Goal: Information Seeking & Learning: Learn about a topic

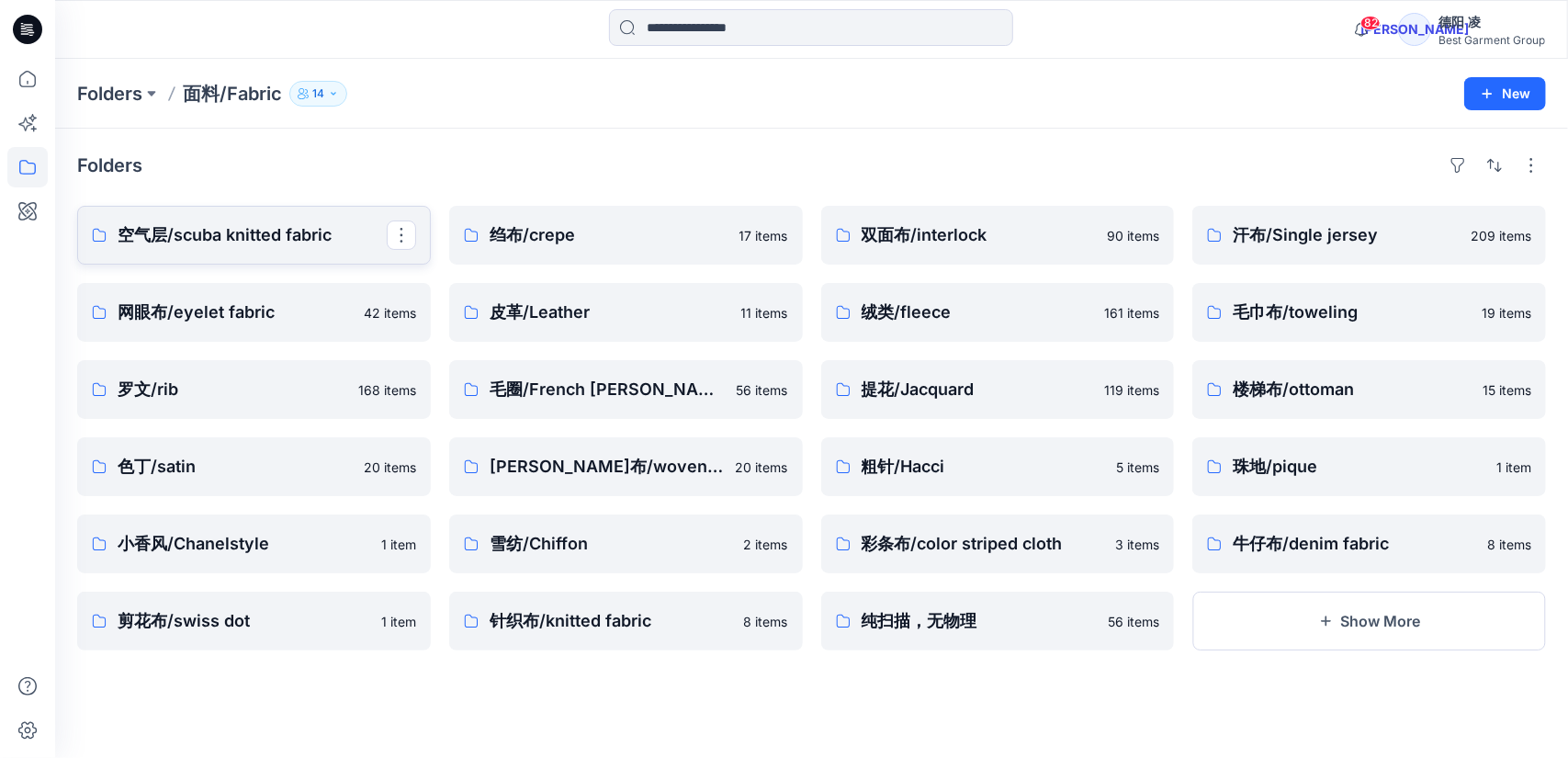
click at [200, 240] on p "空气层/scuba knitted fabric" at bounding box center [252, 235] width 269 height 26
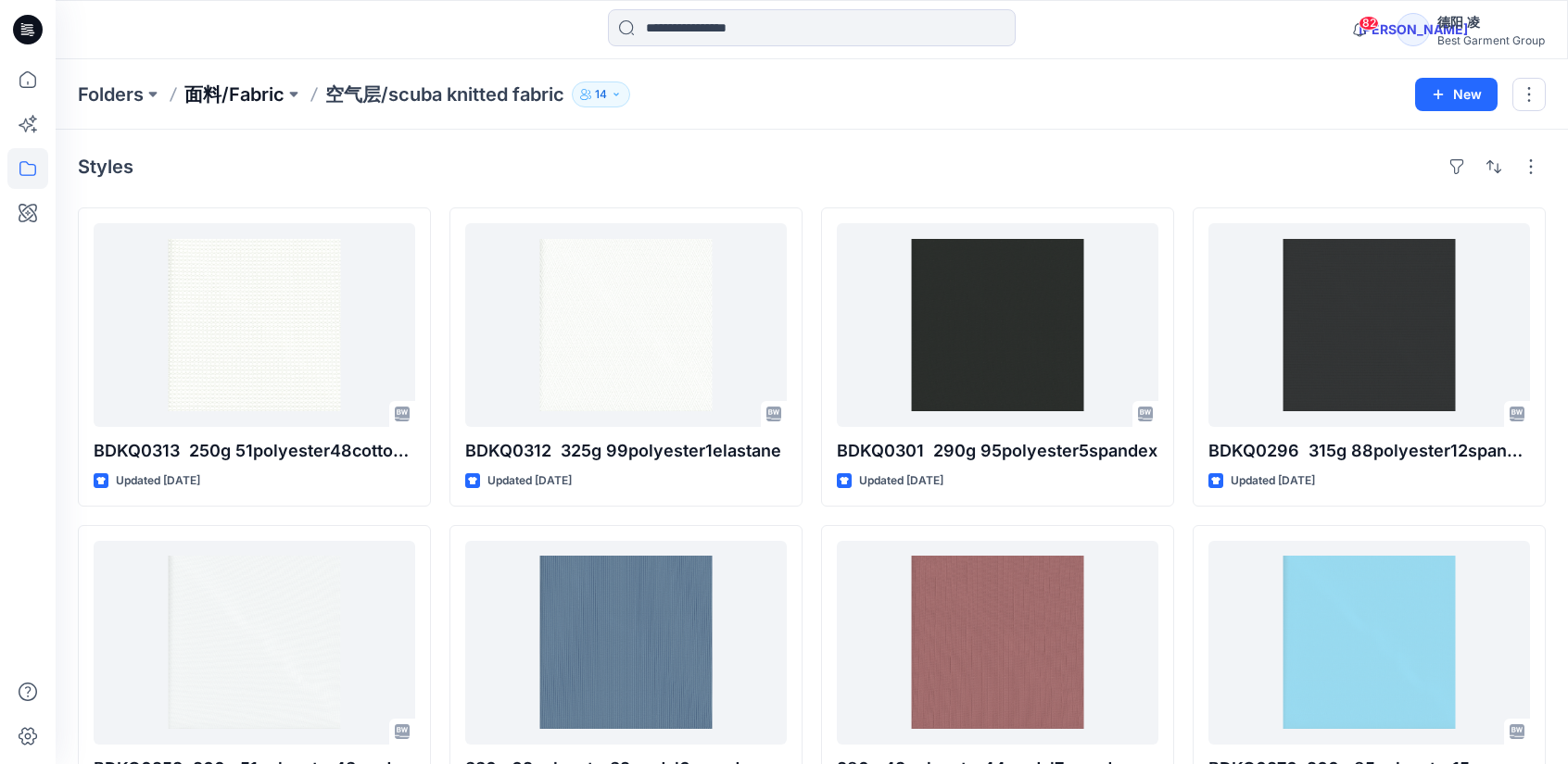
click at [208, 93] on p "面料/Fabric" at bounding box center [234, 95] width 101 height 26
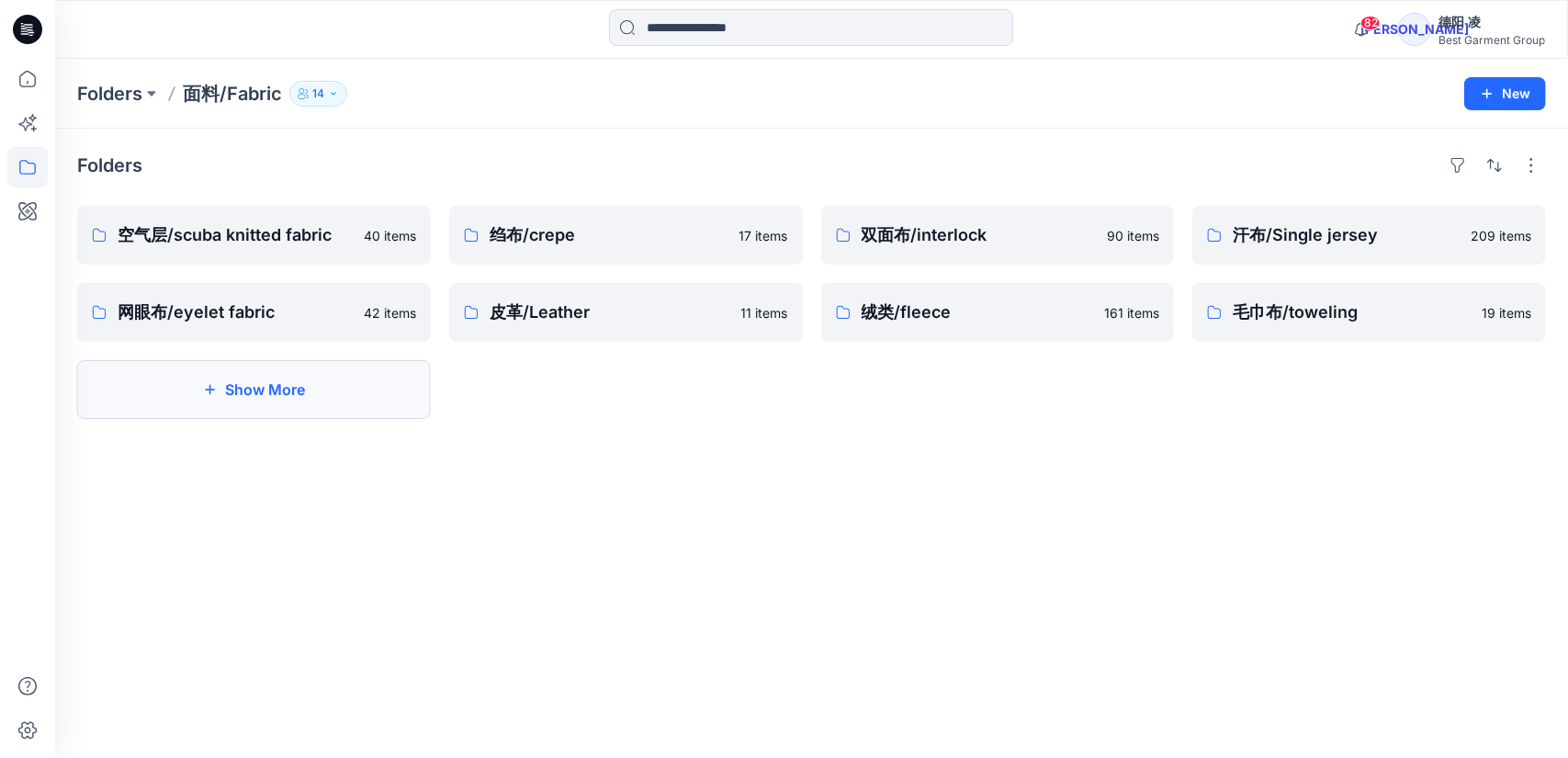
click at [255, 388] on button "Show More" at bounding box center [254, 389] width 353 height 59
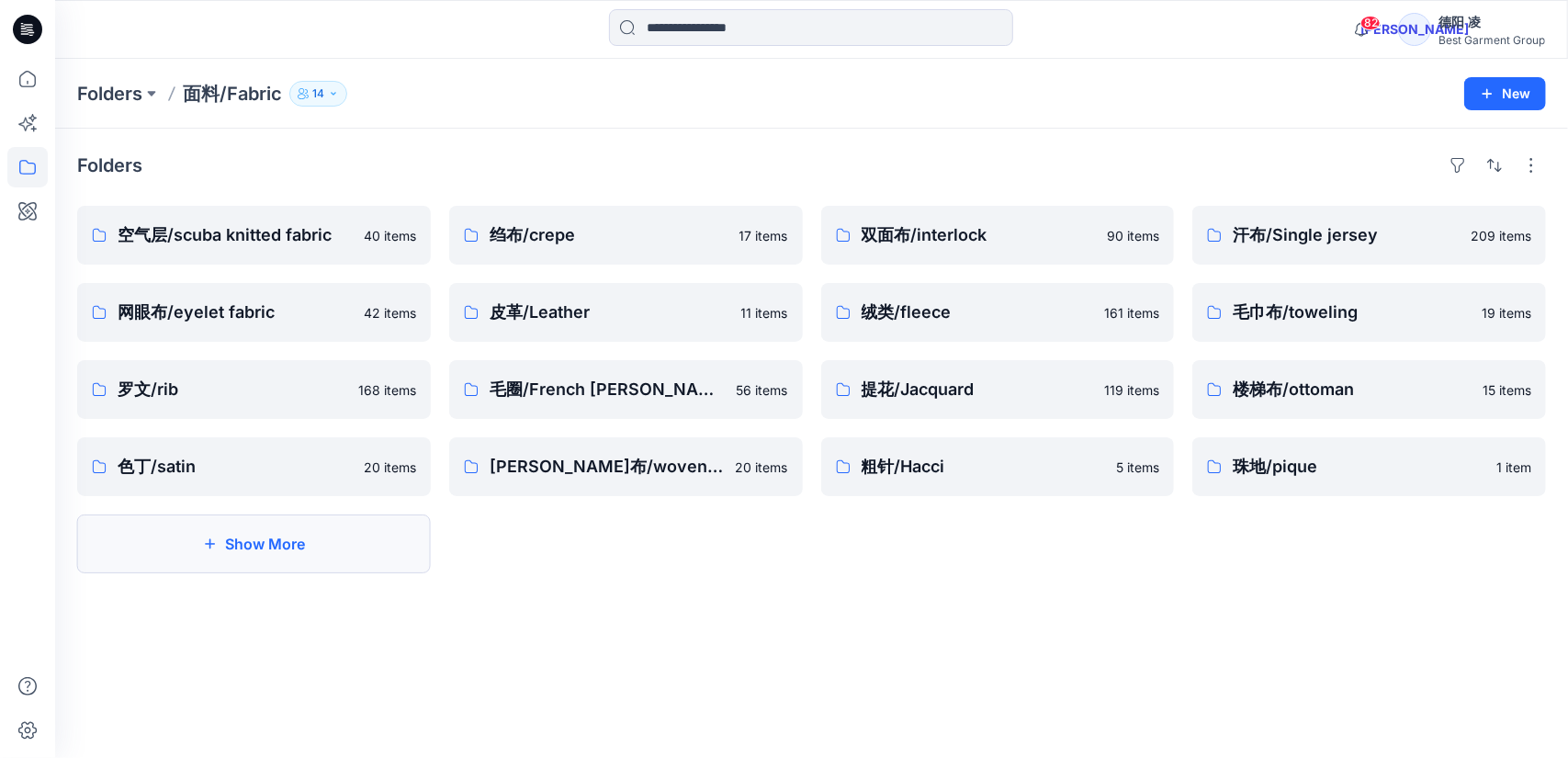
click at [236, 551] on button "Show More" at bounding box center [254, 544] width 353 height 59
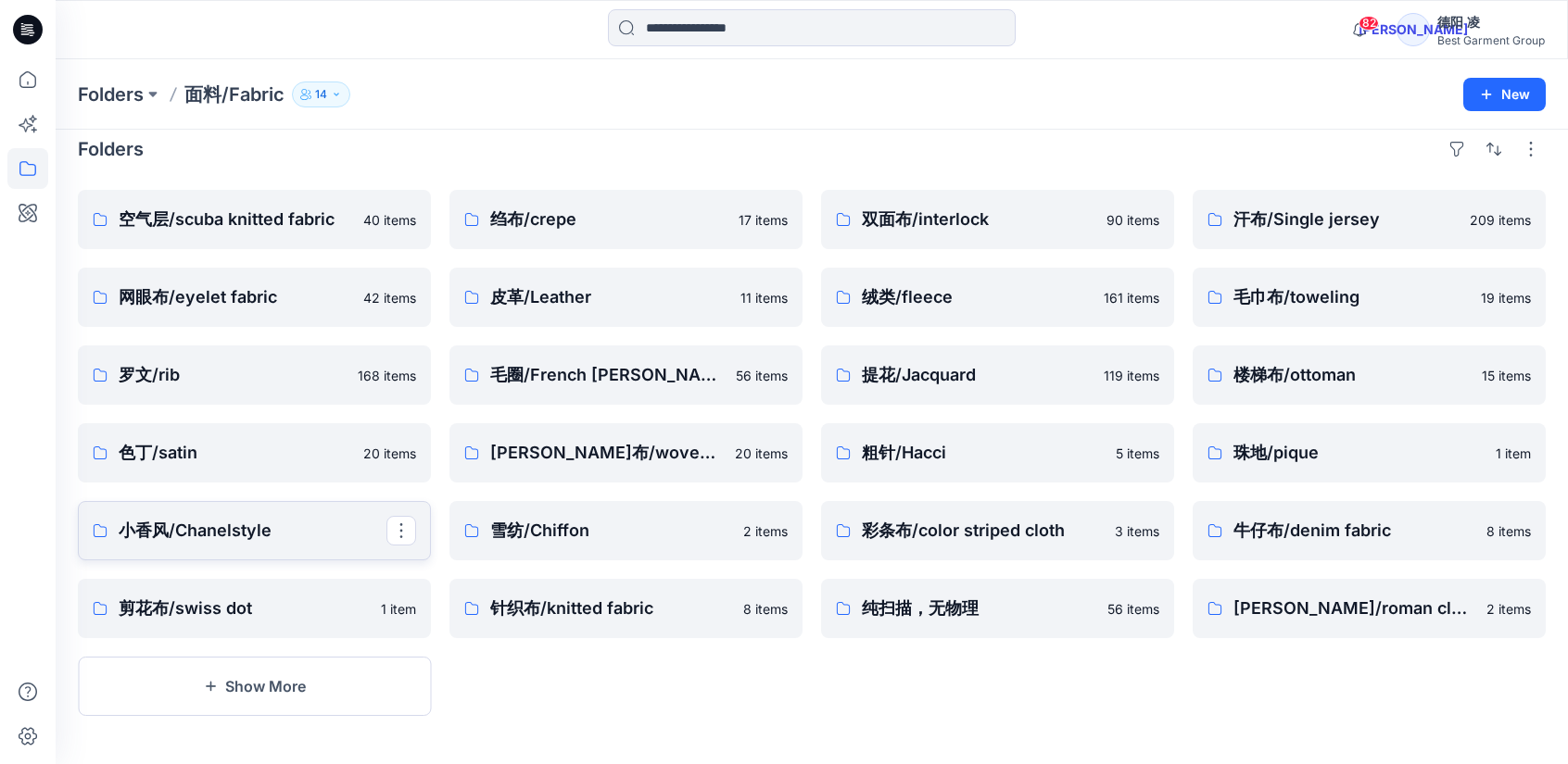
scroll to position [20, 0]
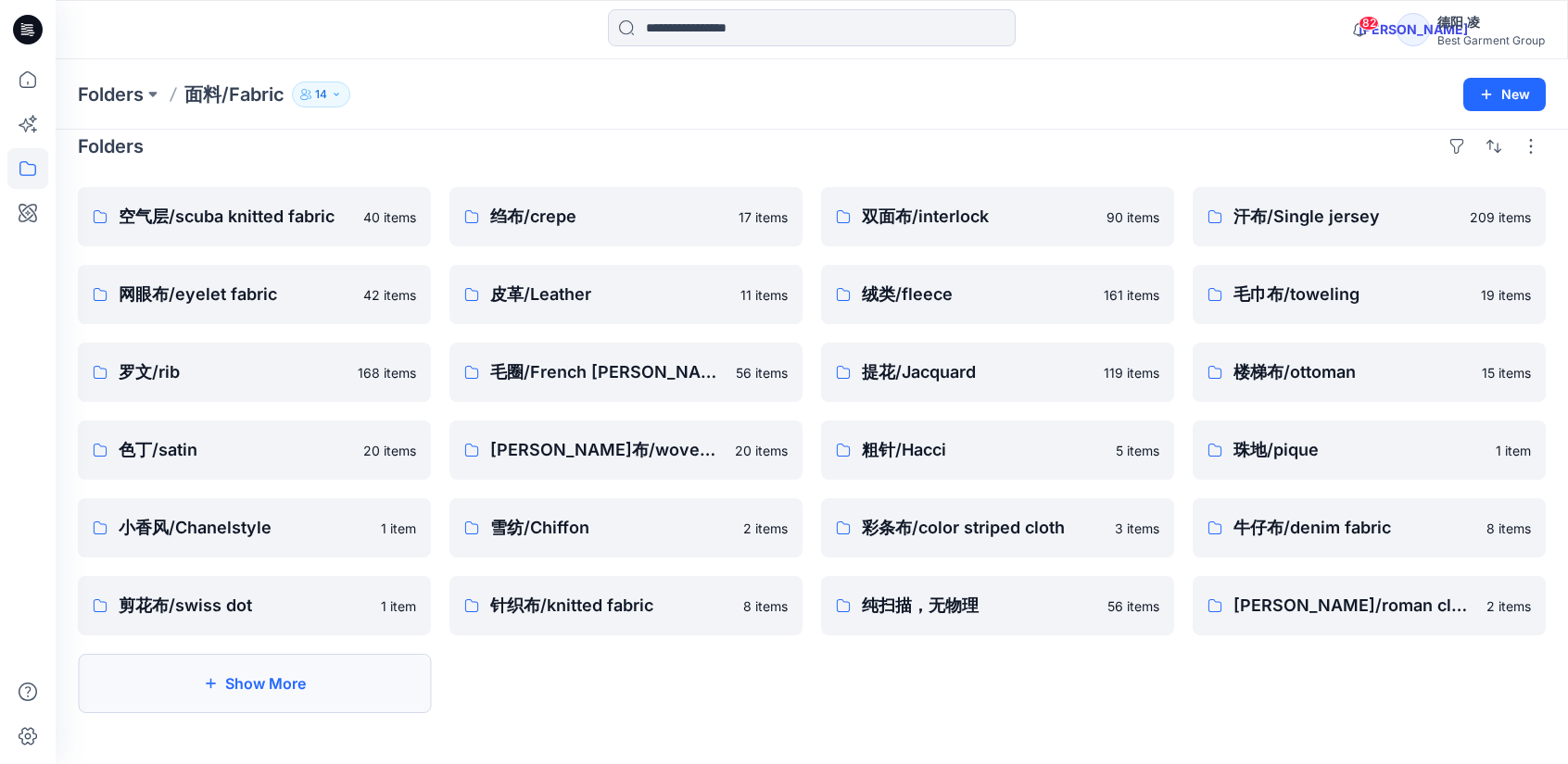
click at [258, 683] on button "Show More" at bounding box center [255, 683] width 353 height 60
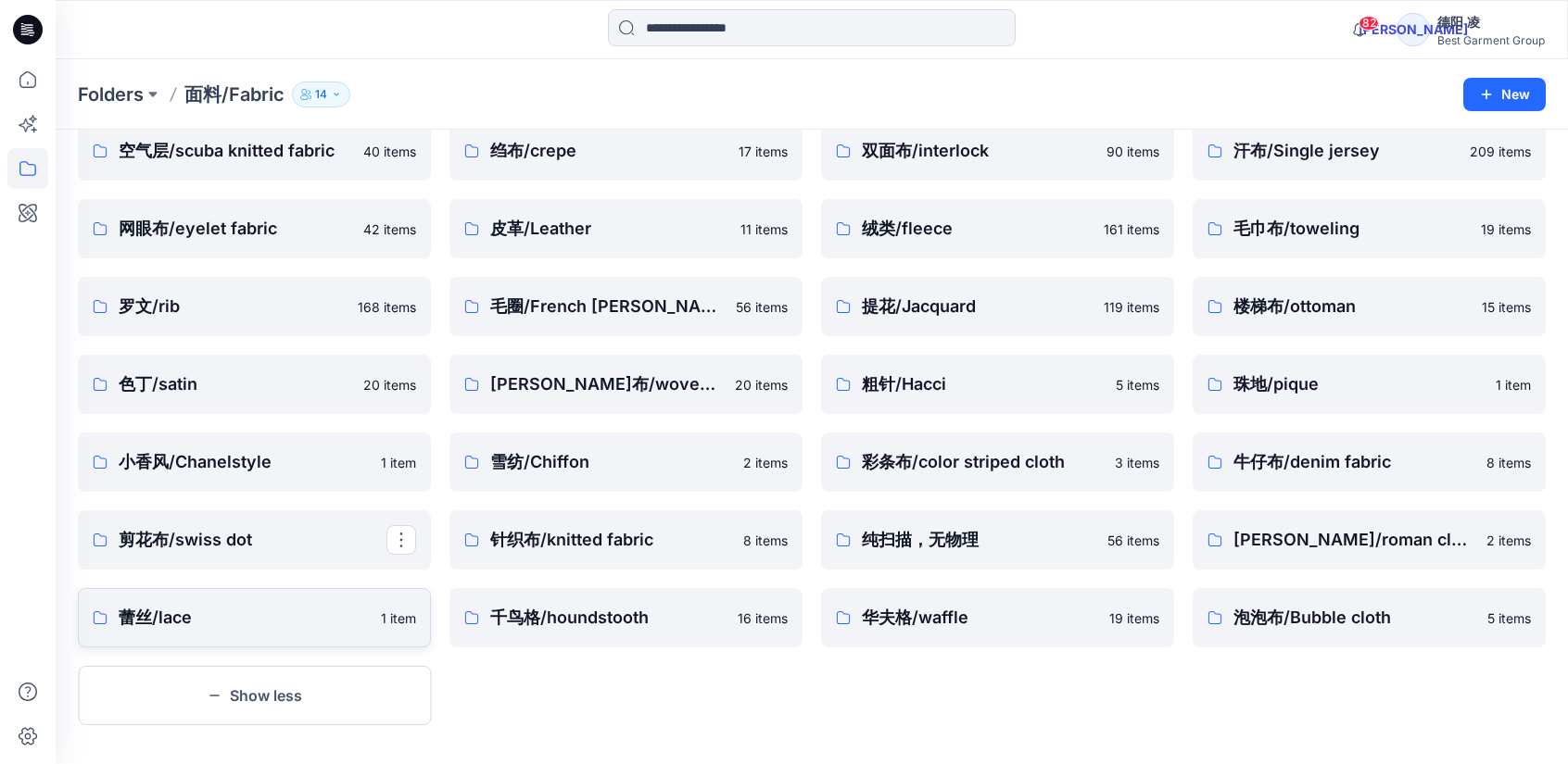
scroll to position [99, 0]
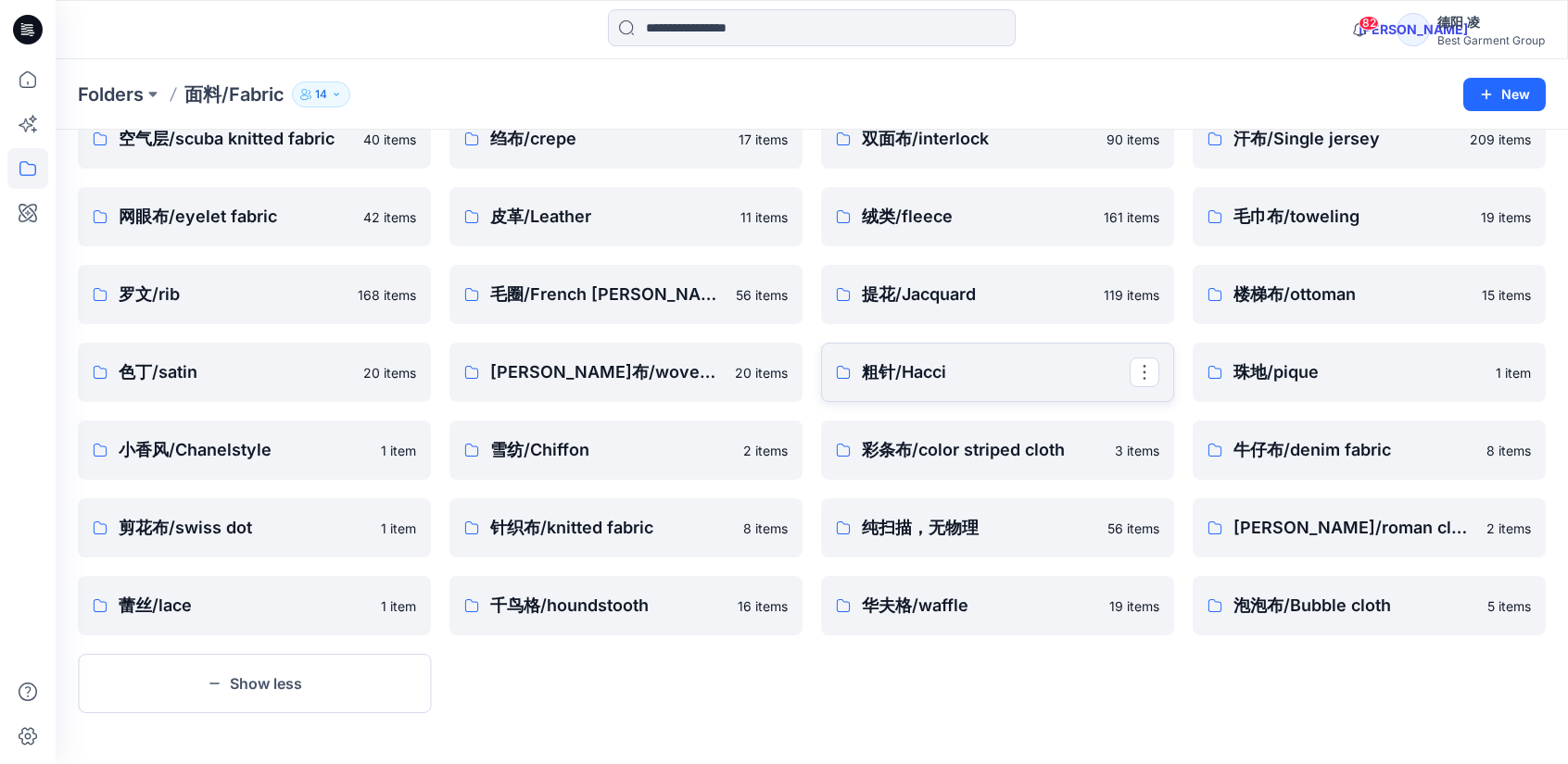
click at [962, 375] on p "粗针/Hacci" at bounding box center [996, 372] width 268 height 26
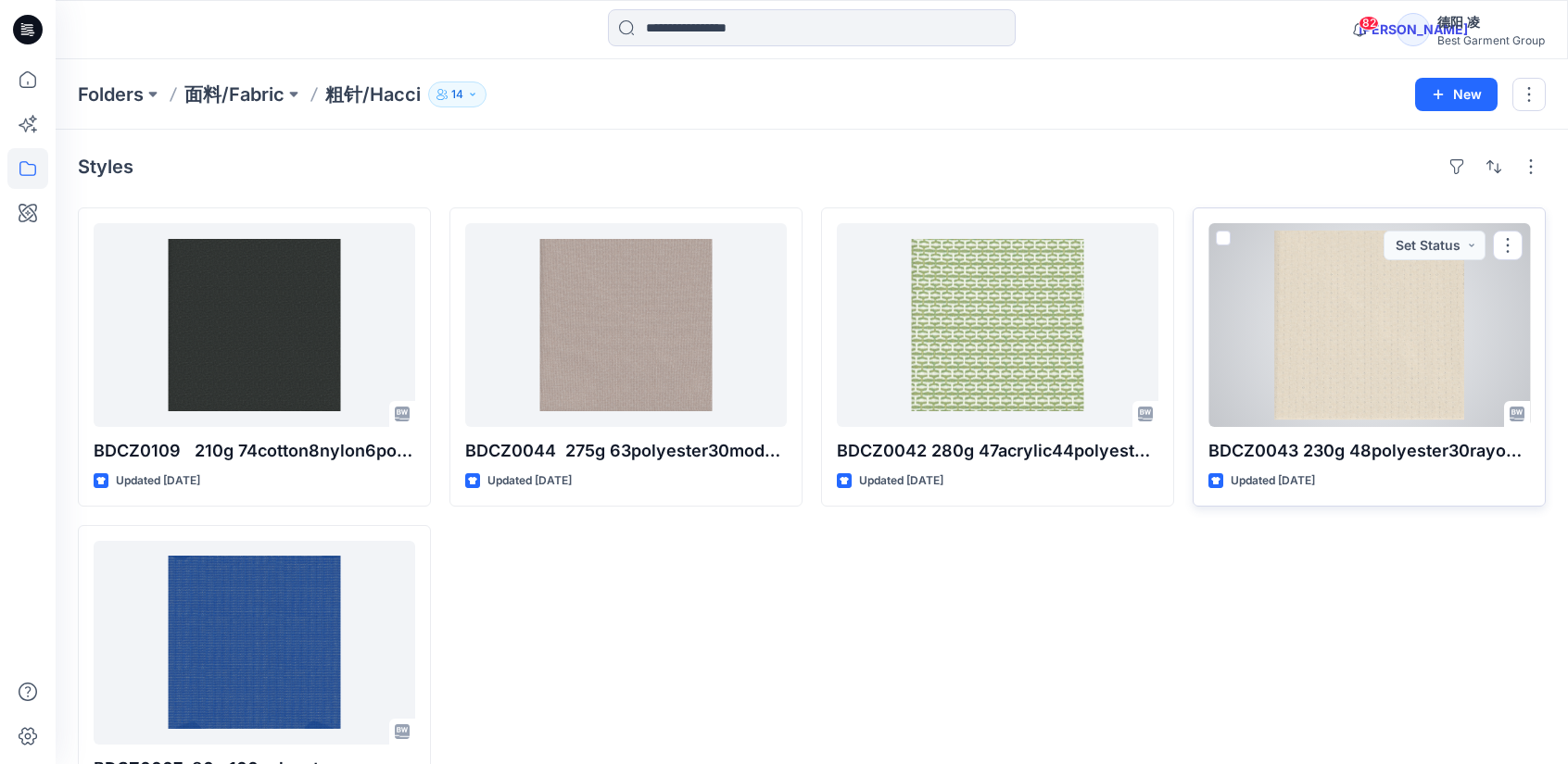
click at [1388, 374] on div at bounding box center [1369, 325] width 321 height 204
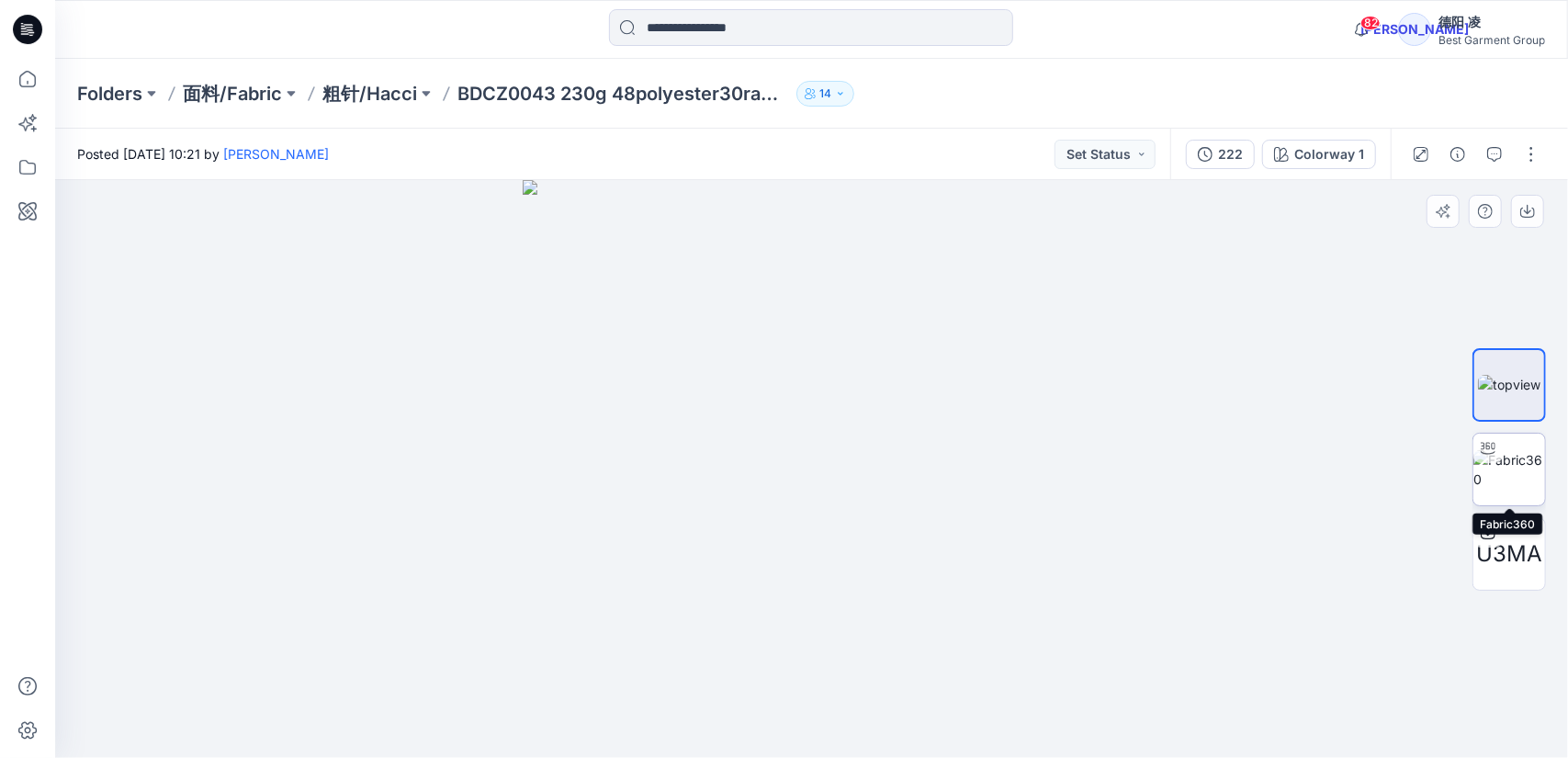
click at [1512, 457] on img at bounding box center [1509, 470] width 72 height 39
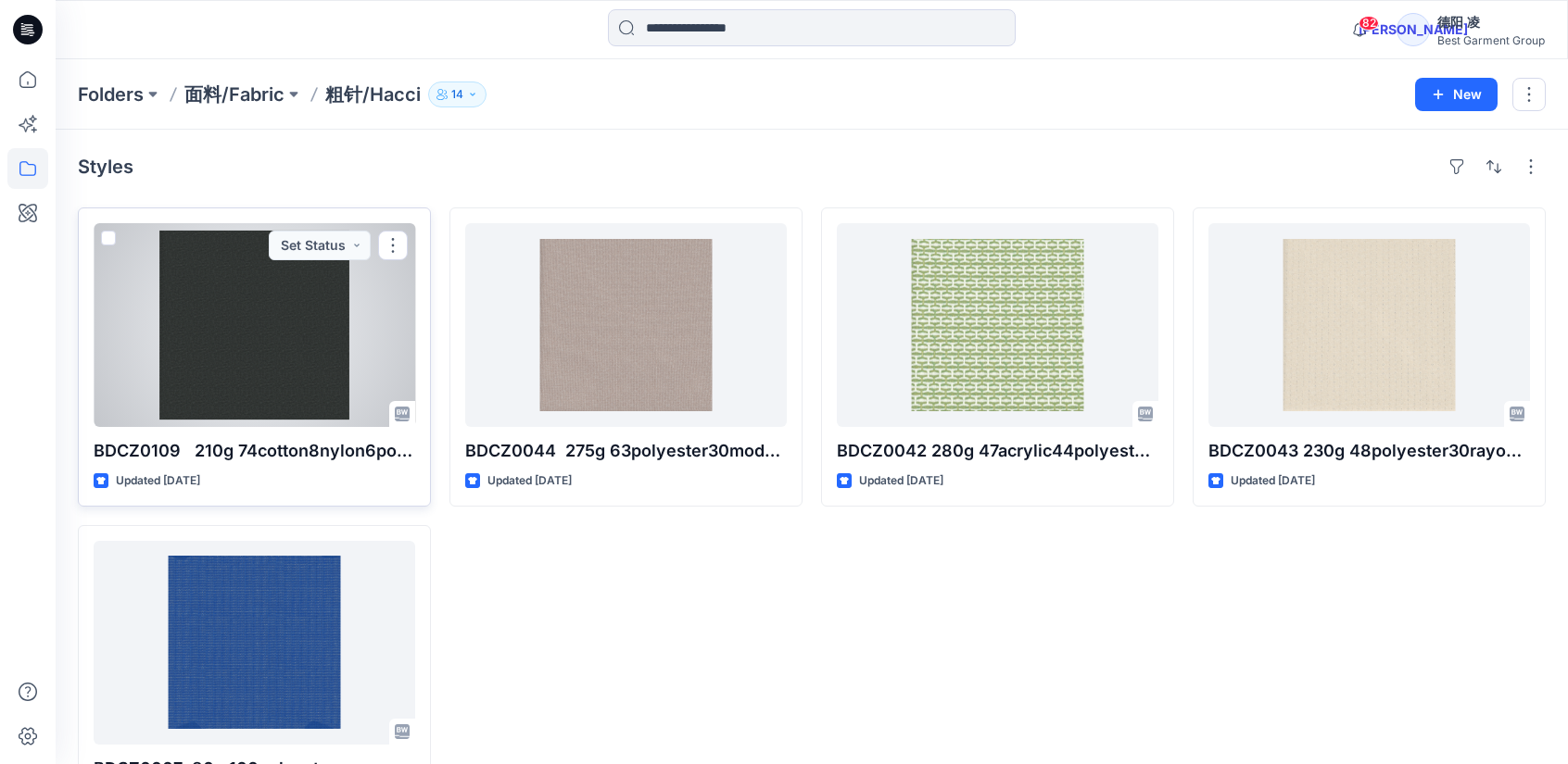
click at [260, 357] on div at bounding box center [254, 325] width 321 height 204
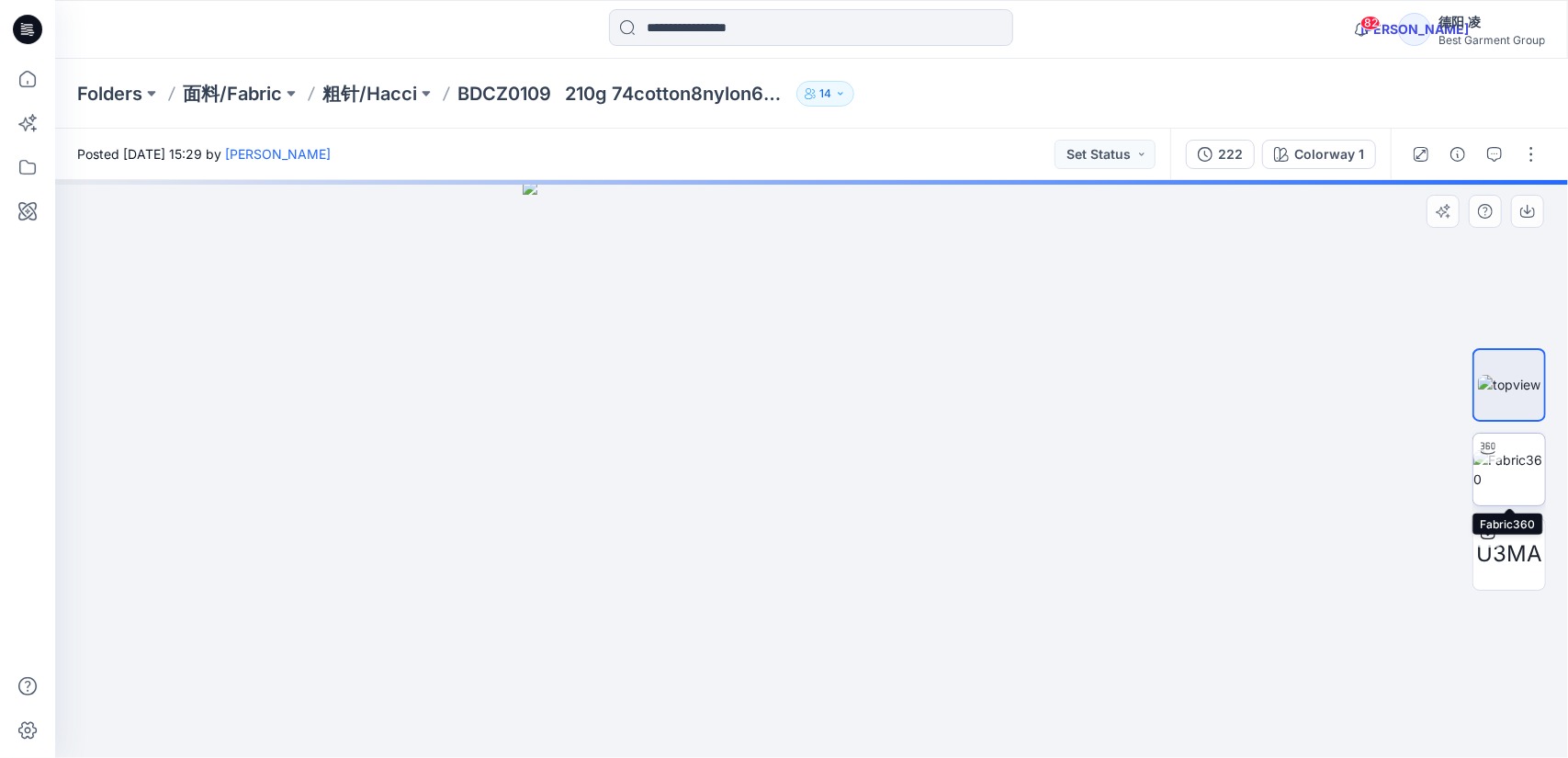
click at [1515, 469] on img at bounding box center [1509, 470] width 72 height 39
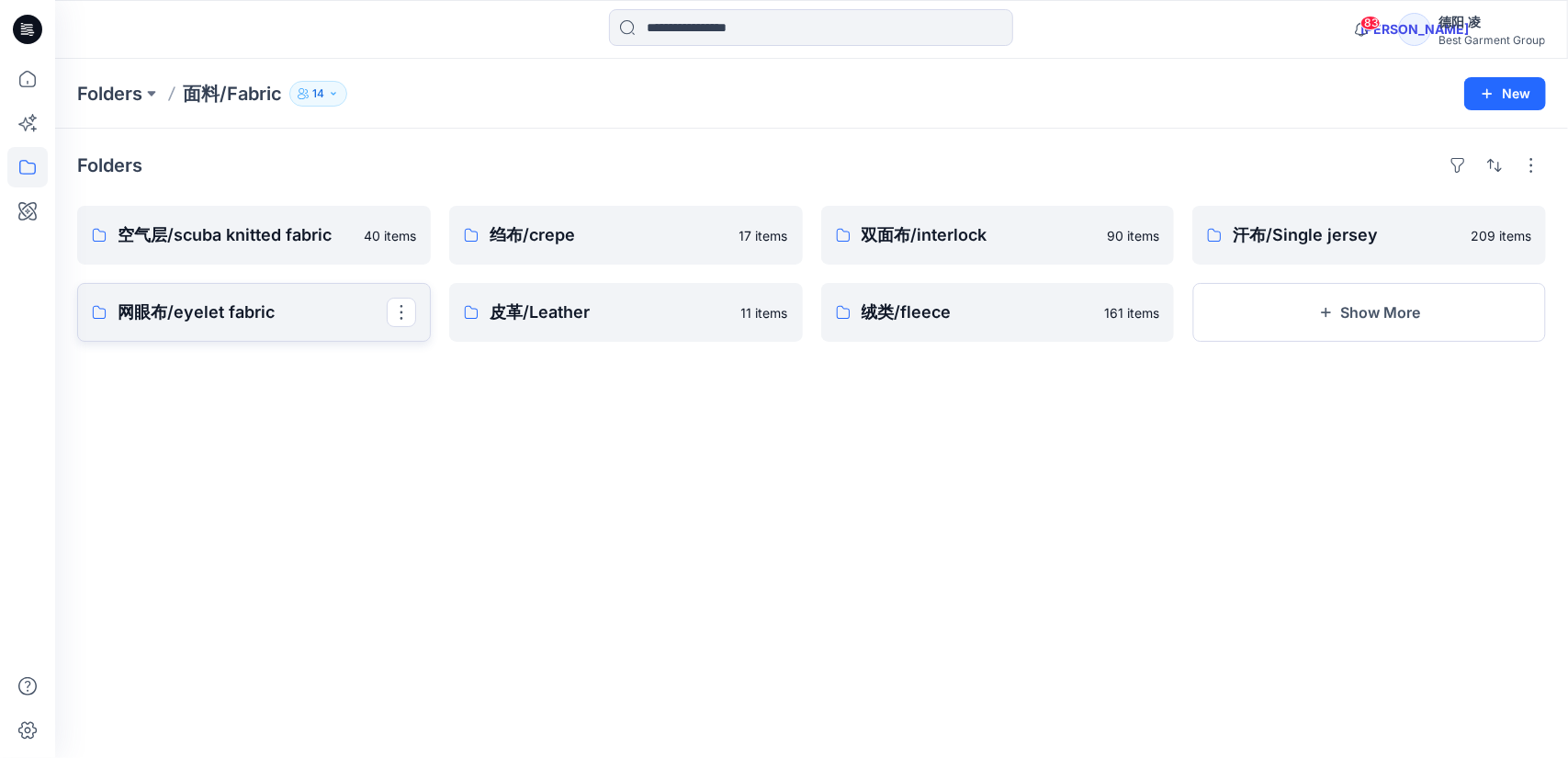
click at [349, 316] on p "网眼布/eyelet fabric" at bounding box center [252, 312] width 269 height 26
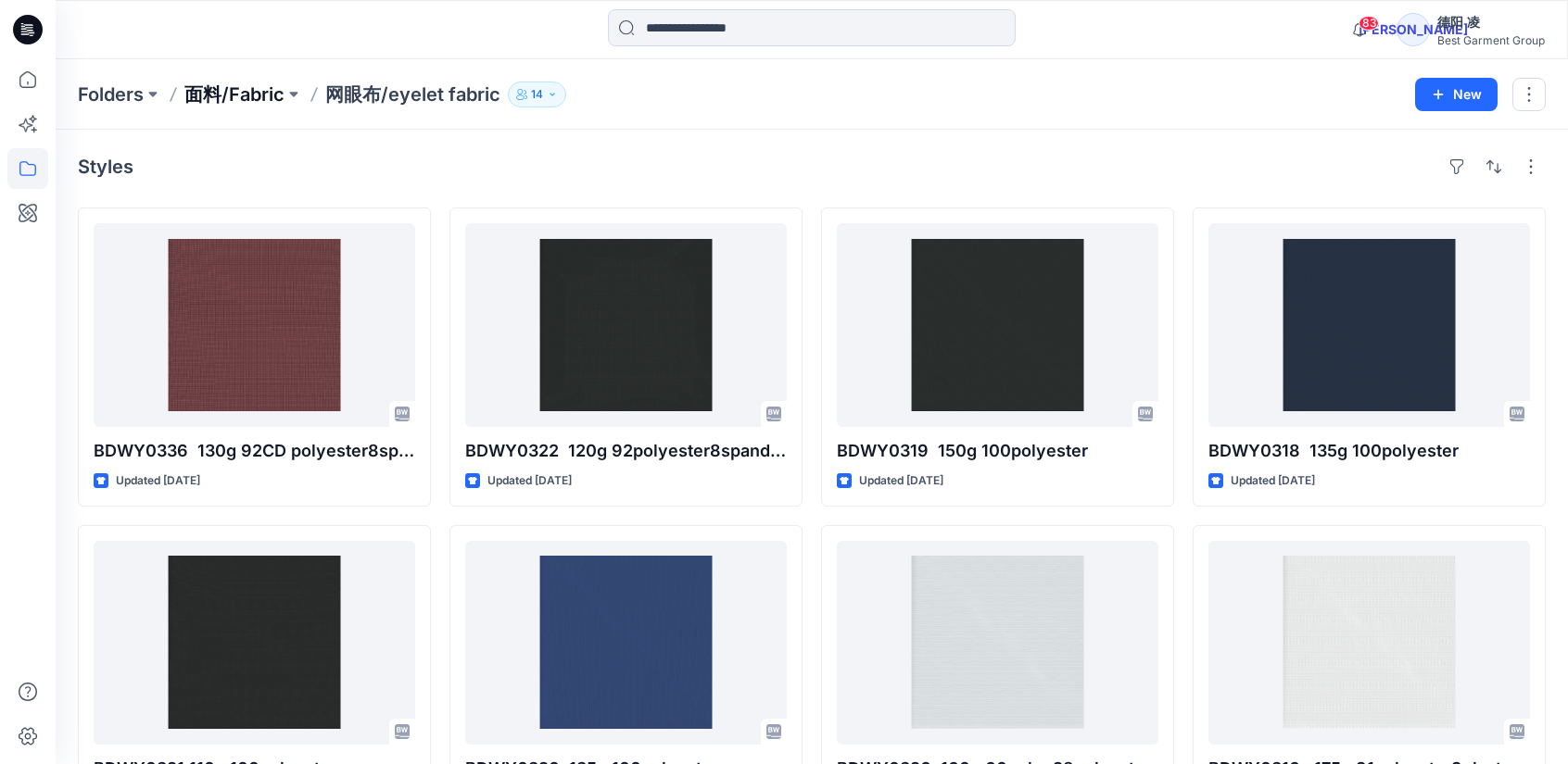
click at [241, 97] on p "面料/Fabric" at bounding box center [234, 95] width 101 height 26
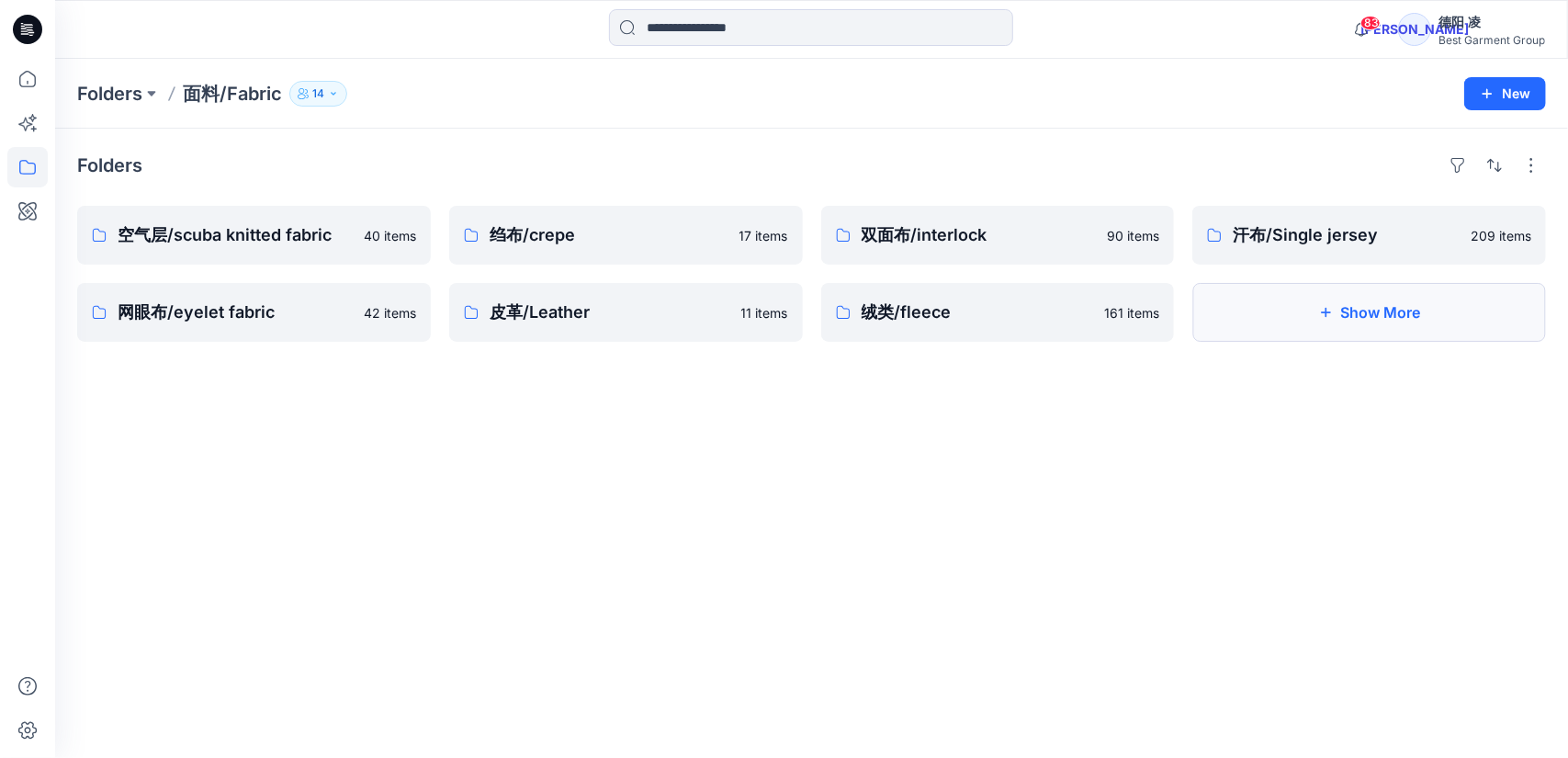
click at [1365, 328] on button "Show More" at bounding box center [1369, 312] width 353 height 59
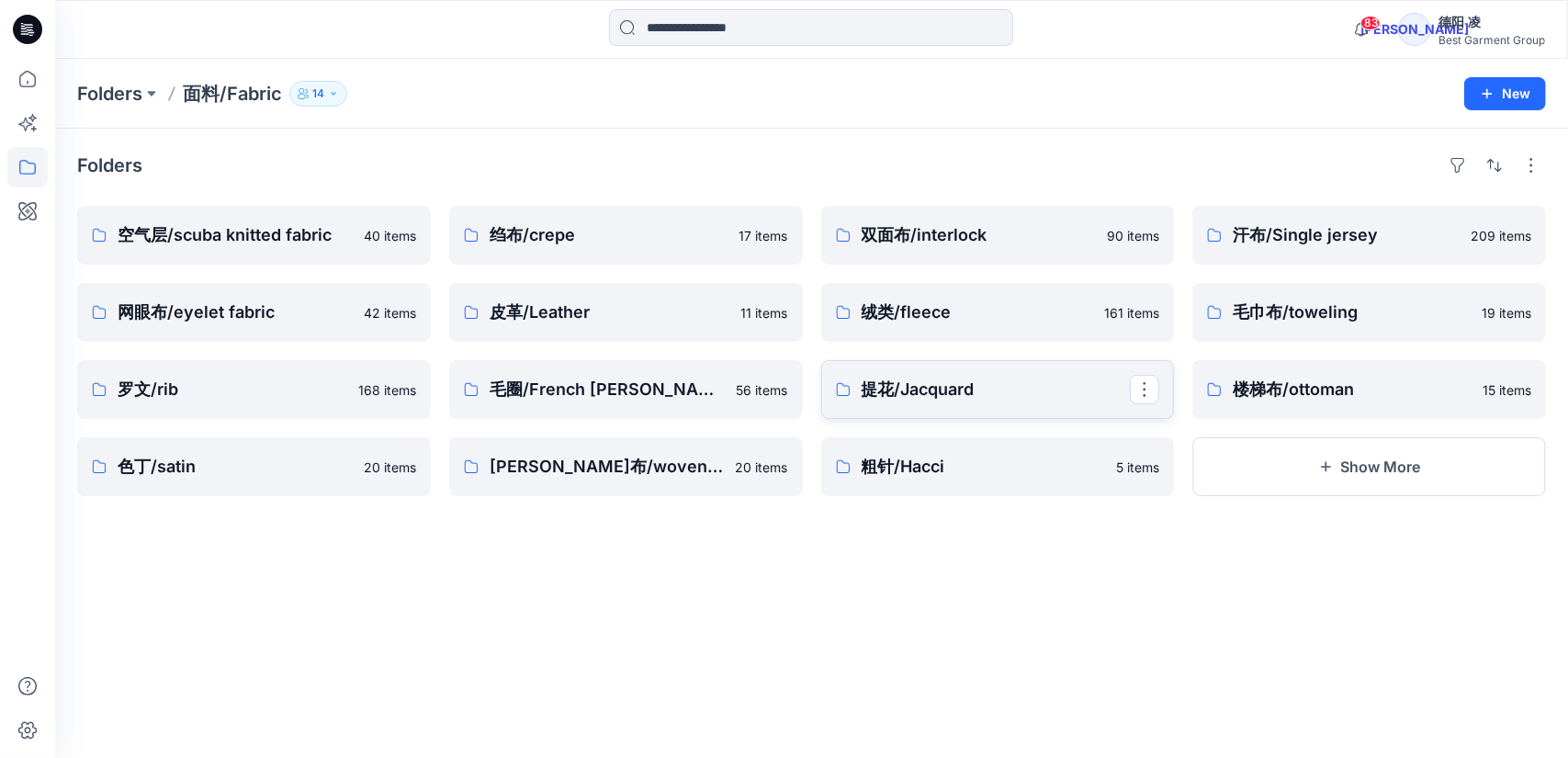
click at [1000, 395] on p "提花/Jacquard" at bounding box center [996, 389] width 269 height 26
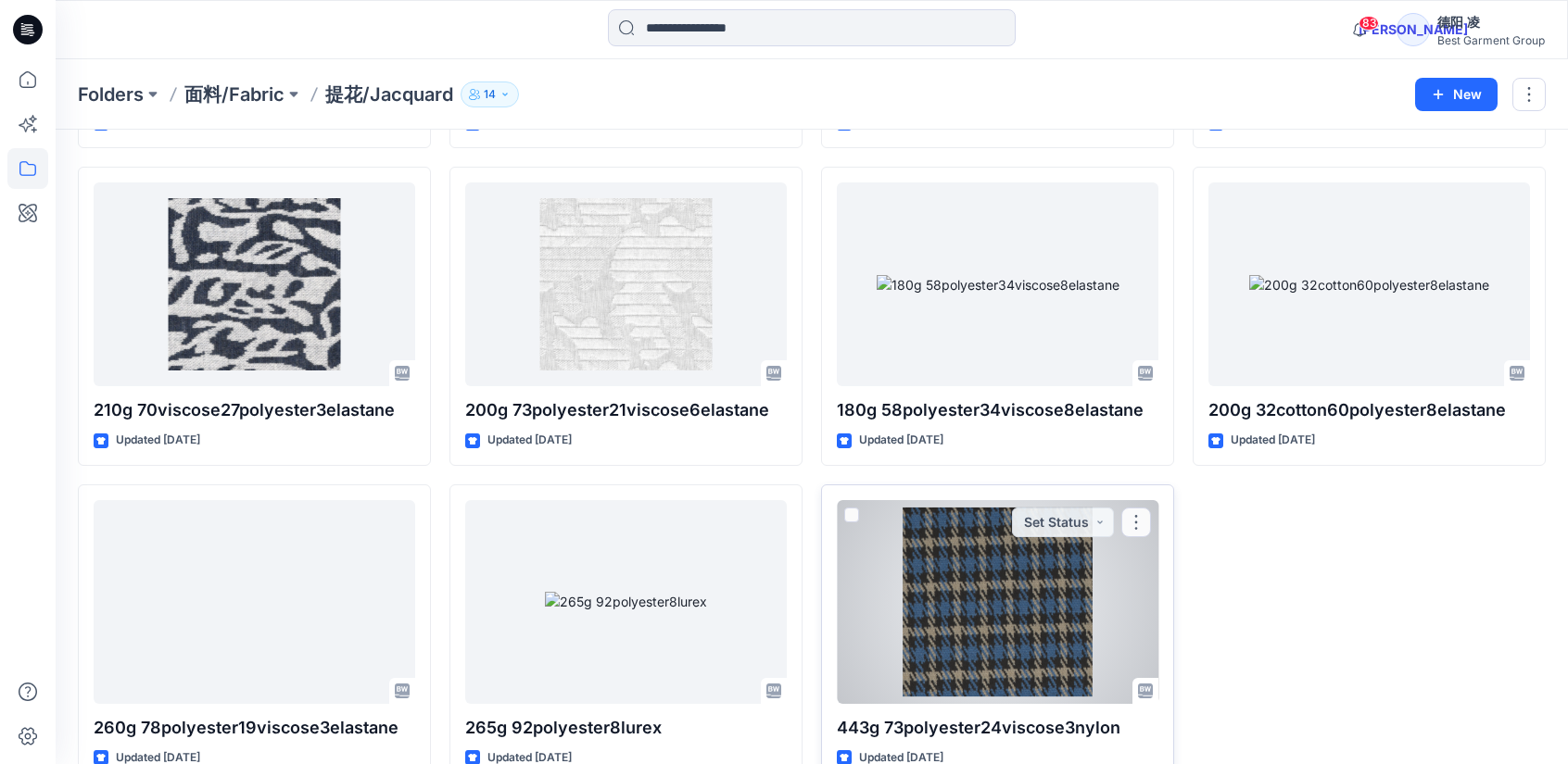
scroll to position [8945, 0]
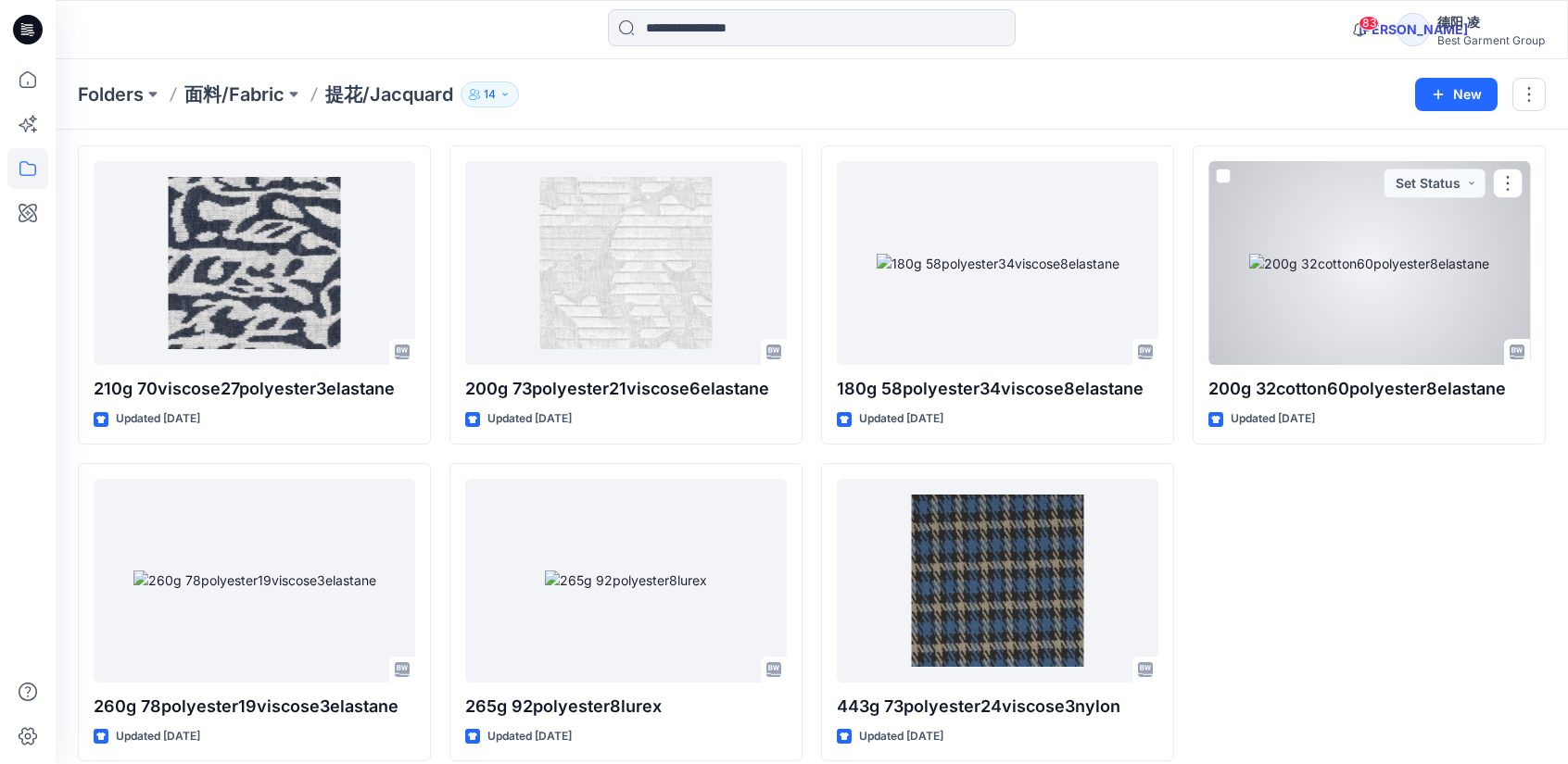
click at [1303, 286] on div at bounding box center [1369, 262] width 321 height 204
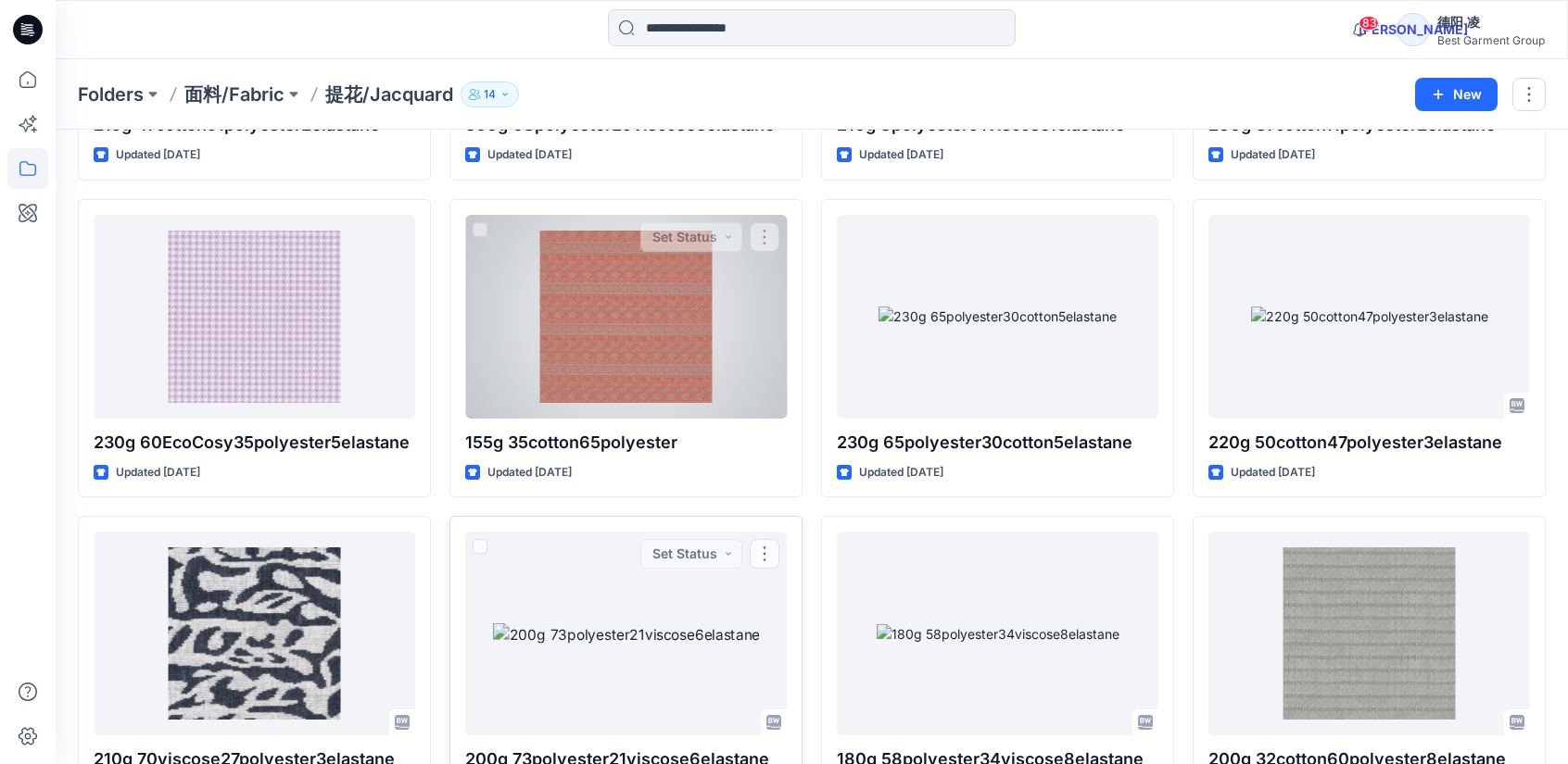
scroll to position [8204, 0]
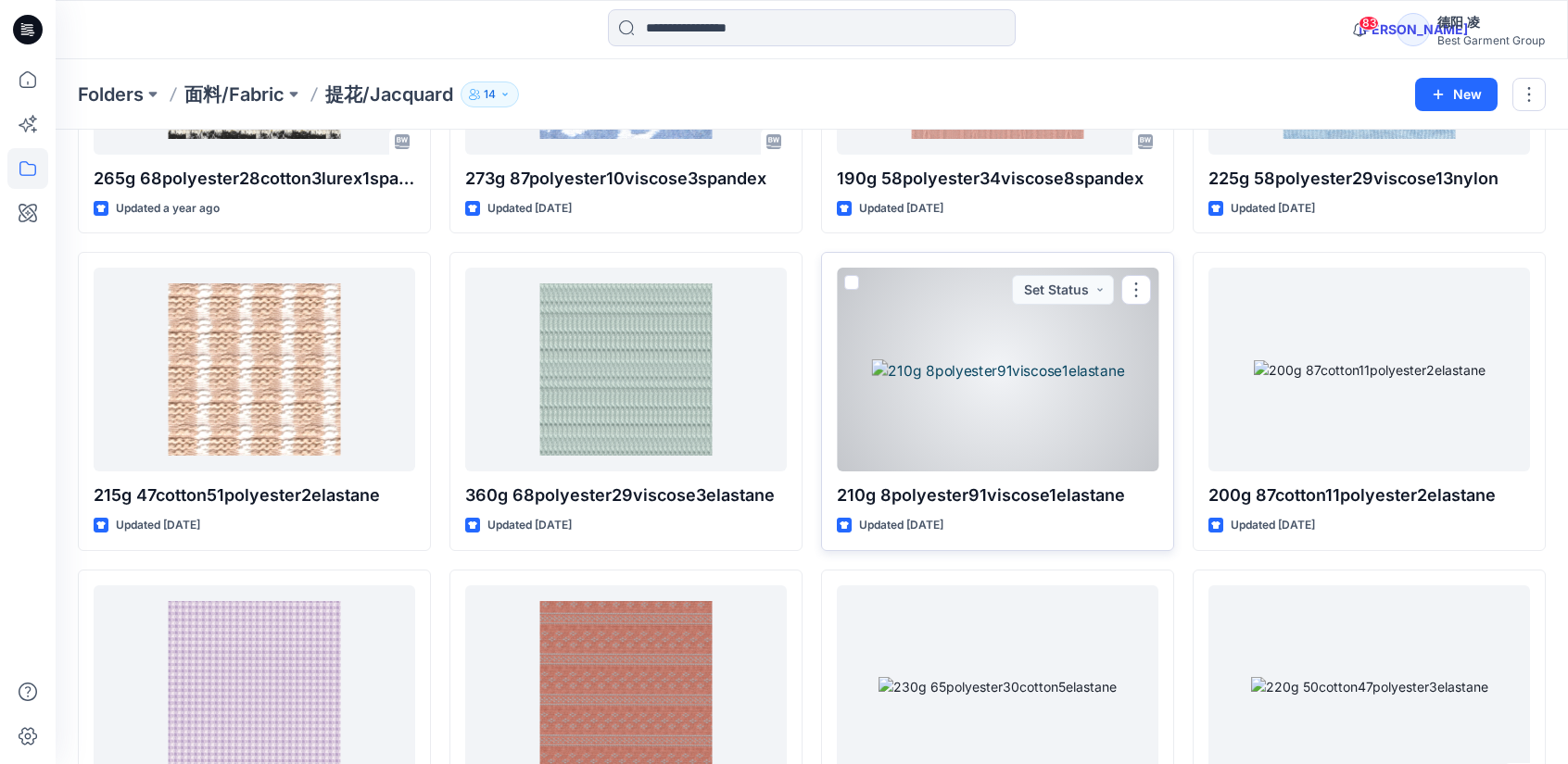
click at [967, 370] on div at bounding box center [997, 369] width 321 height 204
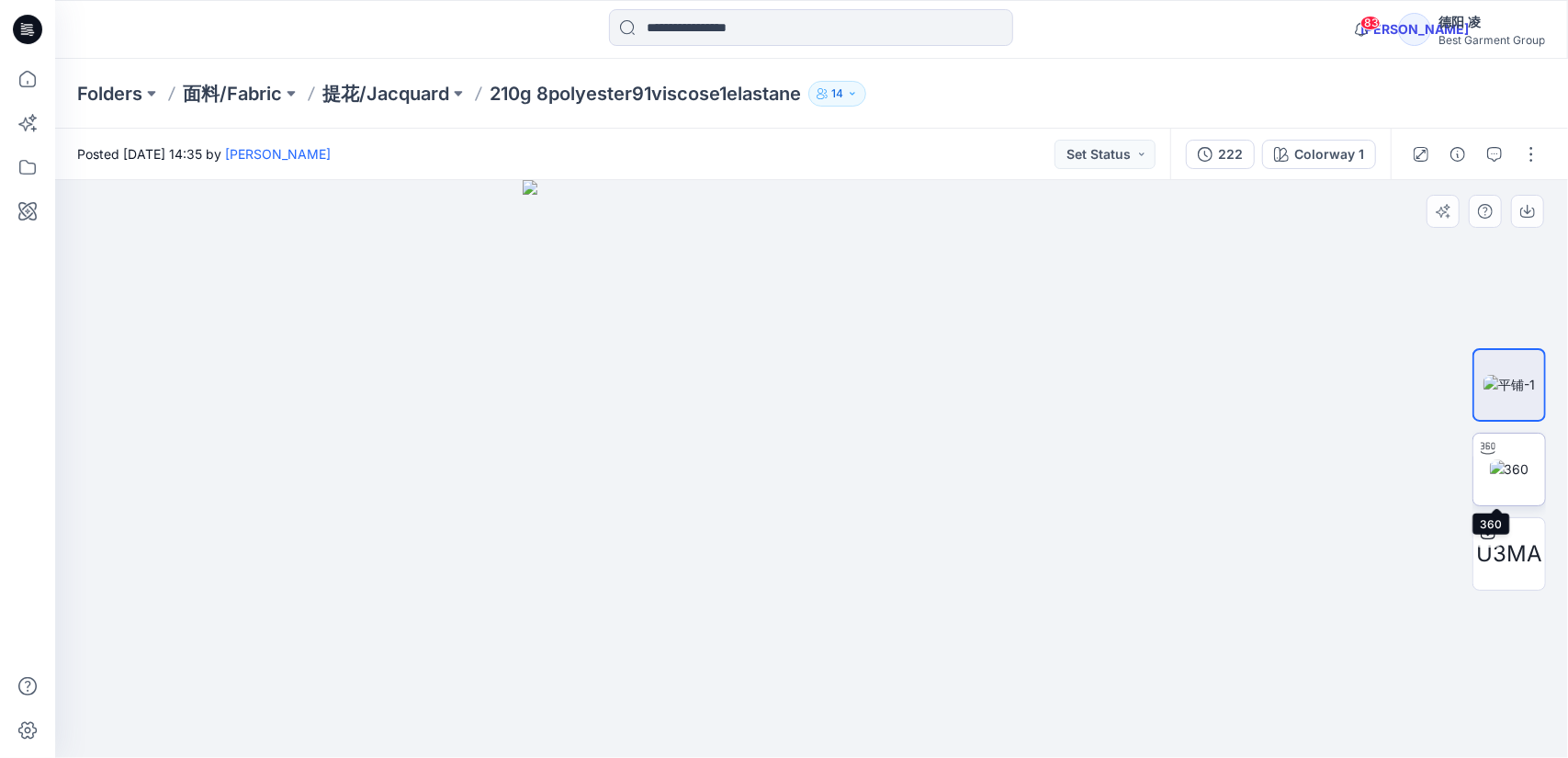
click at [1529, 467] on img at bounding box center [1510, 470] width 40 height 19
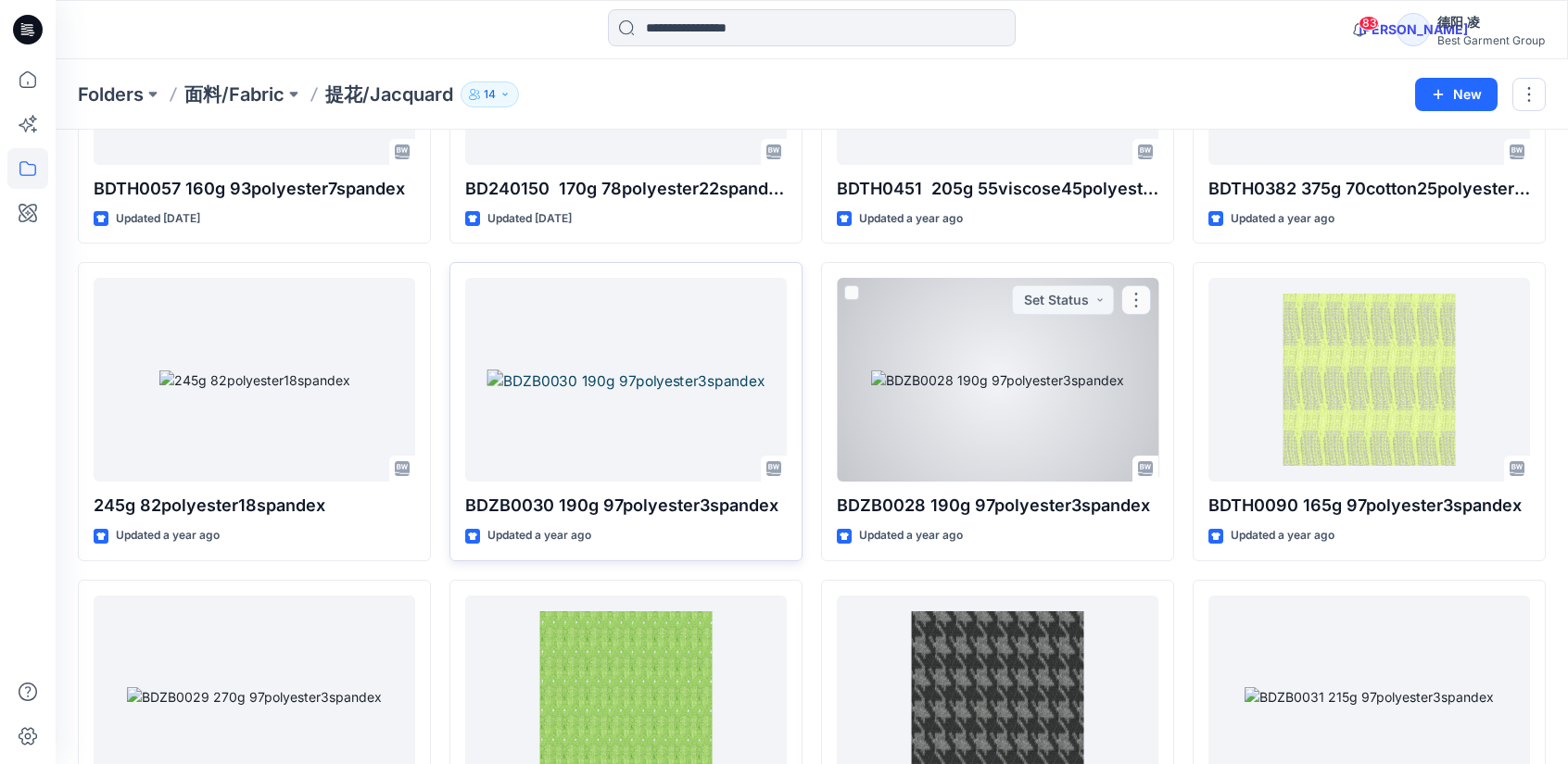
scroll to position [5332, 0]
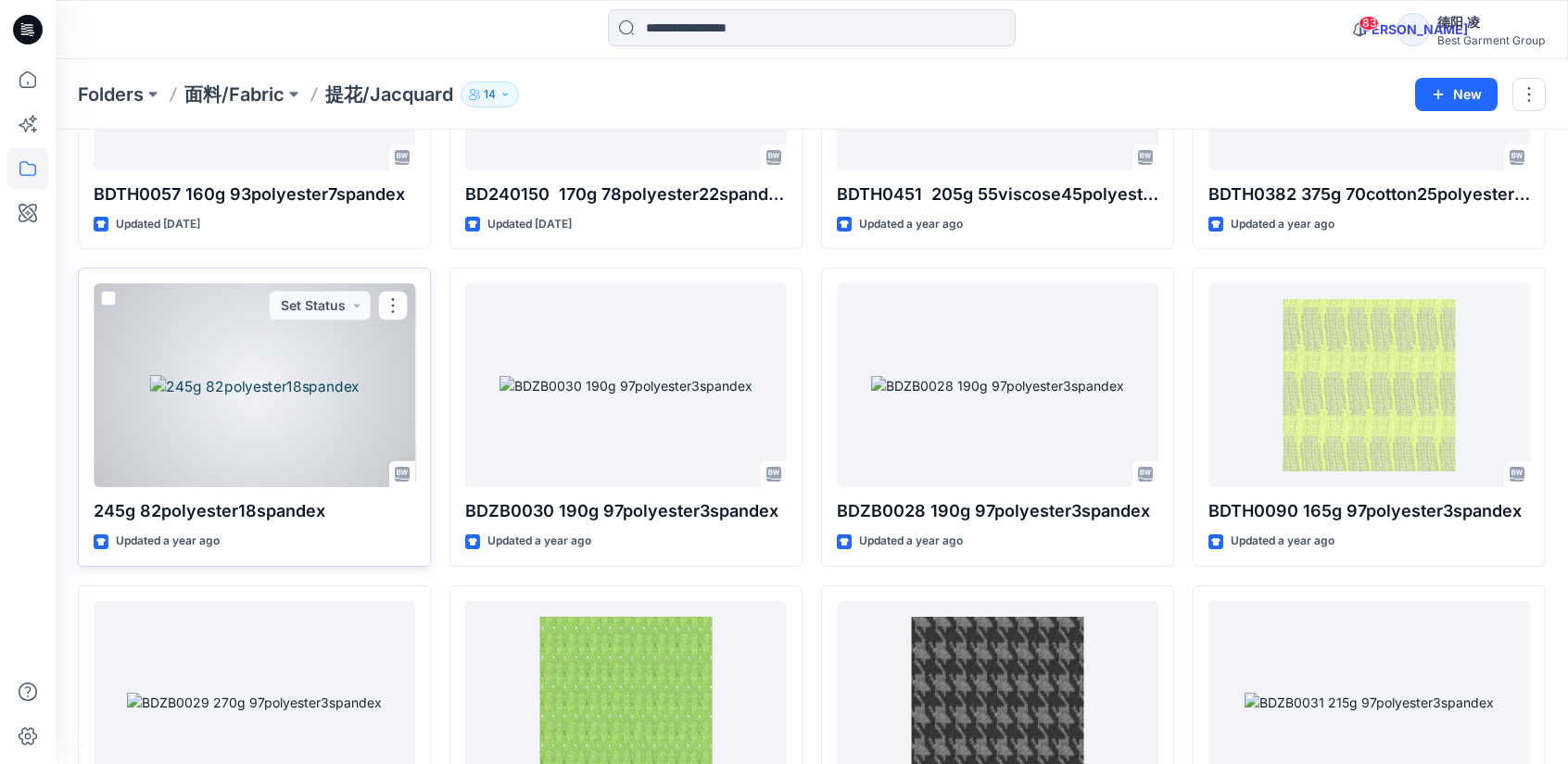
click at [187, 380] on div at bounding box center [254, 384] width 321 height 204
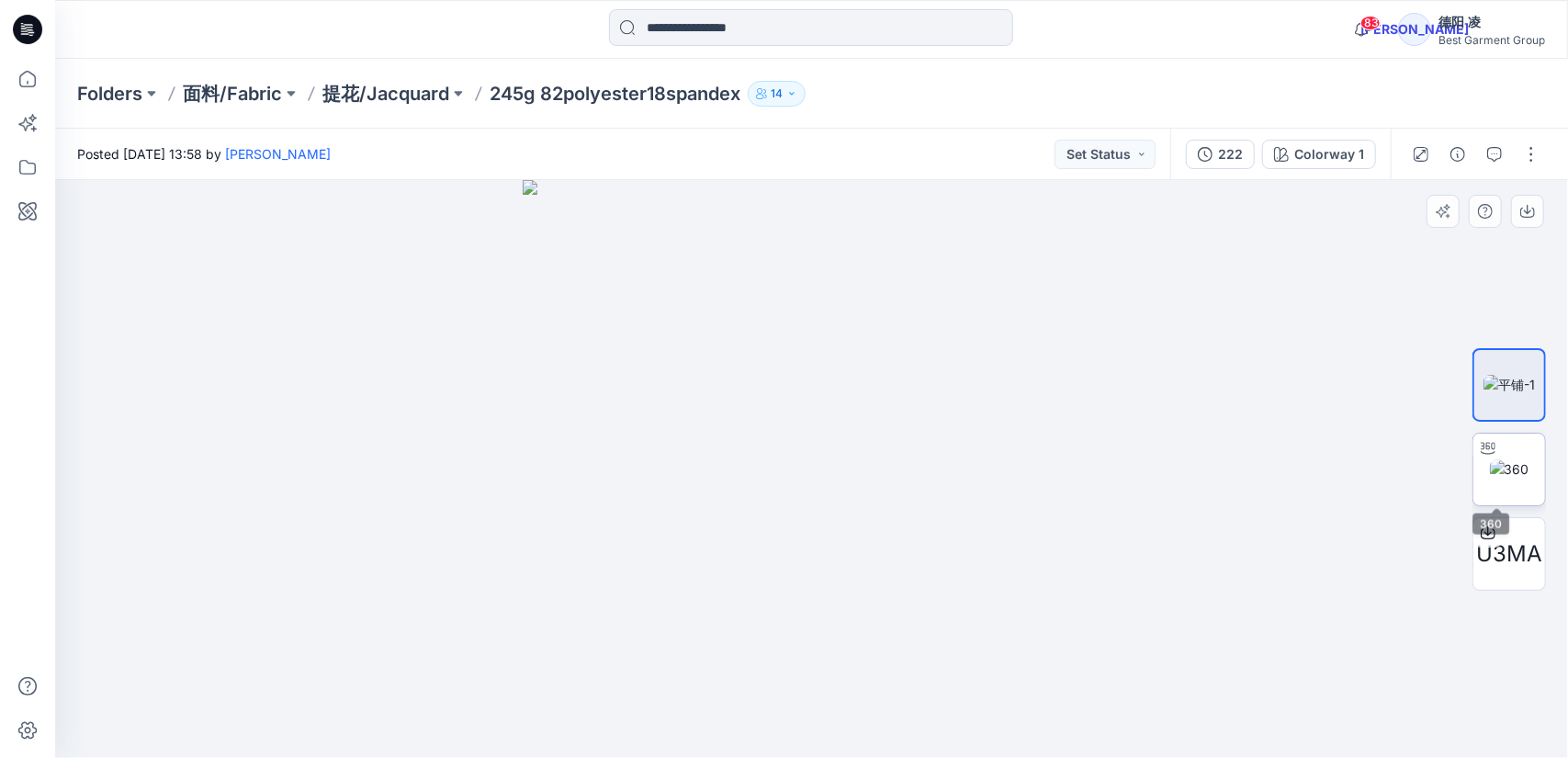
click at [1513, 470] on img at bounding box center [1510, 470] width 40 height 19
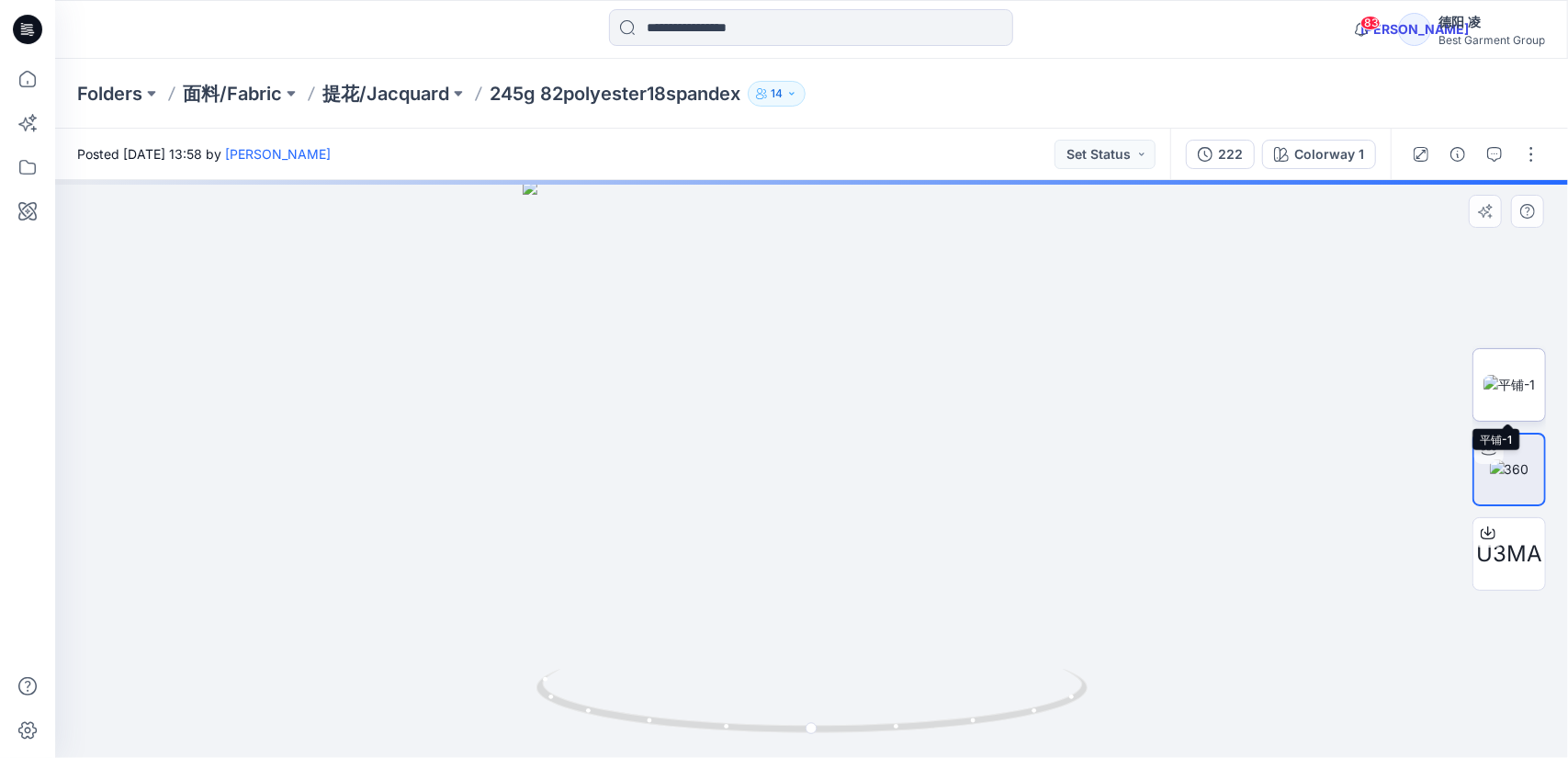
click at [1497, 386] on img at bounding box center [1509, 384] width 51 height 19
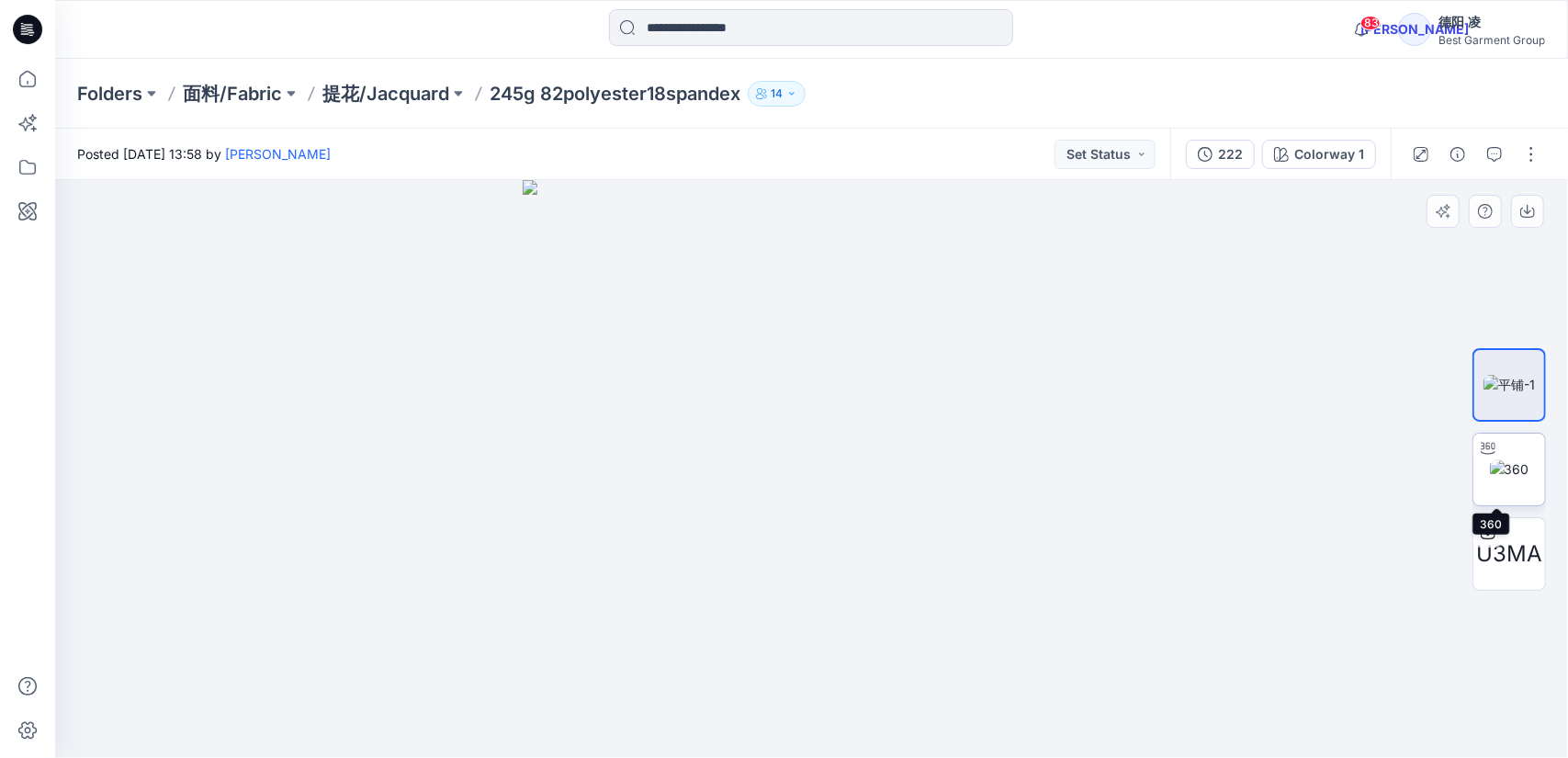
click at [1515, 475] on img at bounding box center [1510, 470] width 40 height 19
drag, startPoint x: 919, startPoint y: 398, endPoint x: 927, endPoint y: 532, distance: 134.2
click at [927, 532] on img at bounding box center [812, 342] width 1358 height 834
drag, startPoint x: 961, startPoint y: 545, endPoint x: 959, endPoint y: 519, distance: 26.1
click at [959, 519] on img at bounding box center [812, 329] width 1358 height 860
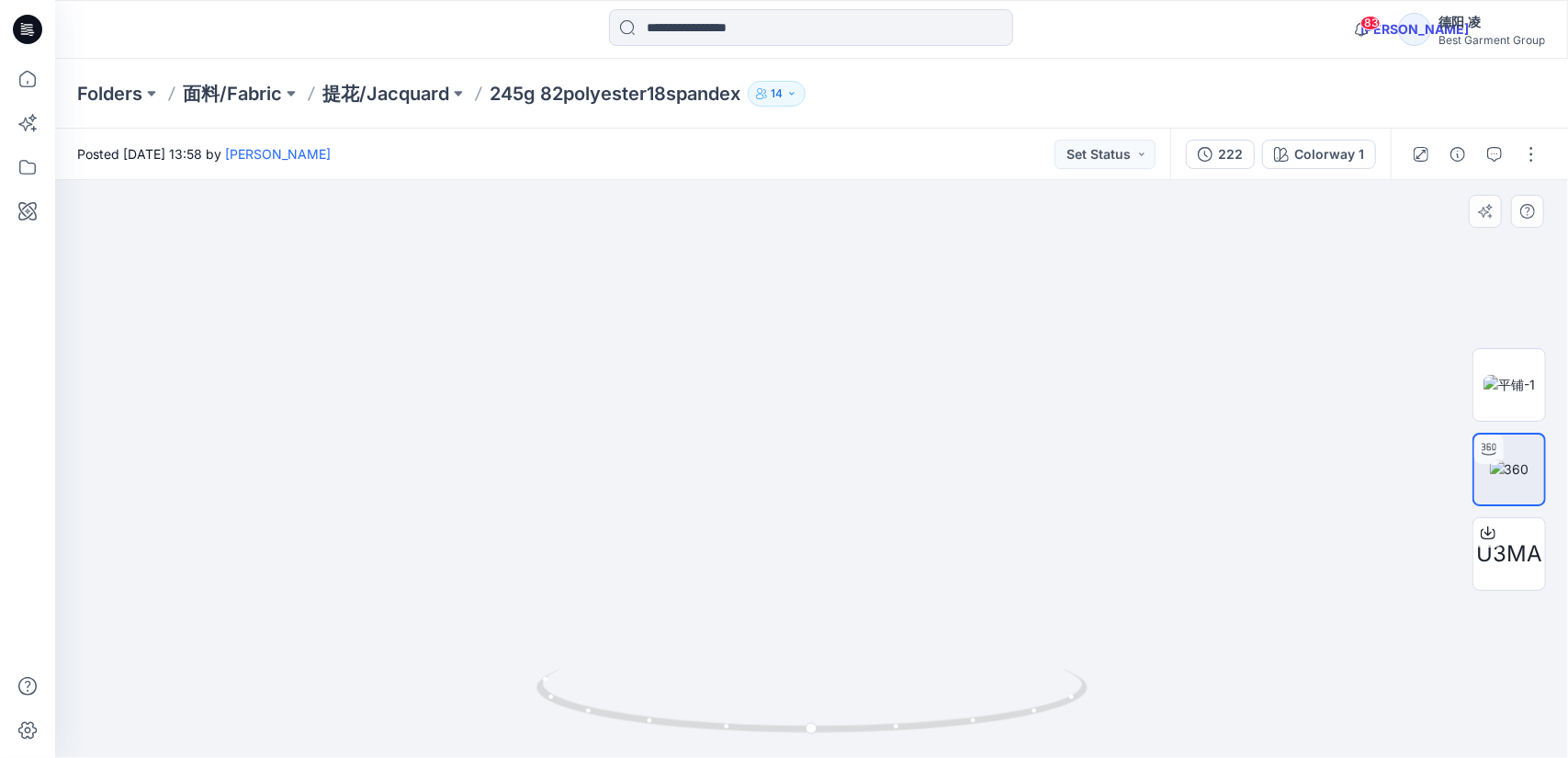
drag, startPoint x: 1010, startPoint y: 644, endPoint x: 1002, endPoint y: 611, distance: 34.0
click at [1003, 610] on img at bounding box center [812, 312] width 1358 height 894
click at [958, 568] on img at bounding box center [812, 407] width 838 height 705
drag, startPoint x: 488, startPoint y: 96, endPoint x: 746, endPoint y: 106, distance: 258.2
click at [747, 106] on div "Folders 面料/Fabric 提花/Jacquard 245g 82polyester18spandex 14" at bounding box center [811, 94] width 1513 height 70
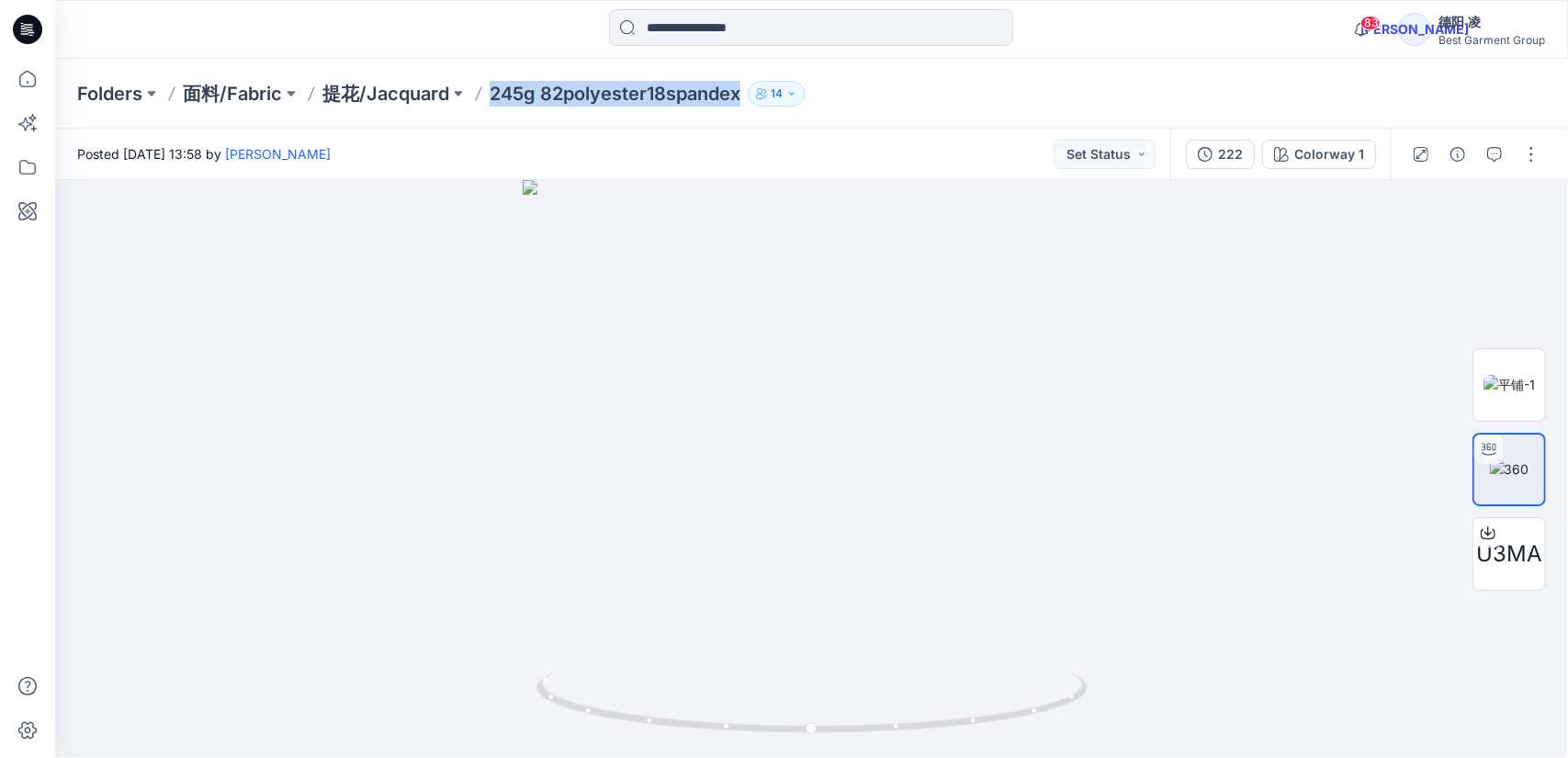
copy div "245g 82polyester18spandex 14"
click at [225, 97] on p "面料/Fabric" at bounding box center [232, 94] width 100 height 26
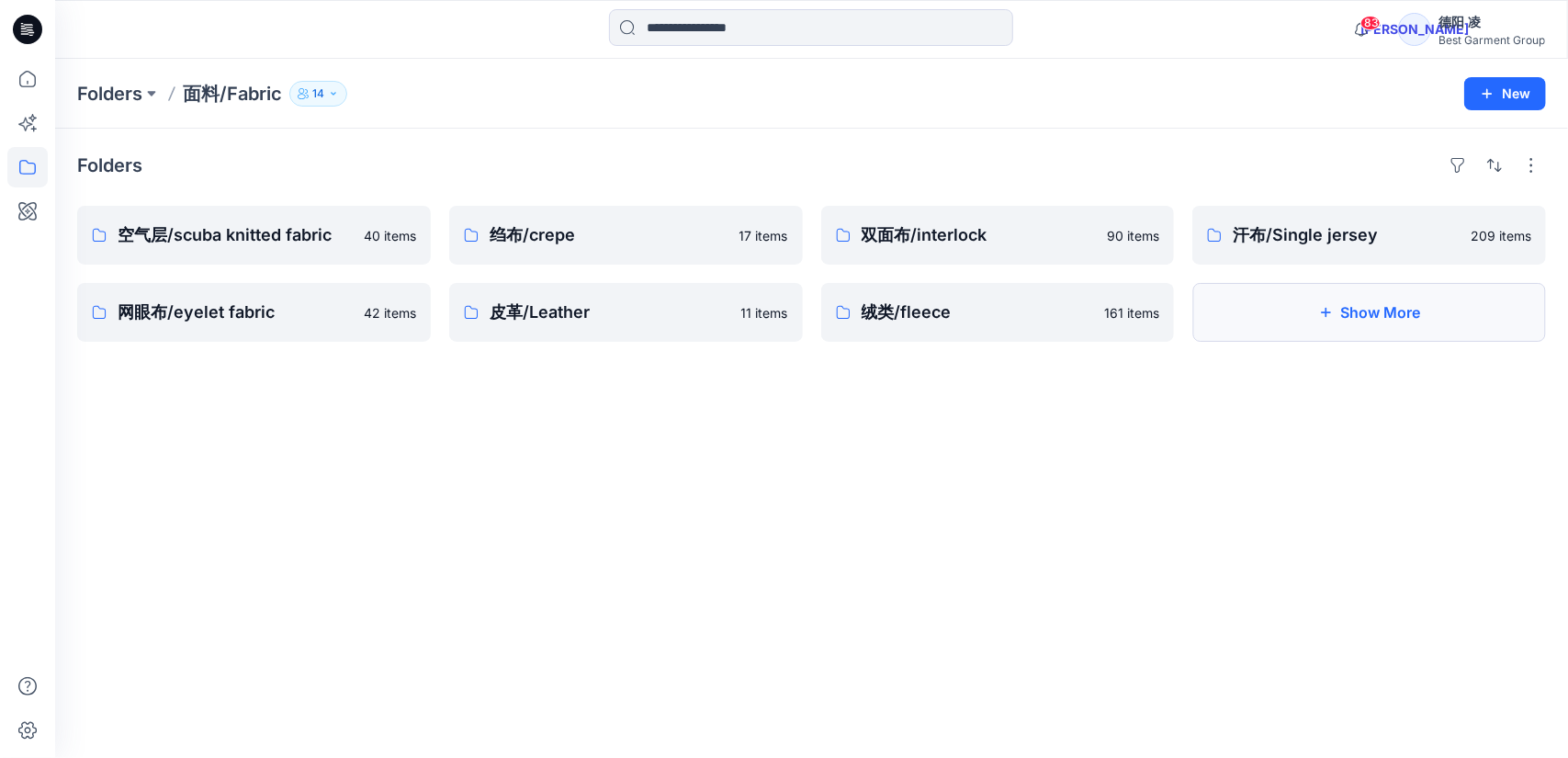
click at [1258, 312] on button "Show More" at bounding box center [1369, 312] width 353 height 59
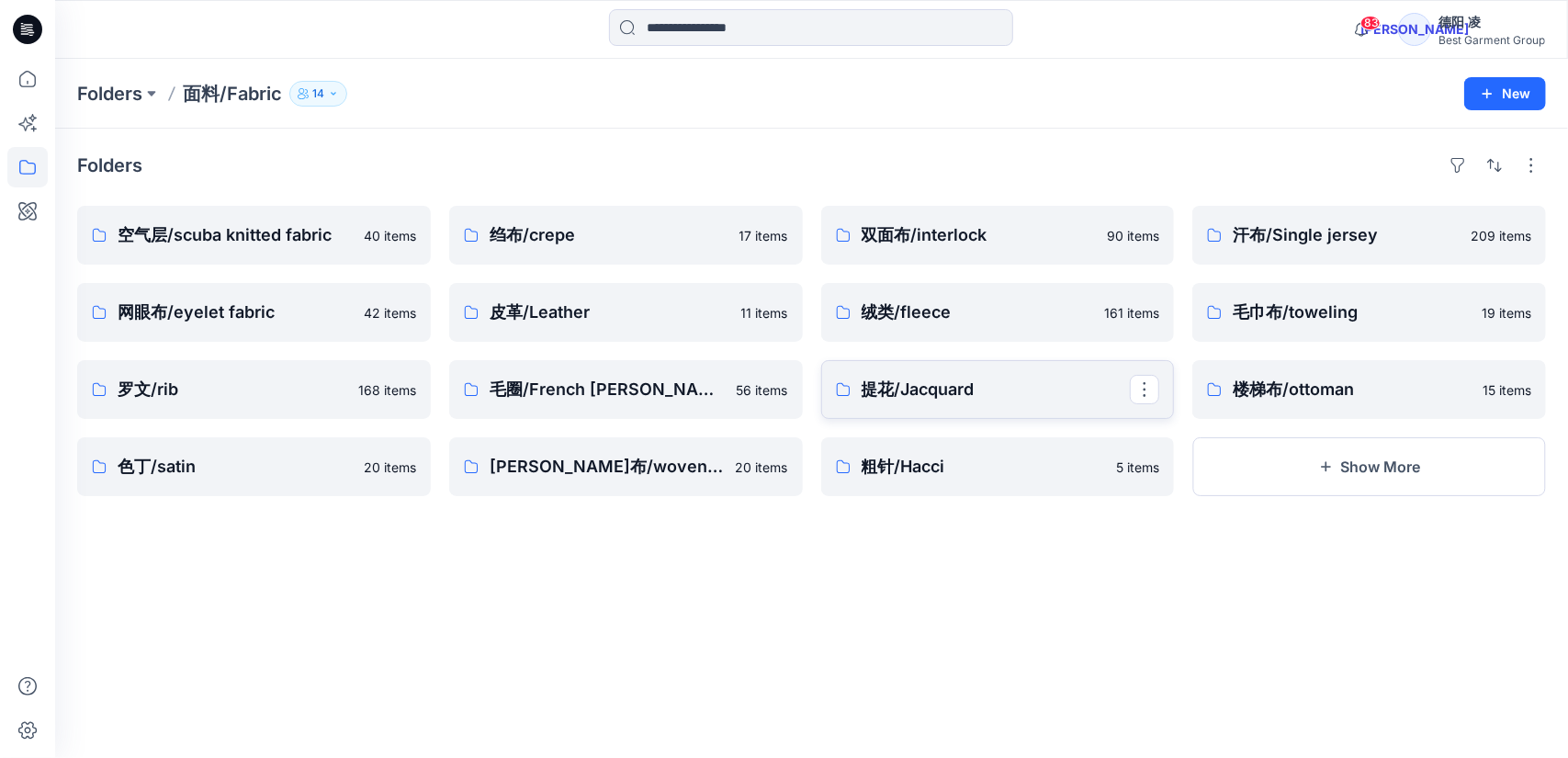
click at [918, 387] on p "提花/Jacquard" at bounding box center [996, 389] width 269 height 26
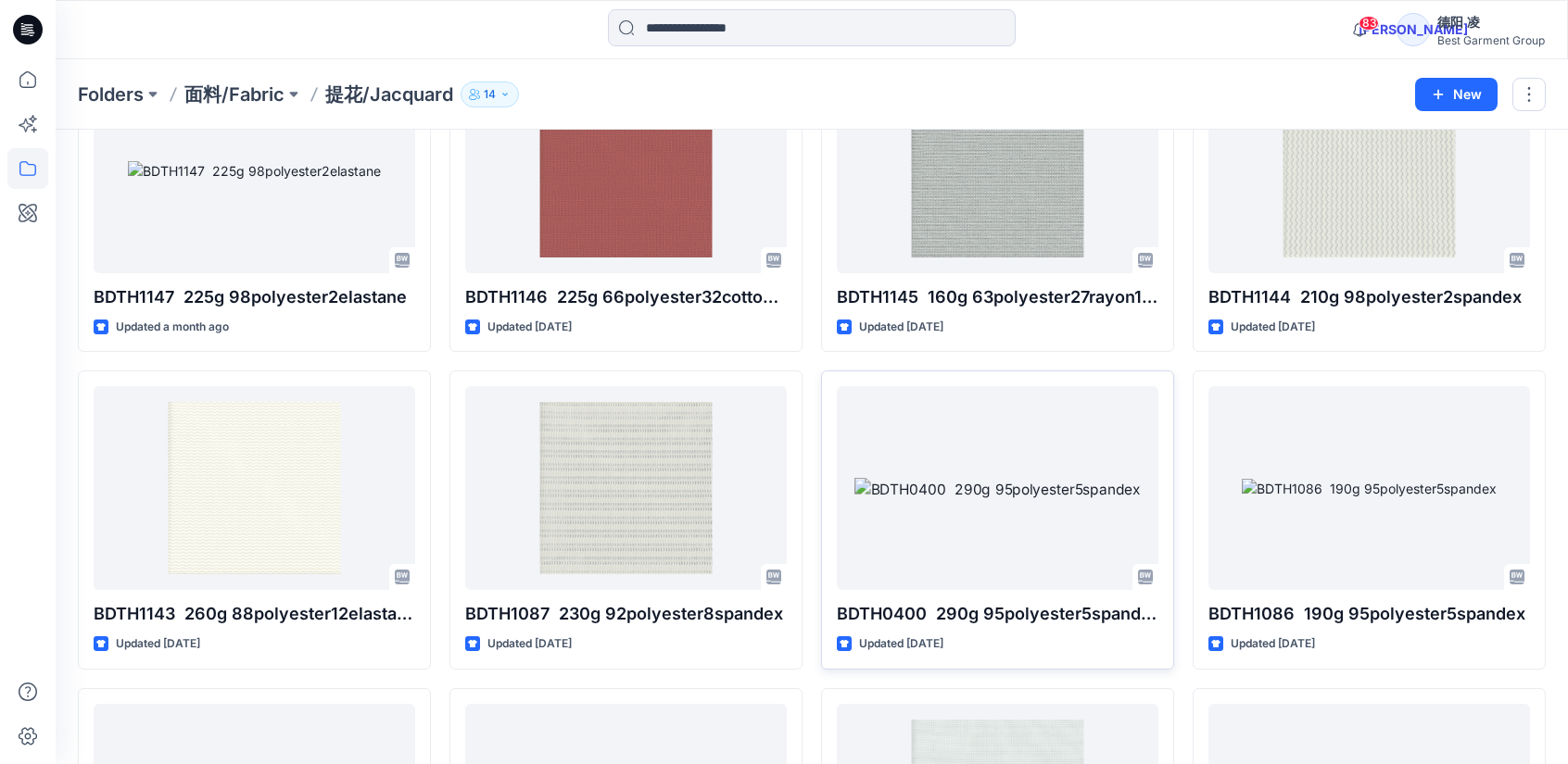
scroll to position [1111, 0]
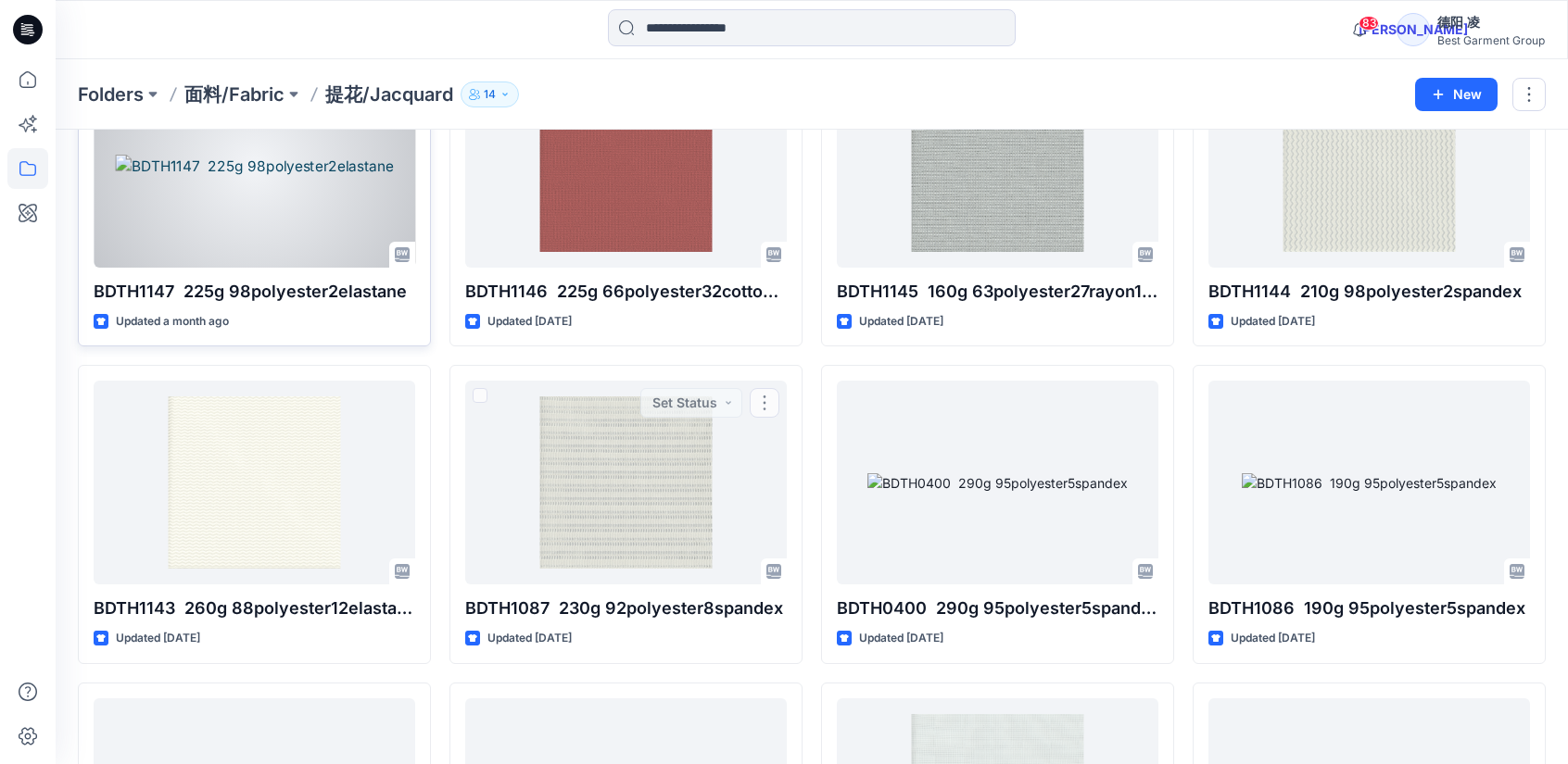
click at [252, 132] on div at bounding box center [254, 165] width 321 height 204
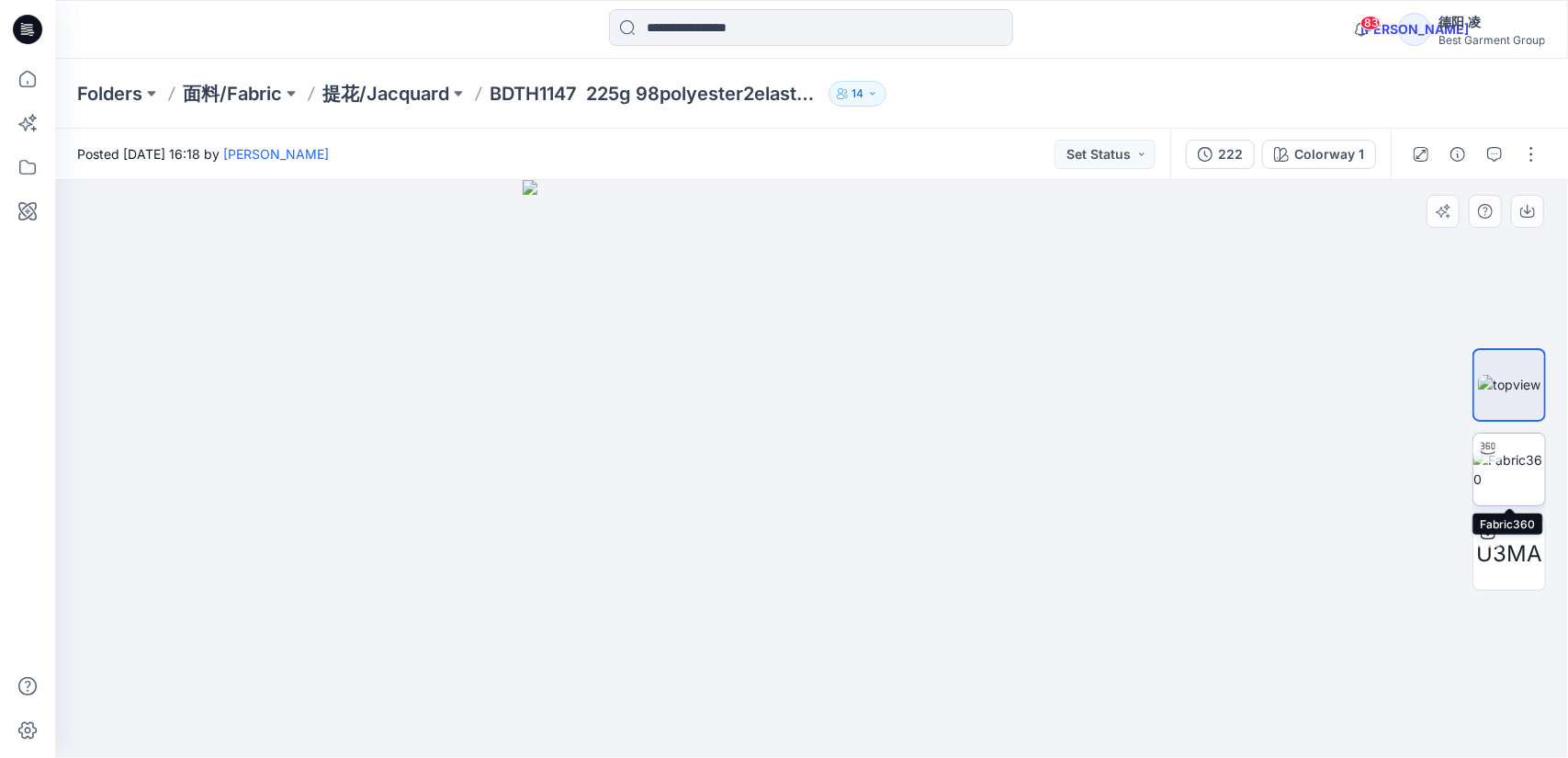
click at [1520, 457] on img at bounding box center [1509, 470] width 72 height 39
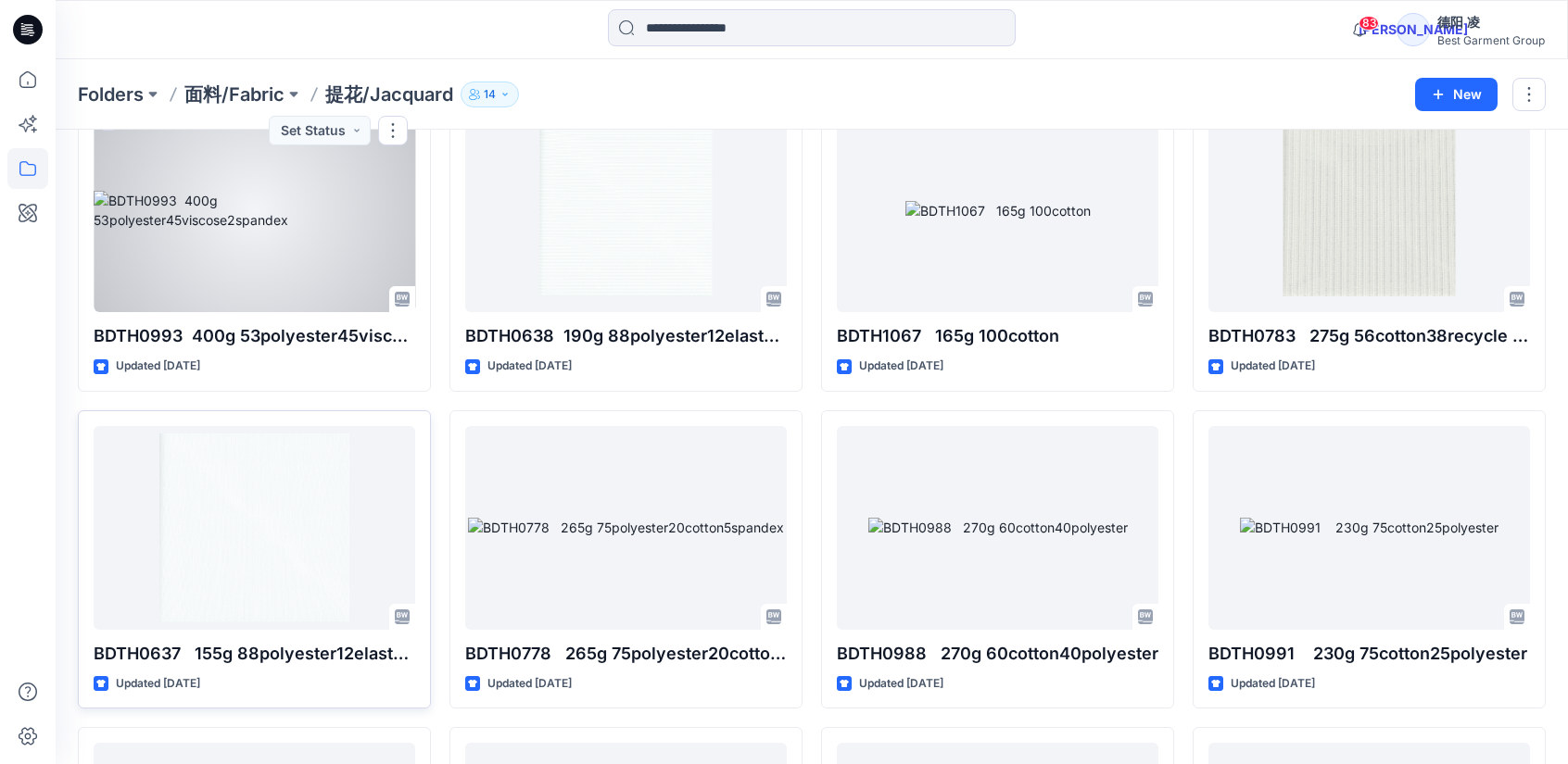
scroll to position [2037, 0]
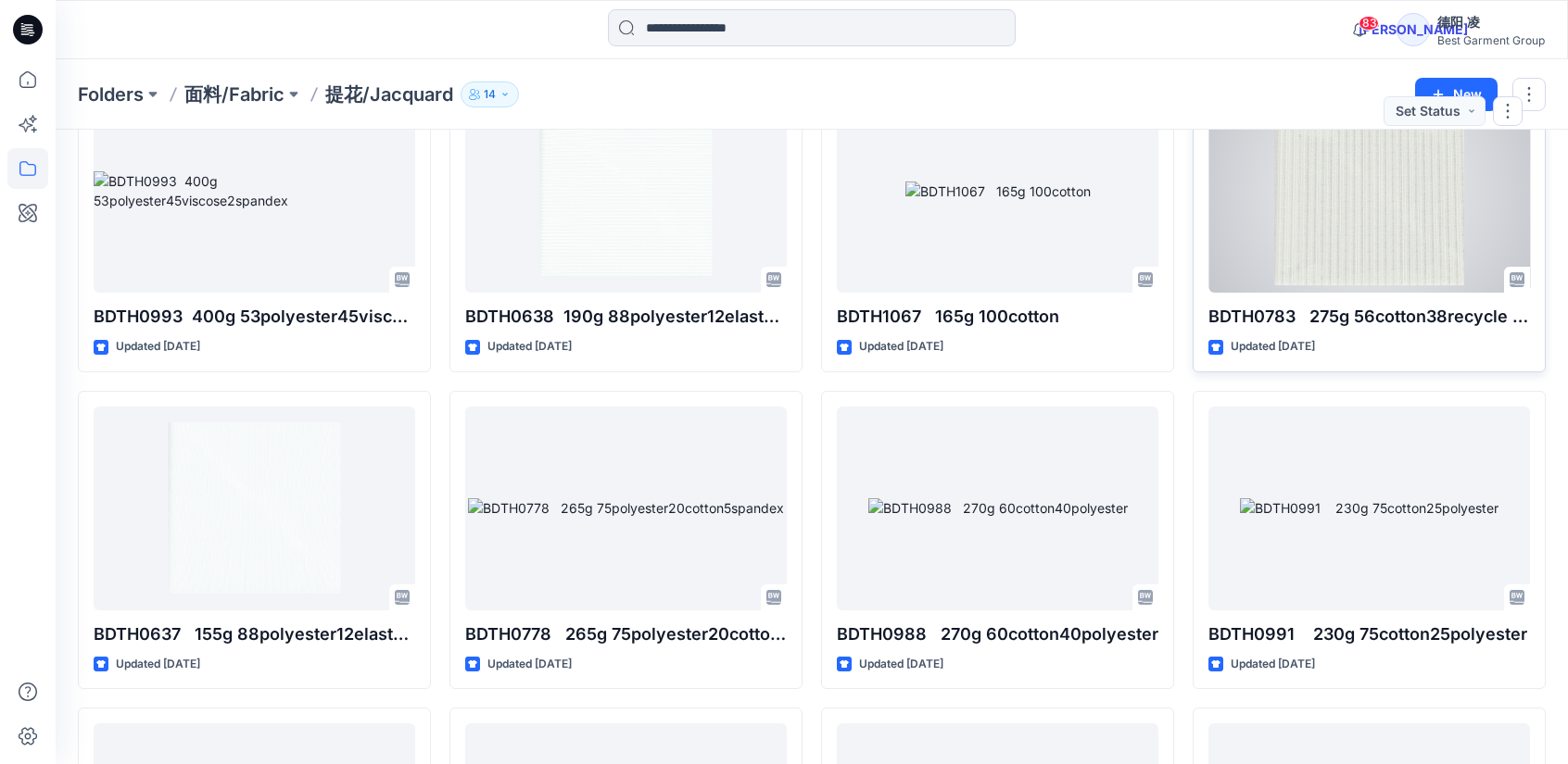
click at [1396, 229] on div at bounding box center [1369, 190] width 321 height 204
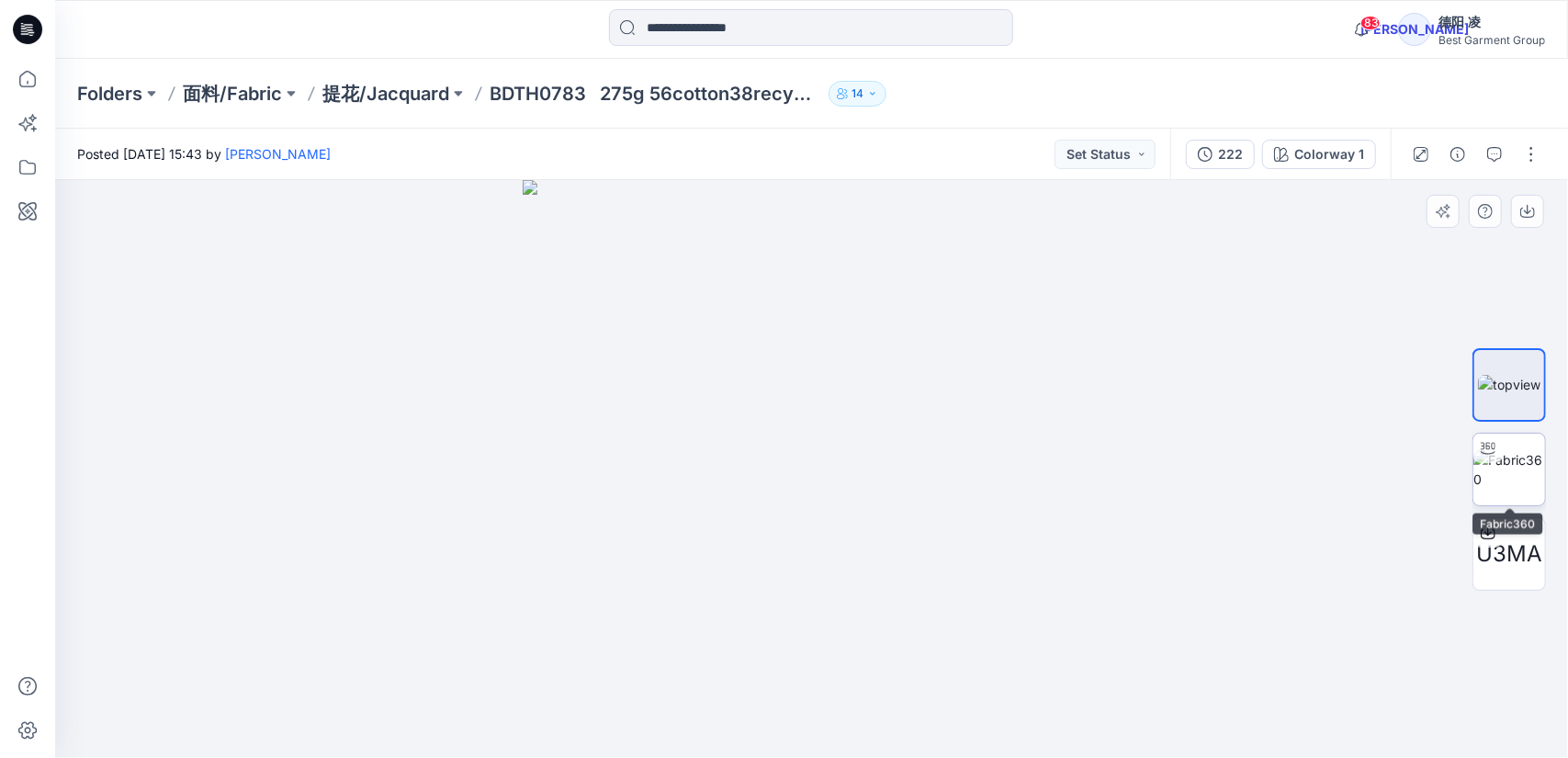
click at [1520, 461] on img at bounding box center [1509, 470] width 72 height 39
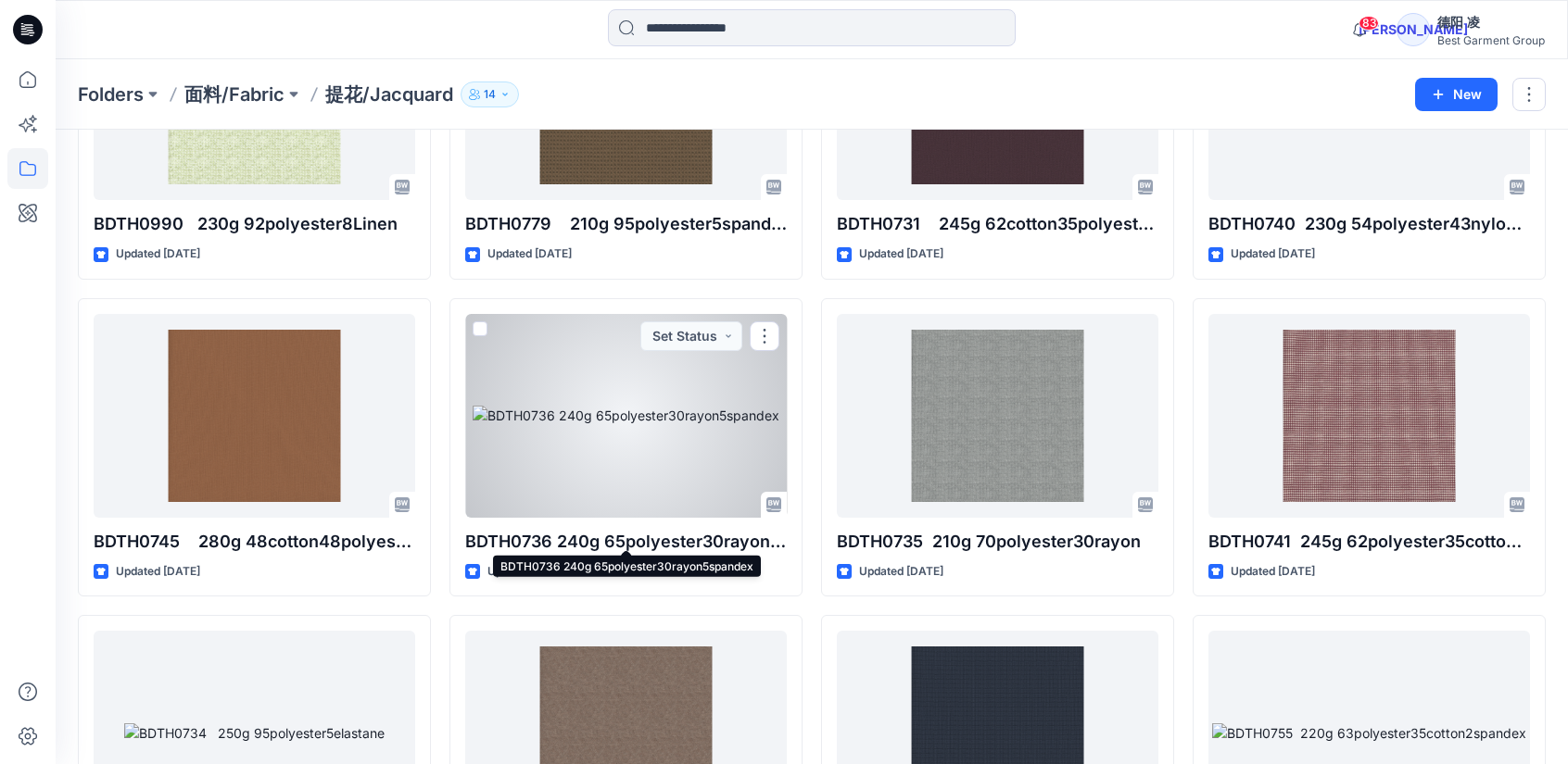
scroll to position [2594, 0]
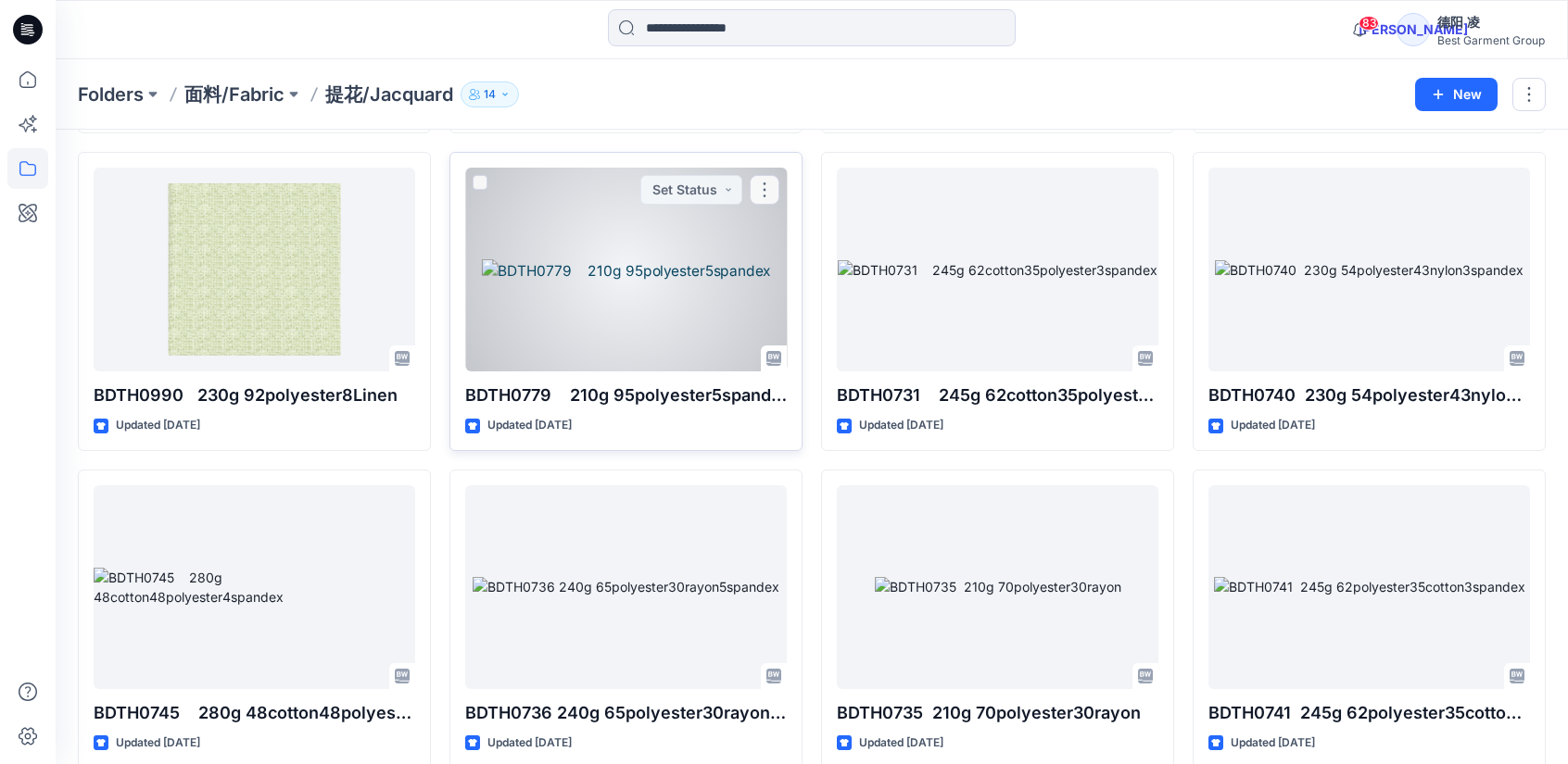
click at [606, 267] on div at bounding box center [625, 269] width 321 height 204
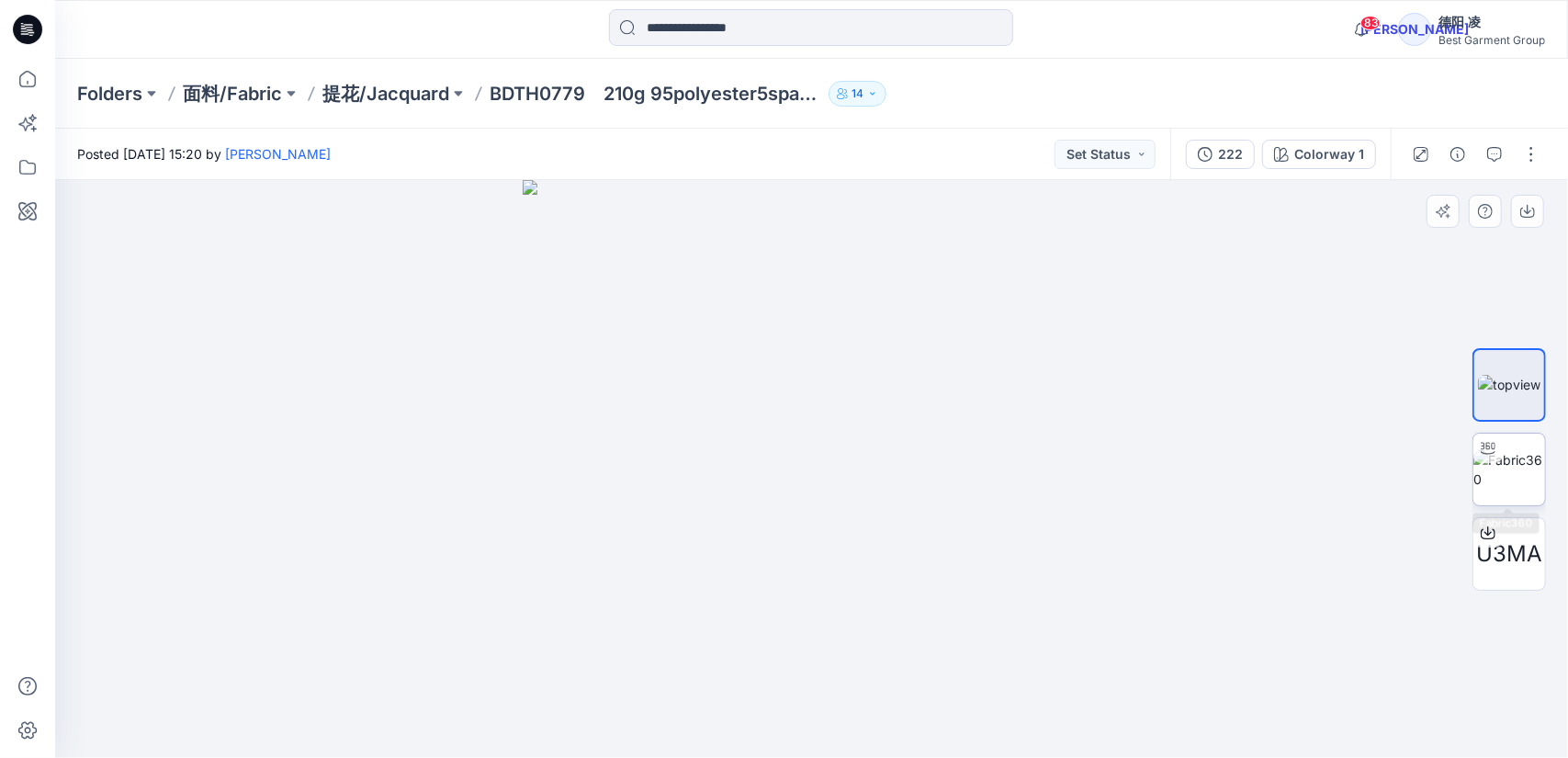
click at [1521, 465] on img at bounding box center [1509, 470] width 72 height 39
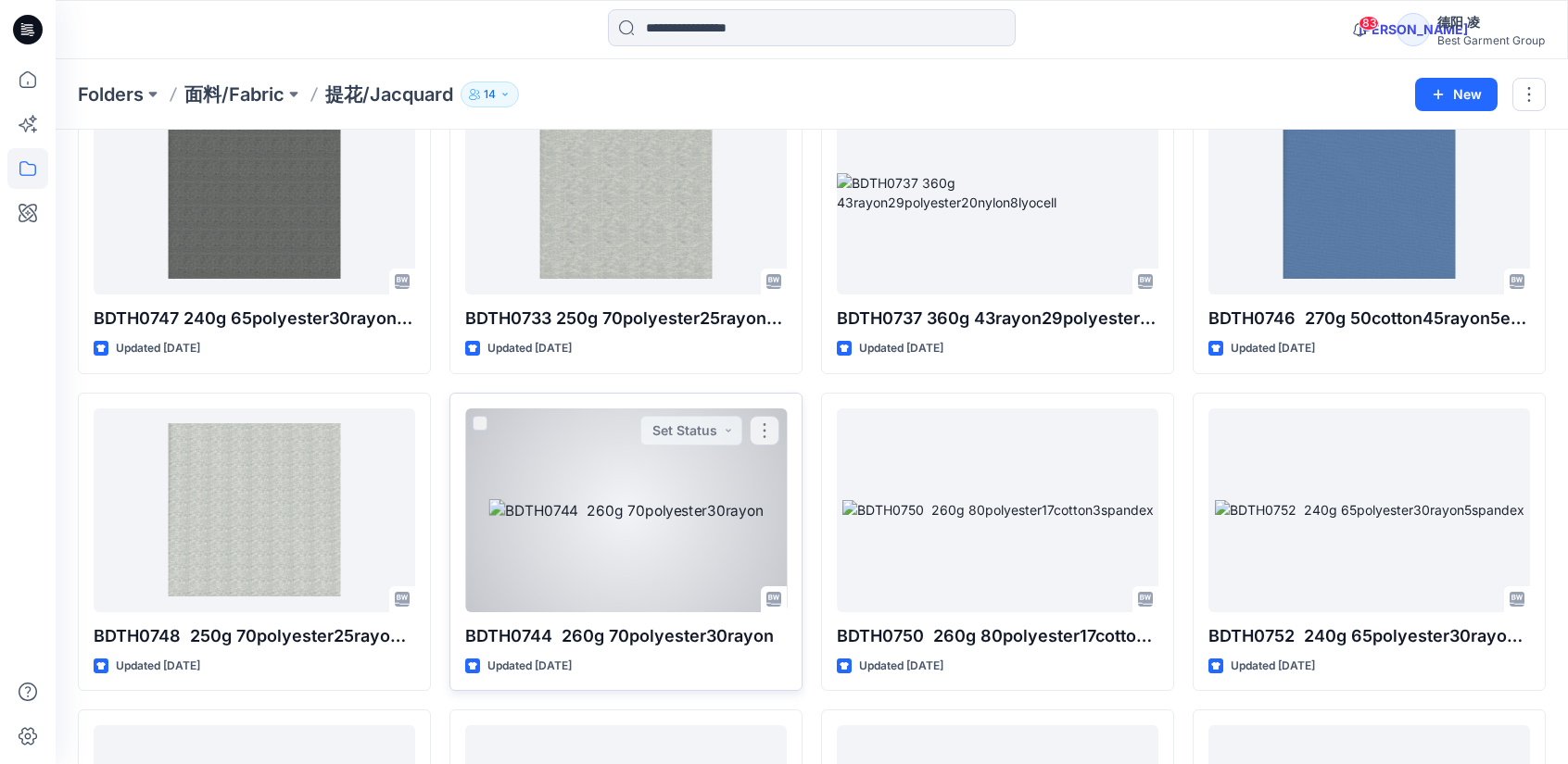
scroll to position [3705, 0]
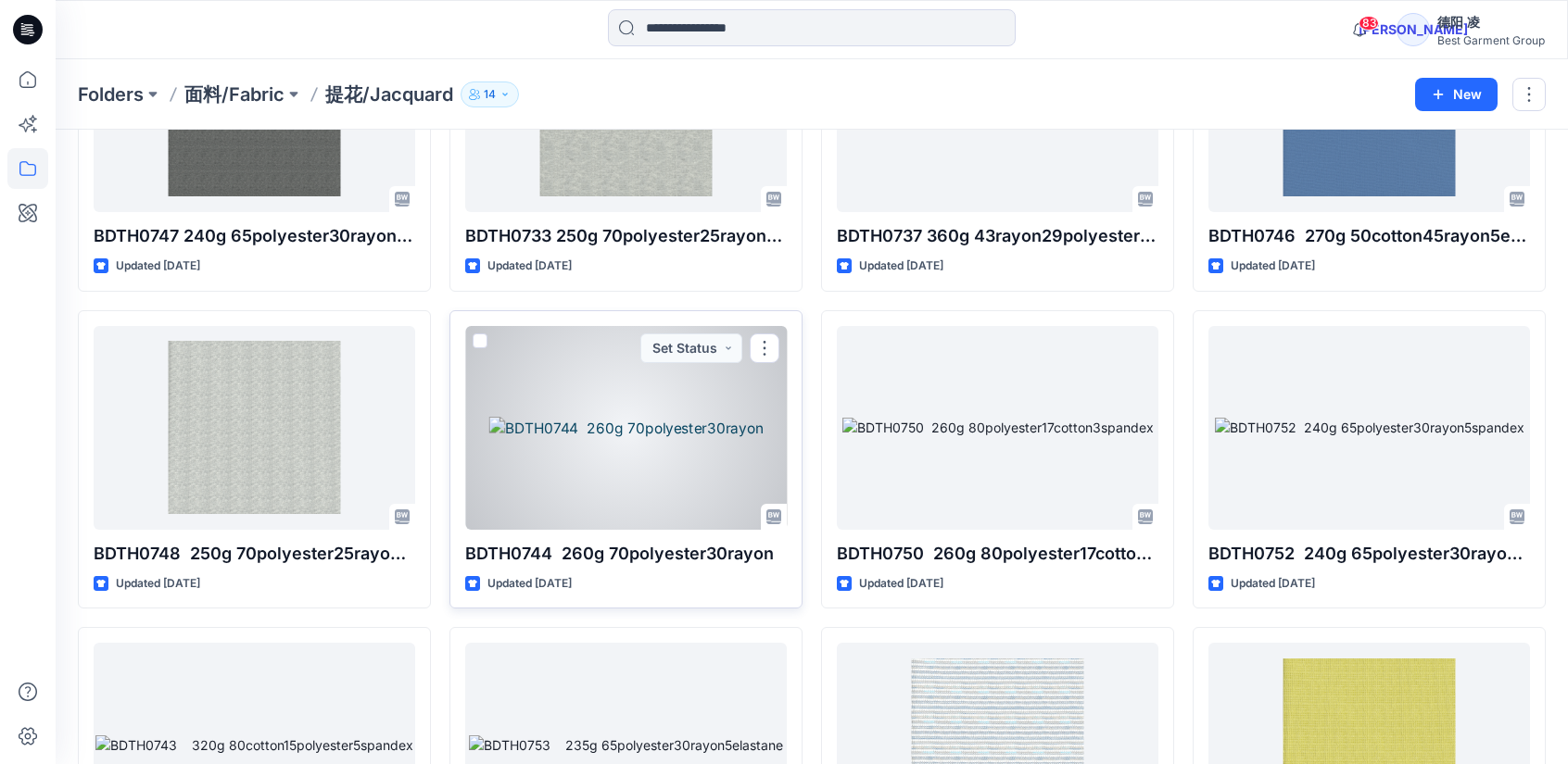
click at [618, 428] on div at bounding box center [625, 427] width 321 height 204
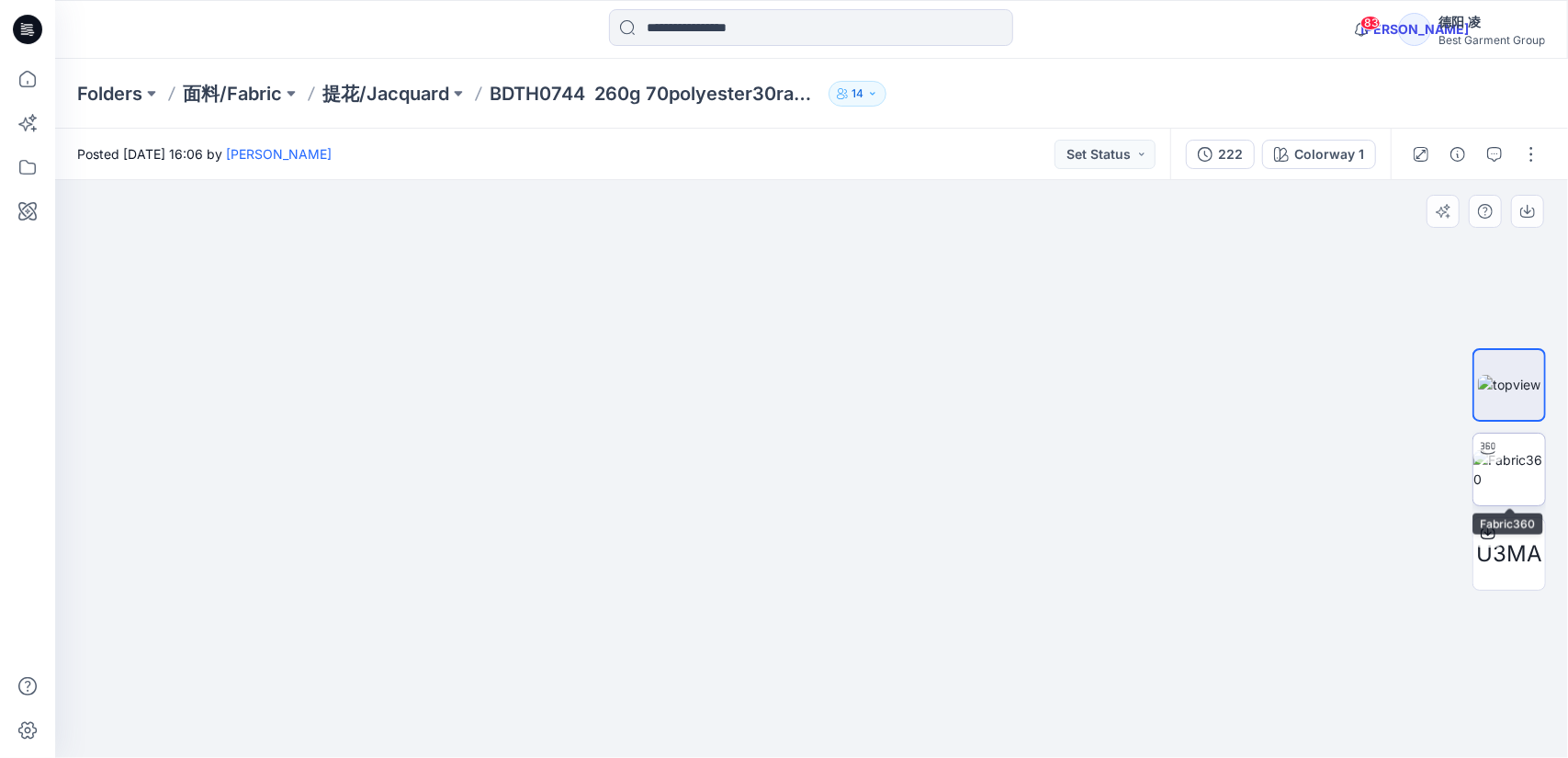
click at [1509, 475] on img at bounding box center [1509, 470] width 72 height 39
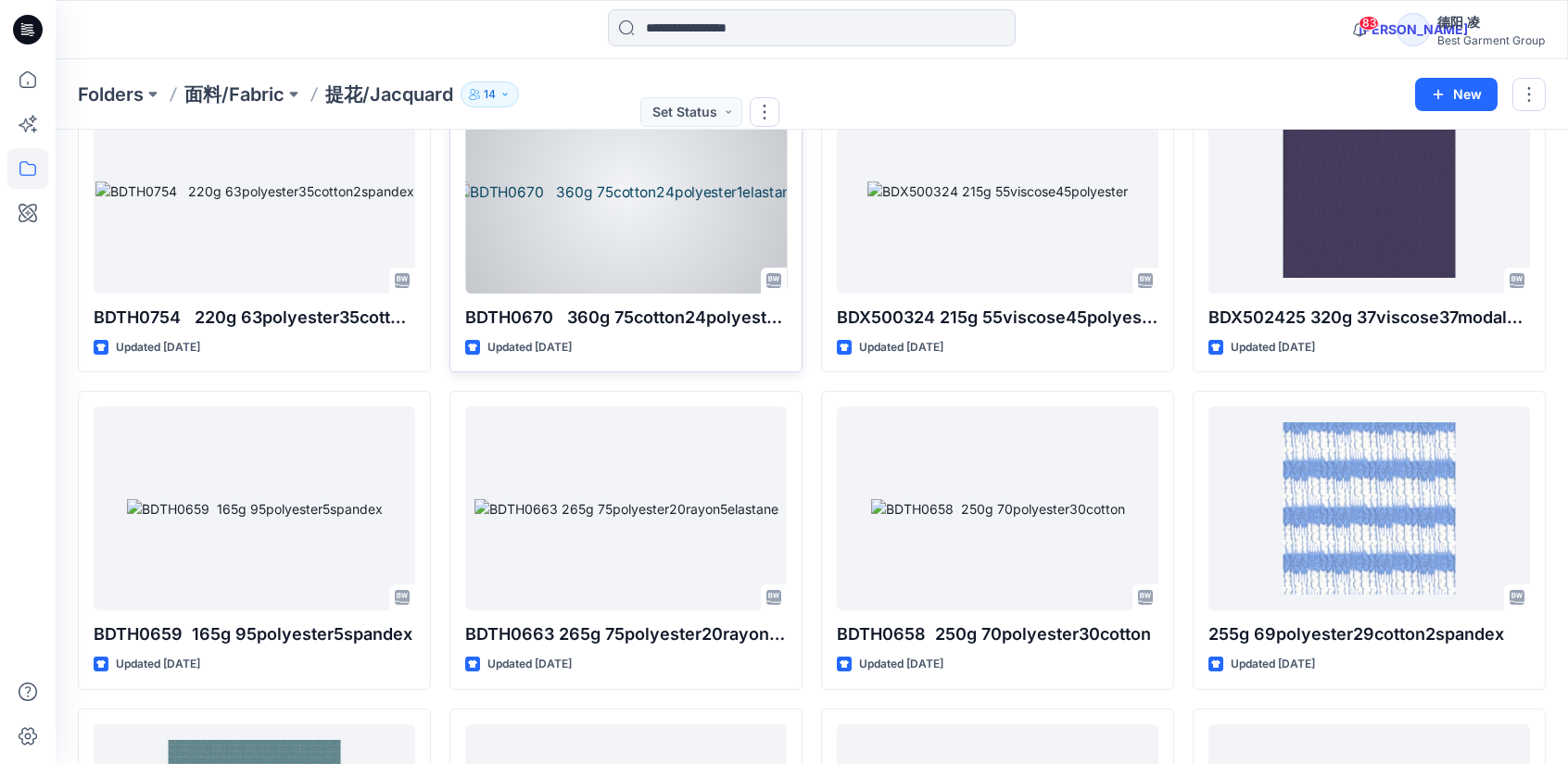
scroll to position [4631, 0]
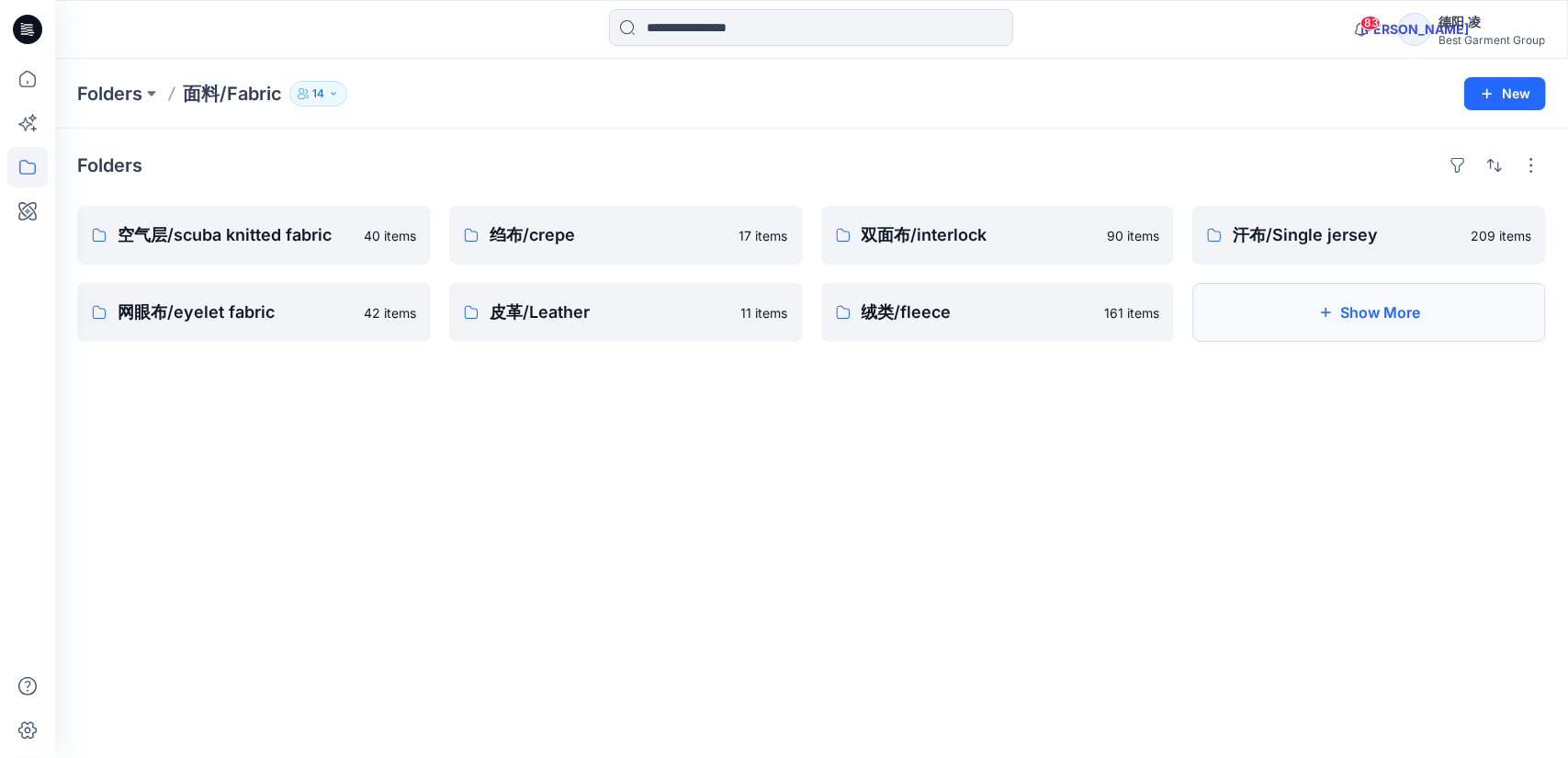
click at [1405, 310] on button "Show More" at bounding box center [1369, 312] width 353 height 59
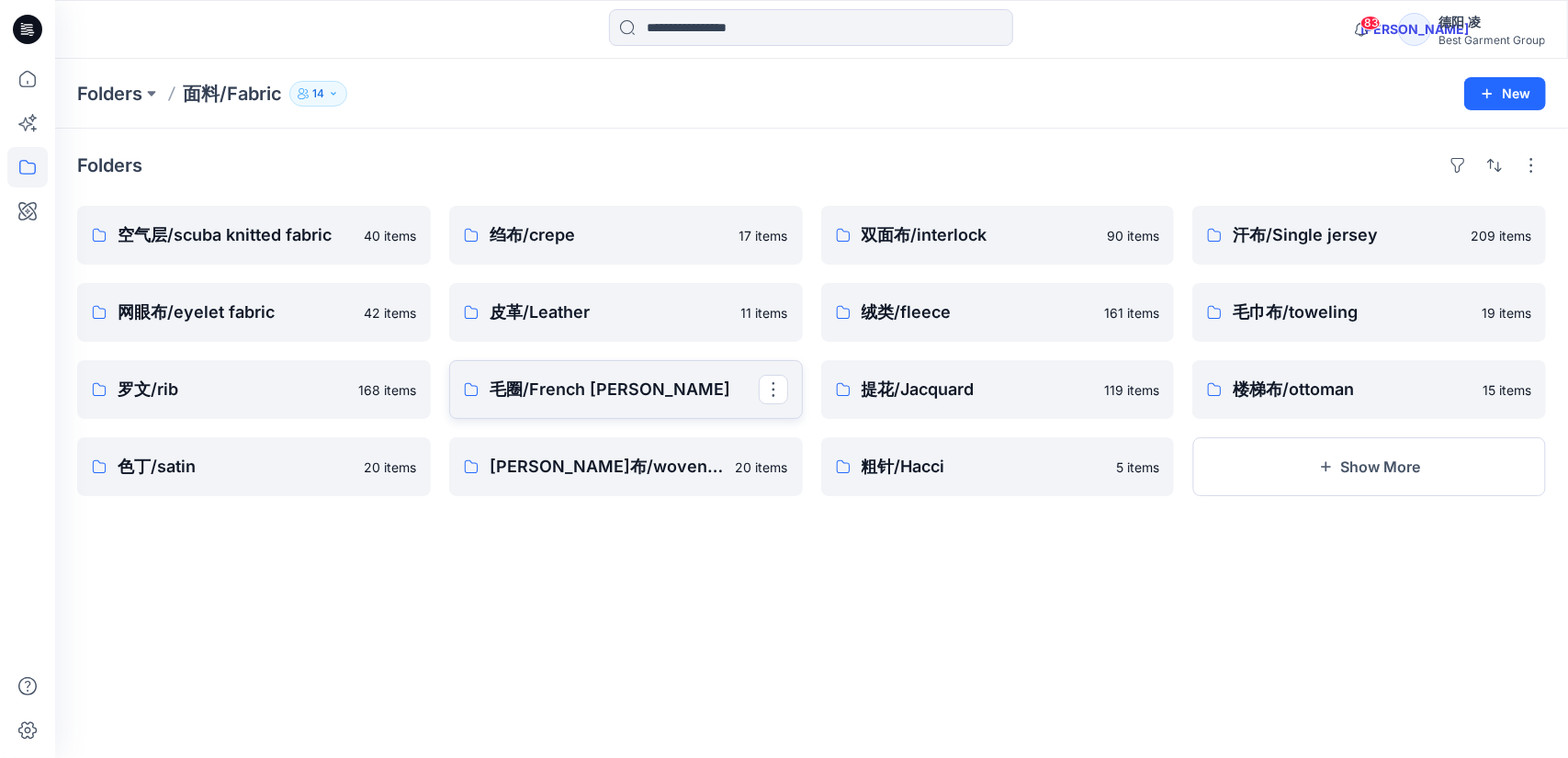
click at [571, 392] on p "毛圈/French [PERSON_NAME]" at bounding box center [624, 389] width 269 height 26
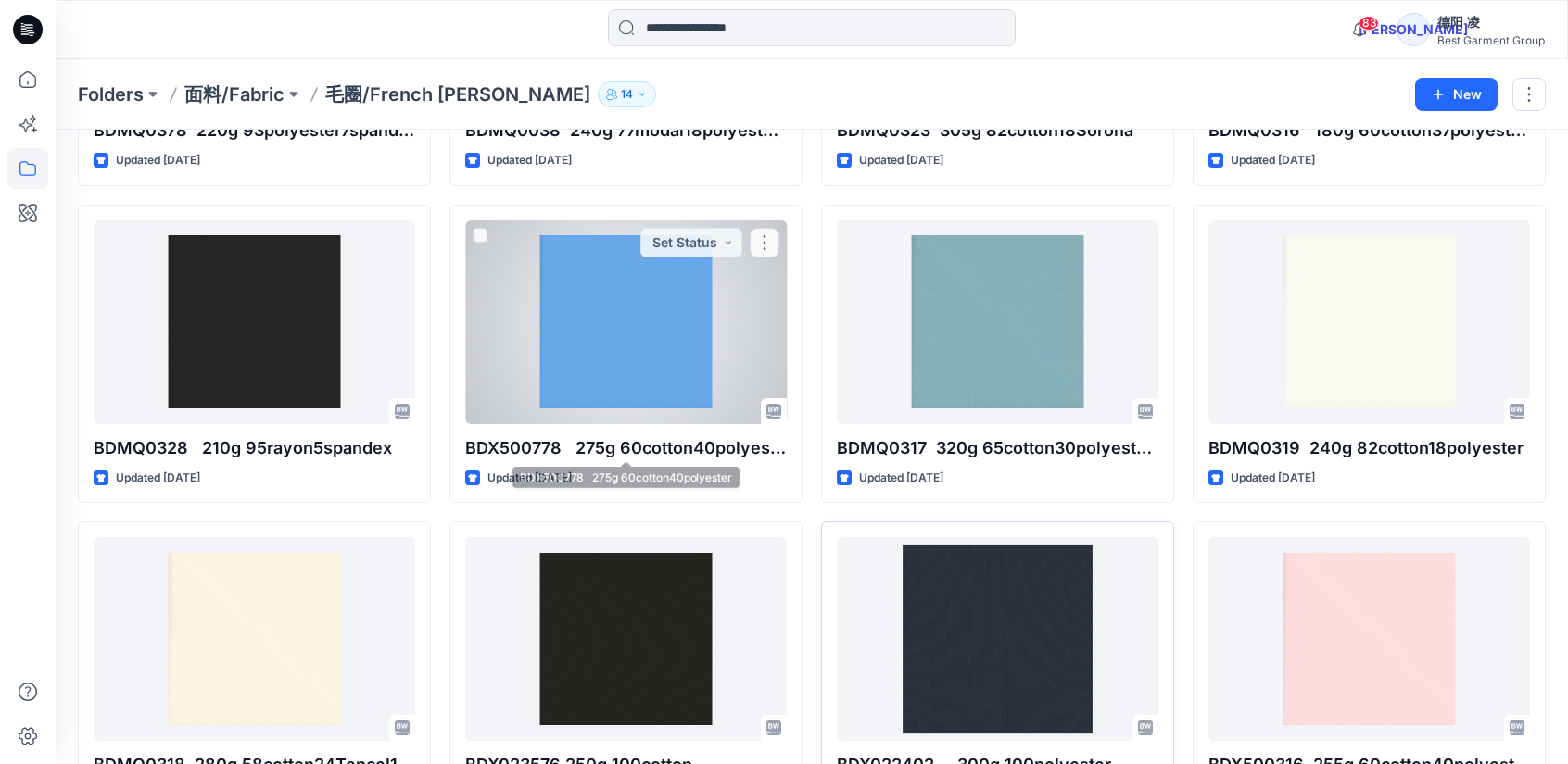
scroll to position [462, 0]
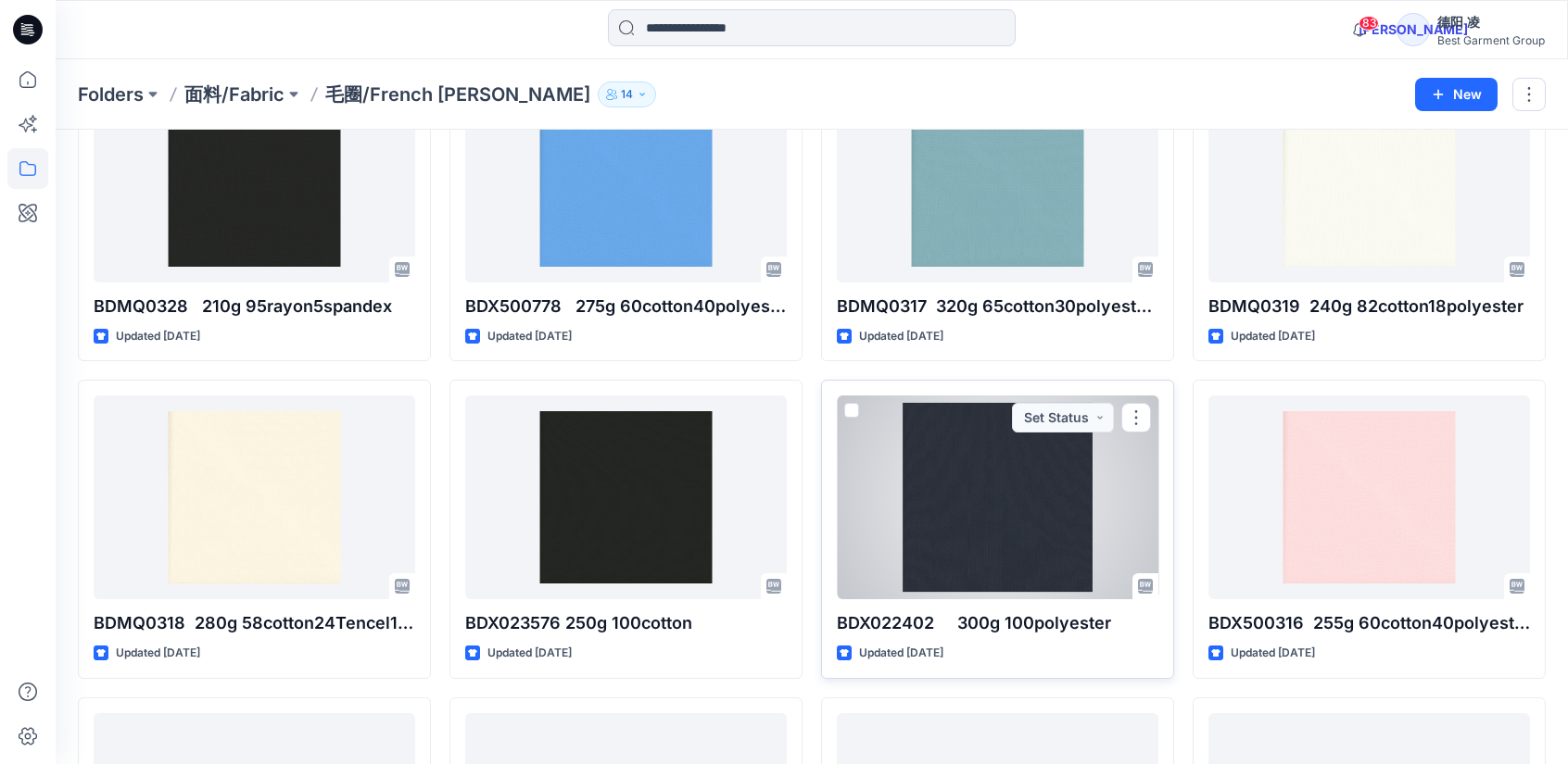
click at [974, 506] on div at bounding box center [997, 497] width 321 height 204
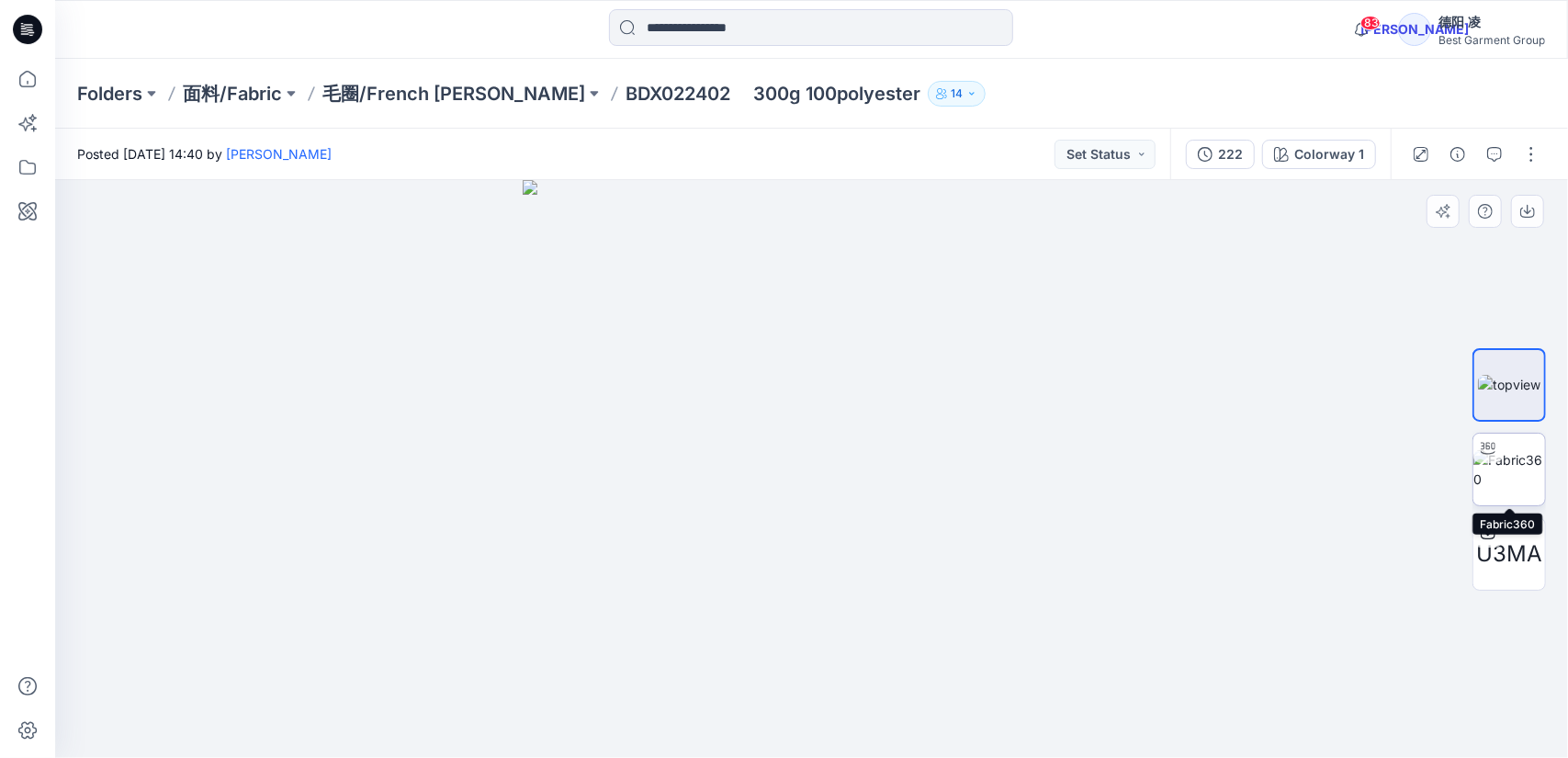
click at [1525, 472] on img at bounding box center [1509, 470] width 72 height 39
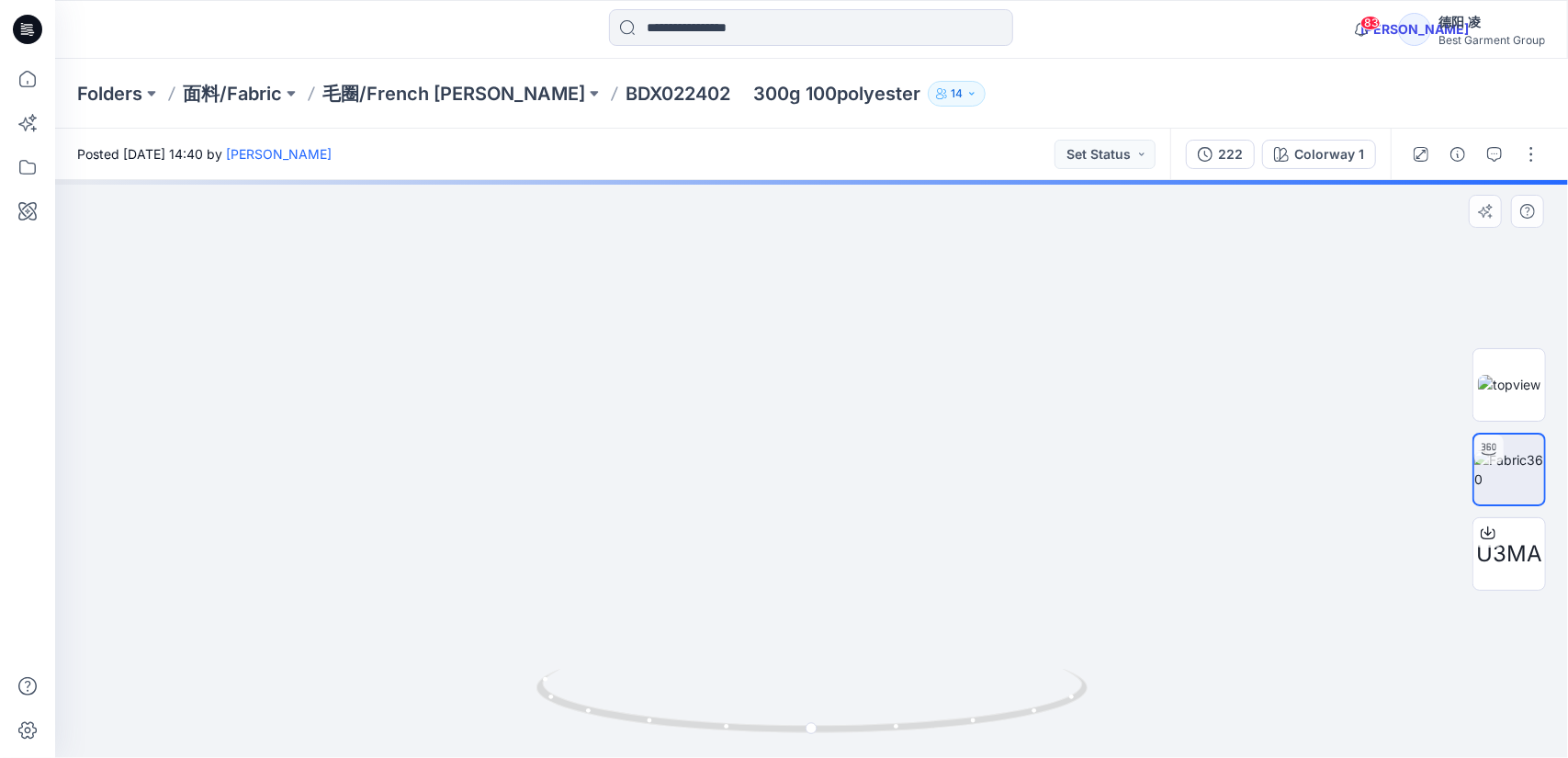
drag, startPoint x: 1043, startPoint y: 416, endPoint x: 1005, endPoint y: 542, distance: 131.6
click at [1005, 558] on img at bounding box center [811, 349] width 1337 height 816
drag, startPoint x: 1003, startPoint y: 424, endPoint x: 1016, endPoint y: 485, distance: 62.4
click at [991, 538] on img at bounding box center [811, 410] width 1337 height 695
drag, startPoint x: 1031, startPoint y: 521, endPoint x: 1031, endPoint y: 502, distance: 19.0
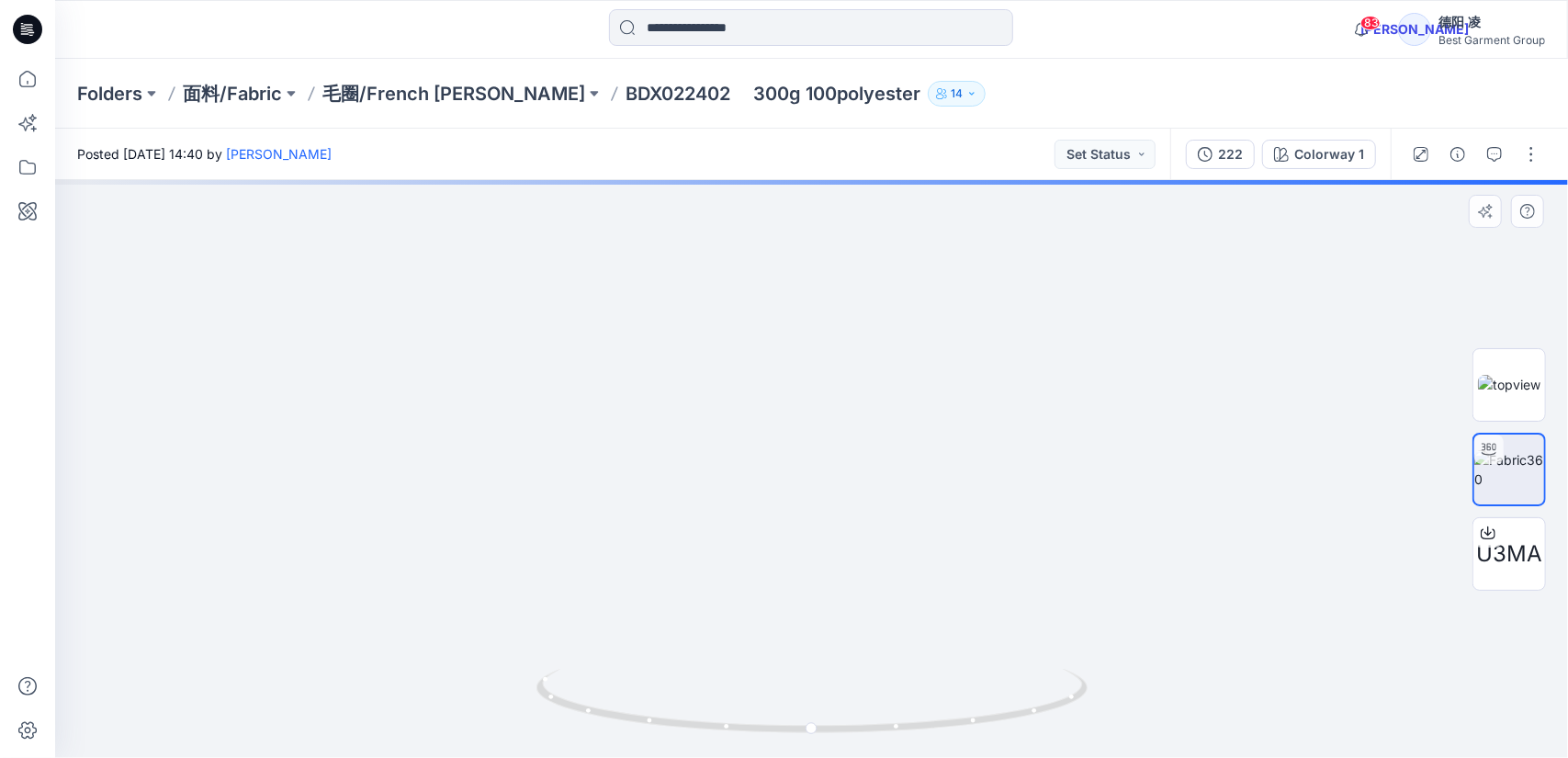
click at [1031, 502] on img at bounding box center [811, 400] width 1337 height 715
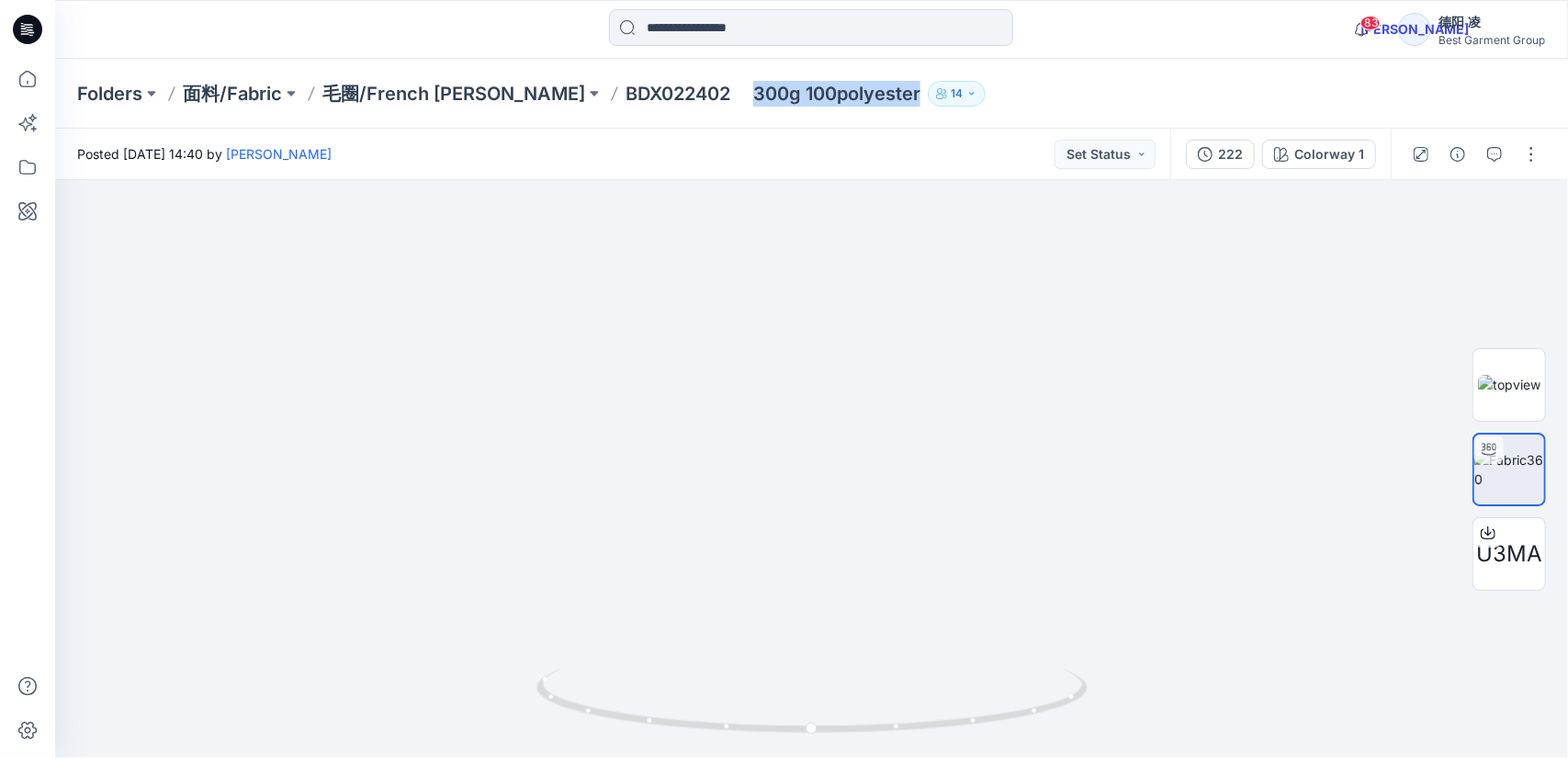
drag, startPoint x: 646, startPoint y: 92, endPoint x: 813, endPoint y: 97, distance: 167.1
click at [813, 97] on p "BDX022402 300g 100polyester" at bounding box center [772, 94] width 295 height 26
copy p "300g 100polyester"
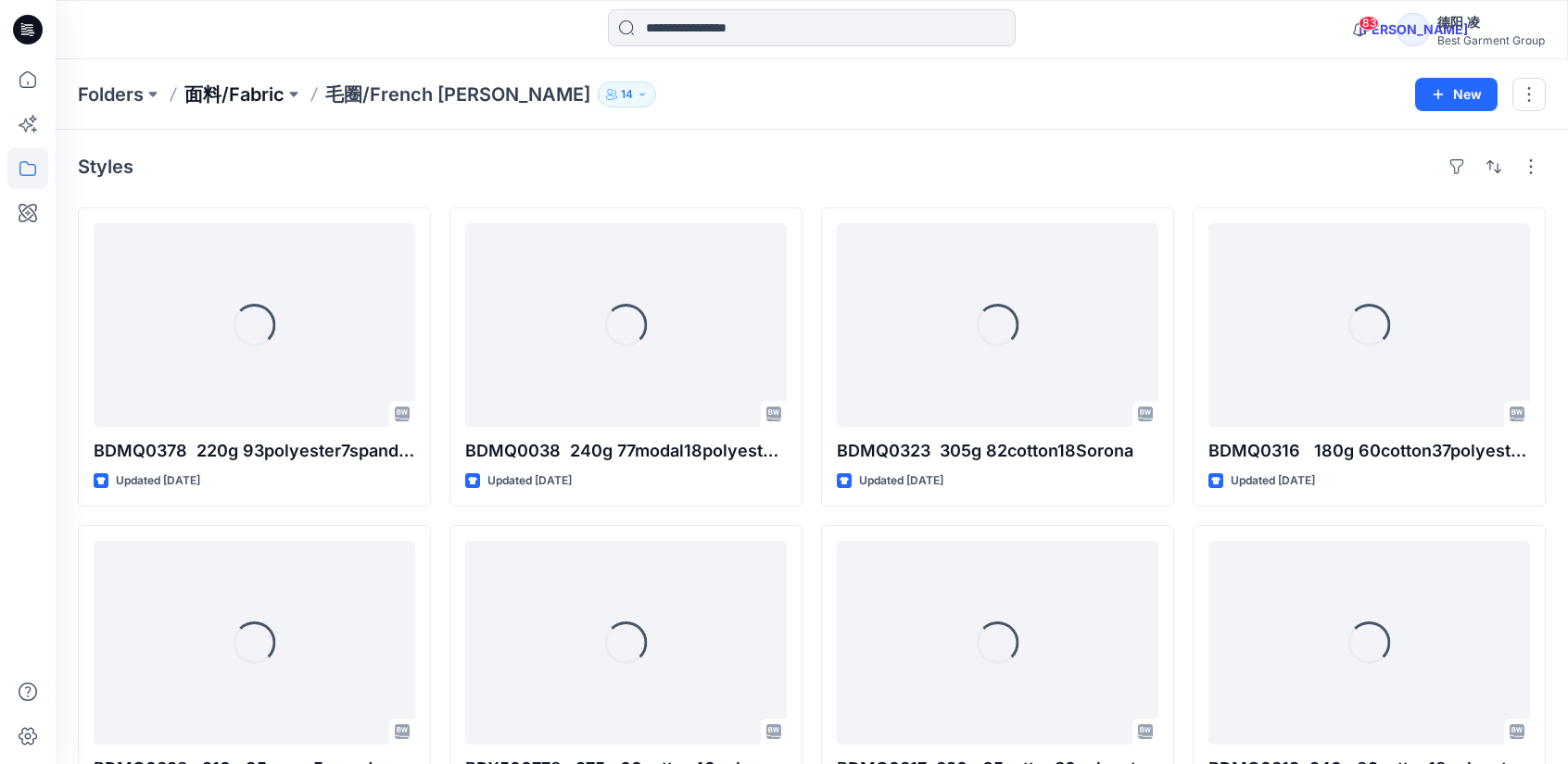
click at [218, 85] on p "面料/Fabric" at bounding box center [234, 95] width 101 height 26
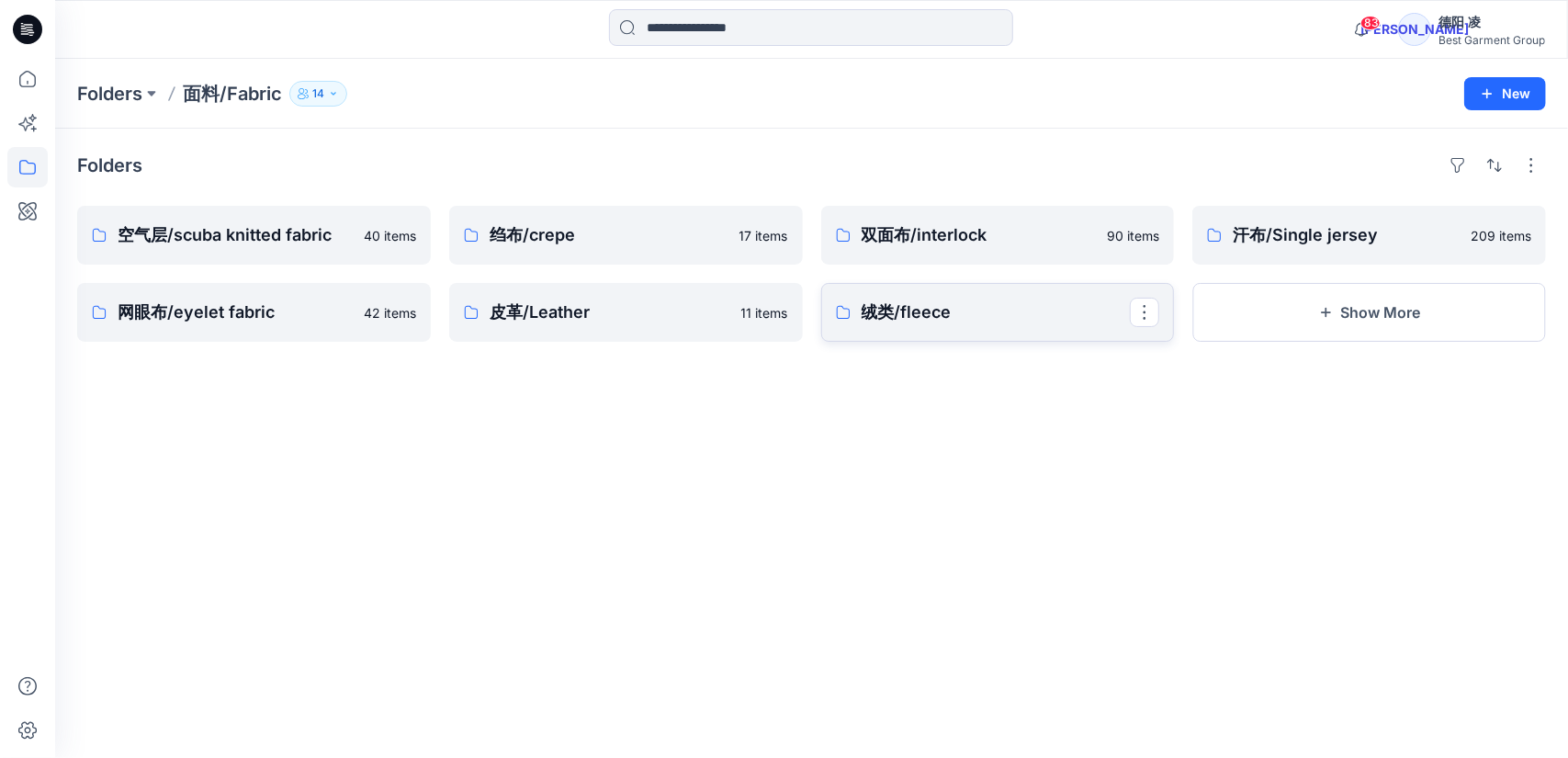
click at [1037, 315] on p "绒类/fleece" at bounding box center [996, 312] width 269 height 26
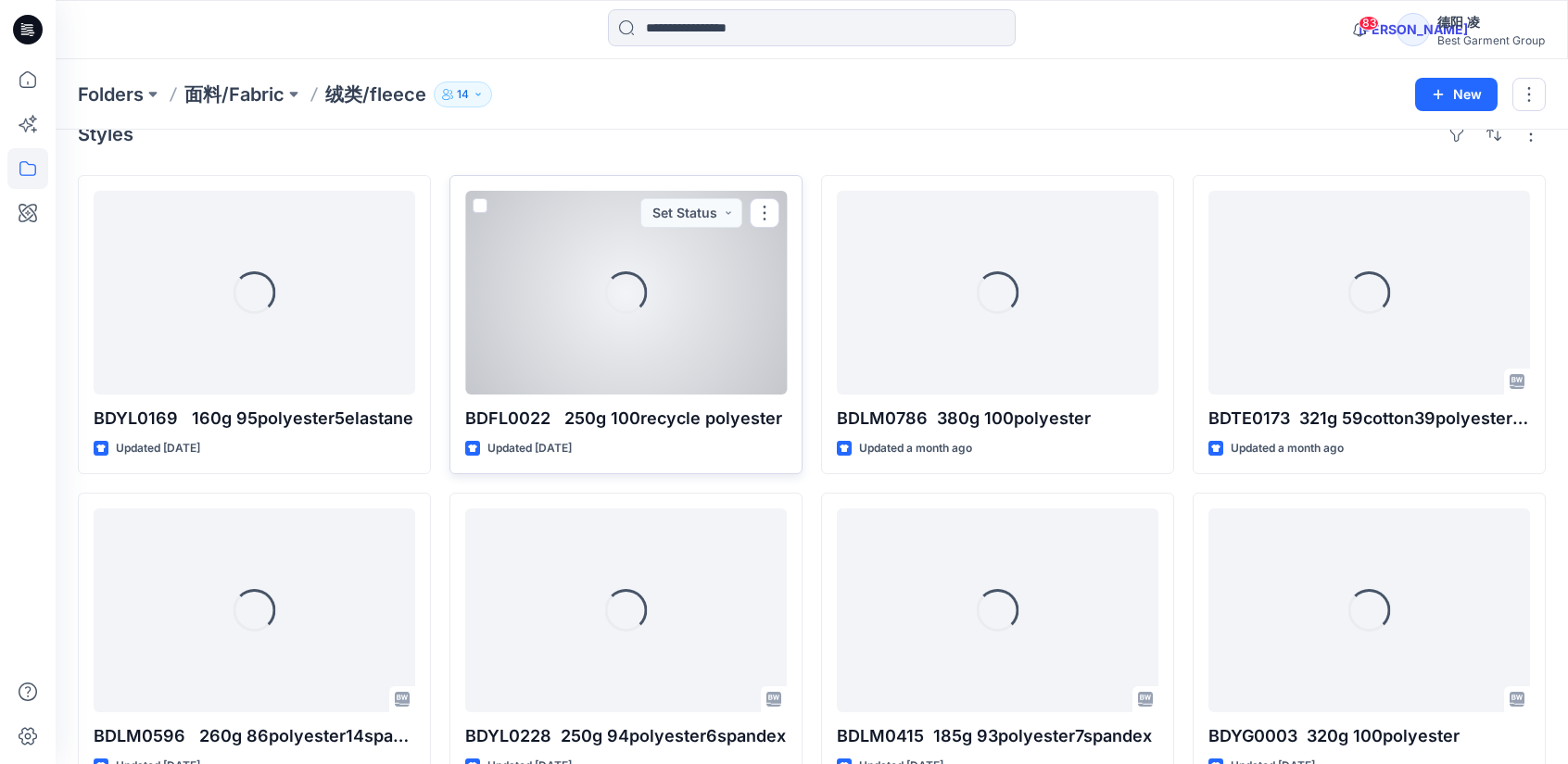
scroll to position [36, 0]
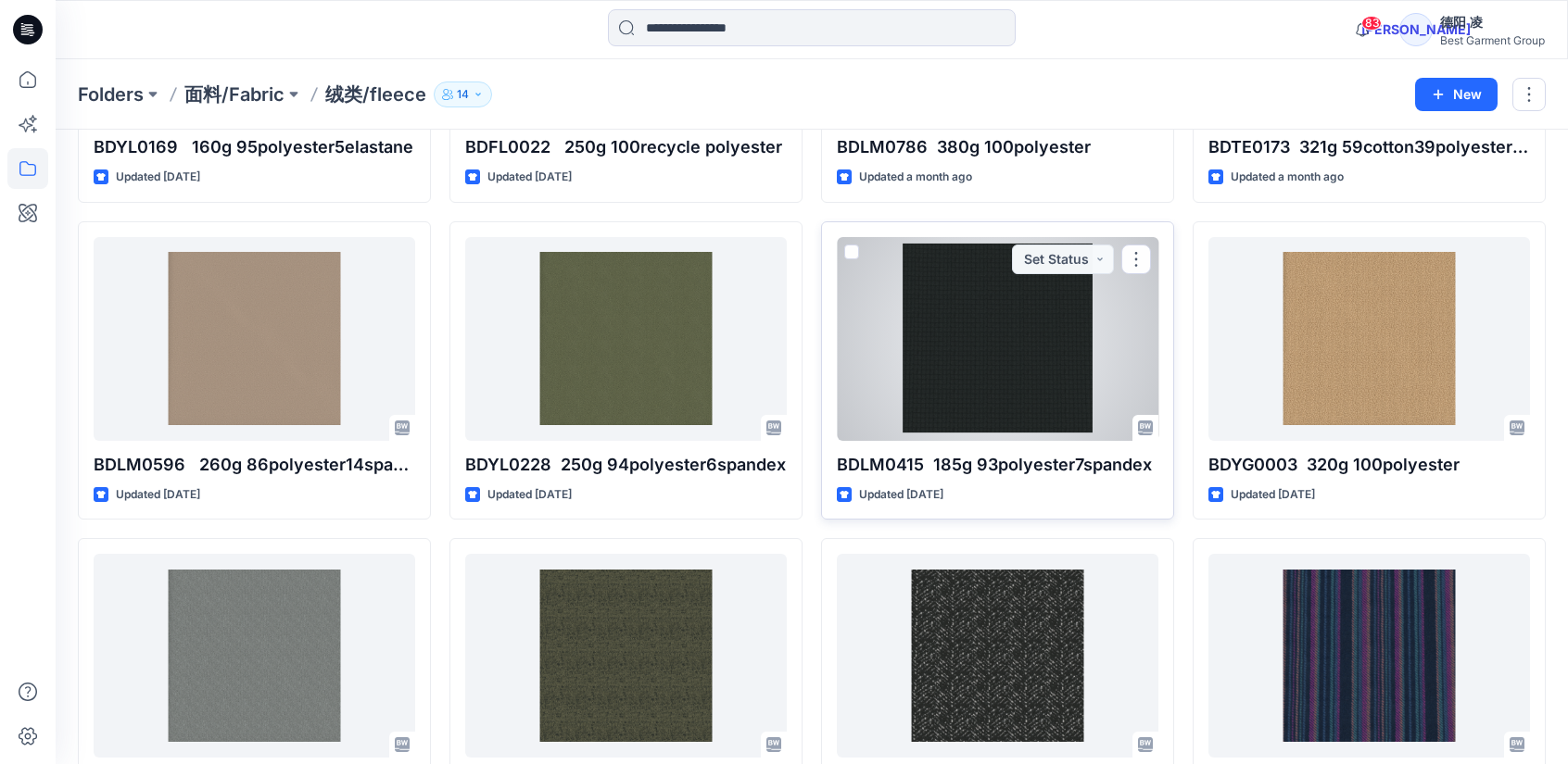
scroll to position [304, 0]
click at [1015, 363] on div at bounding box center [997, 338] width 321 height 204
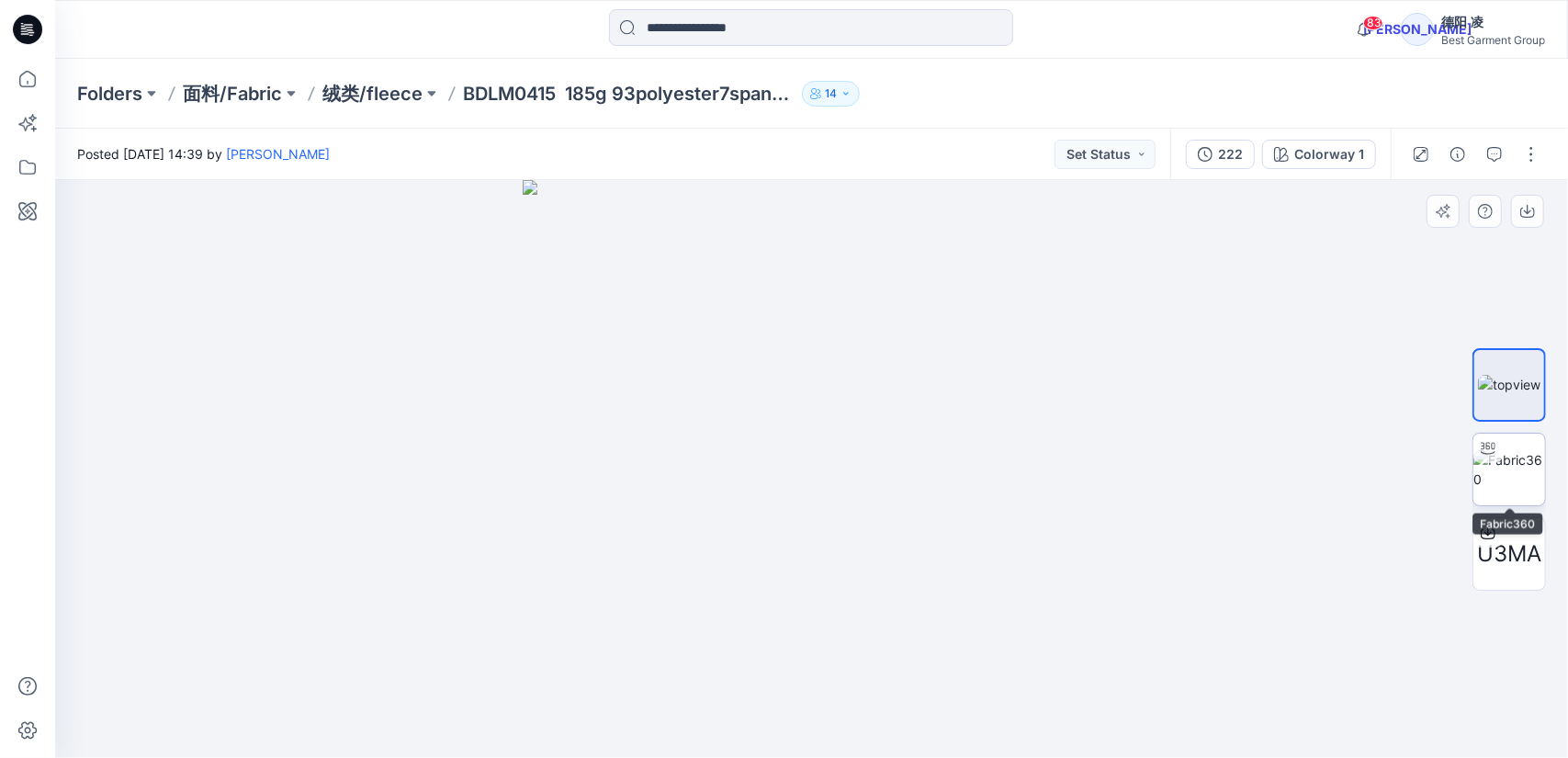
click at [1508, 470] on img at bounding box center [1509, 470] width 72 height 39
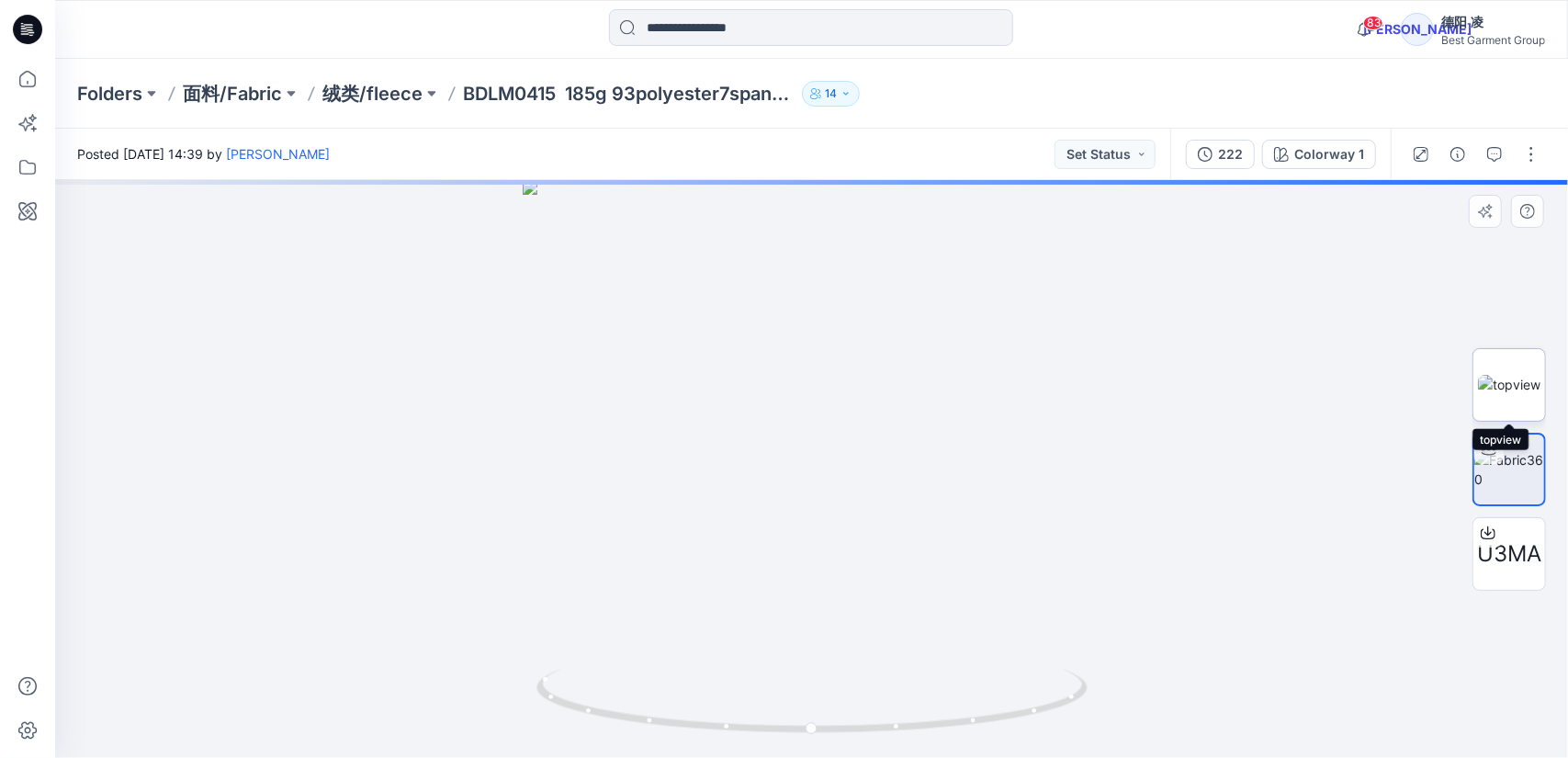
click at [1515, 375] on img at bounding box center [1509, 384] width 63 height 19
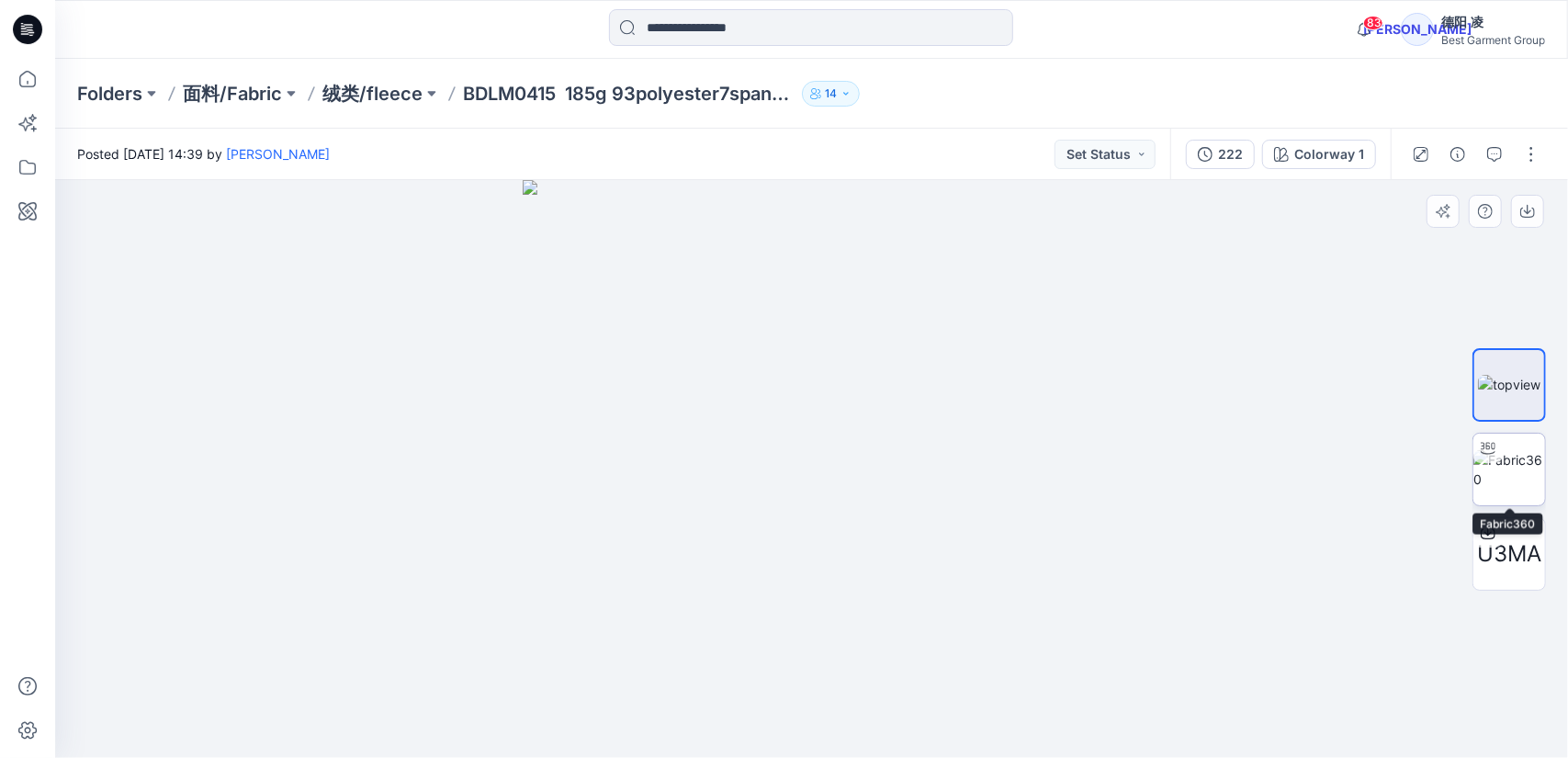
click at [1525, 450] on img at bounding box center [1509, 470] width 72 height 39
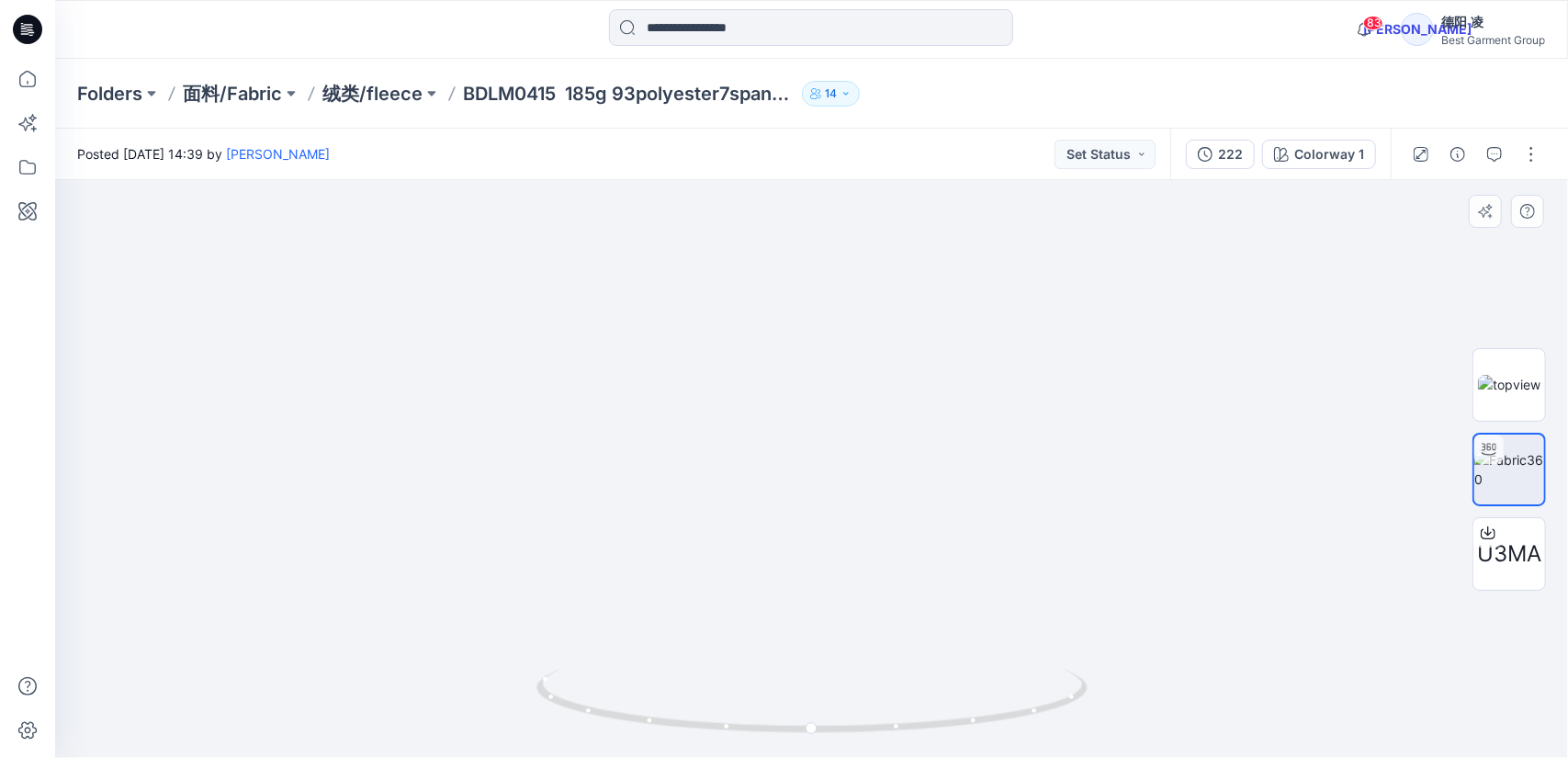
drag, startPoint x: 924, startPoint y: 422, endPoint x: 922, endPoint y: 516, distance: 94.0
click at [925, 537] on img at bounding box center [811, 361] width 1337 height 793
drag, startPoint x: 836, startPoint y: 435, endPoint x: 850, endPoint y: 519, distance: 85.2
click at [847, 443] on img at bounding box center [812, 403] width 1084 height 713
drag, startPoint x: 778, startPoint y: 560, endPoint x: 814, endPoint y: 730, distance: 173.8
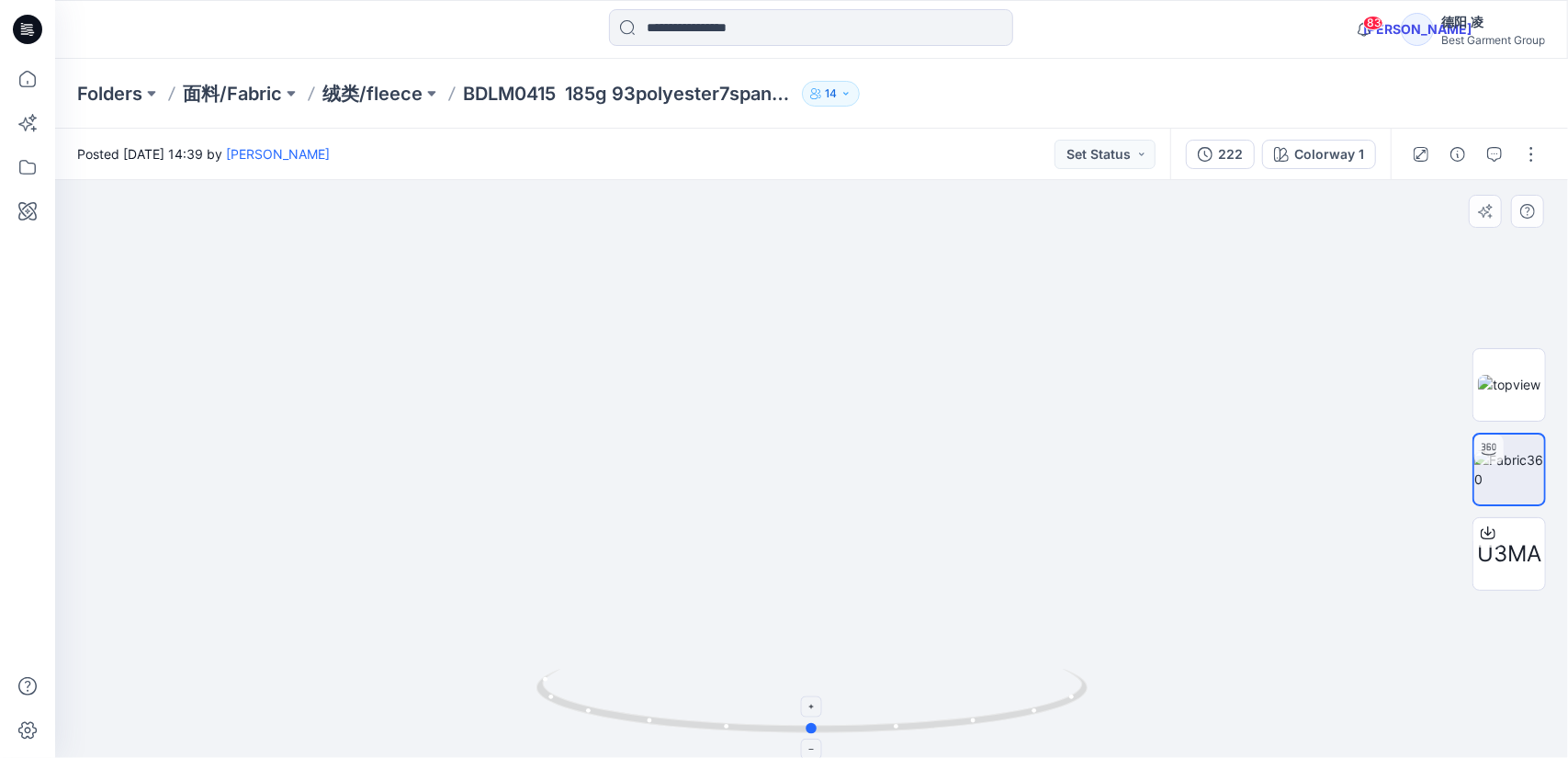
click at [814, 730] on circle at bounding box center [811, 728] width 11 height 11
drag, startPoint x: 811, startPoint y: 730, endPoint x: 896, endPoint y: 725, distance: 85.1
click at [900, 725] on circle at bounding box center [899, 726] width 11 height 11
drag, startPoint x: 769, startPoint y: 625, endPoint x: 882, endPoint y: 633, distance: 113.3
click at [884, 633] on img at bounding box center [812, 408] width 1084 height 702
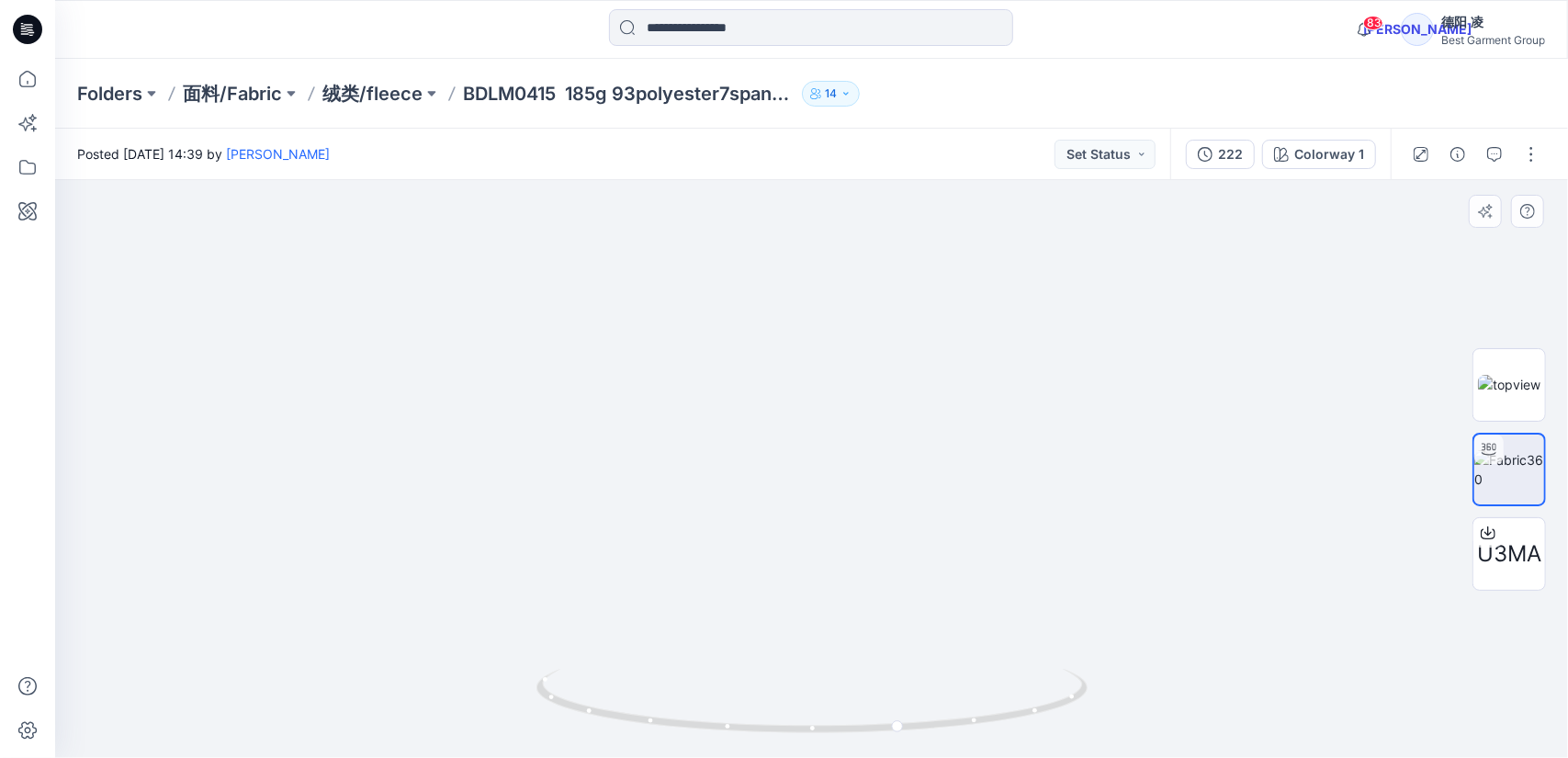
drag, startPoint x: 803, startPoint y: 649, endPoint x: 867, endPoint y: 650, distance: 64.0
click at [867, 650] on img at bounding box center [812, 409] width 1084 height 700
click at [955, 485] on img at bounding box center [812, 311] width 1906 height 894
drag, startPoint x: 801, startPoint y: 738, endPoint x: 688, endPoint y: 720, distance: 114.4
click at [688, 720] on icon at bounding box center [814, 703] width 556 height 69
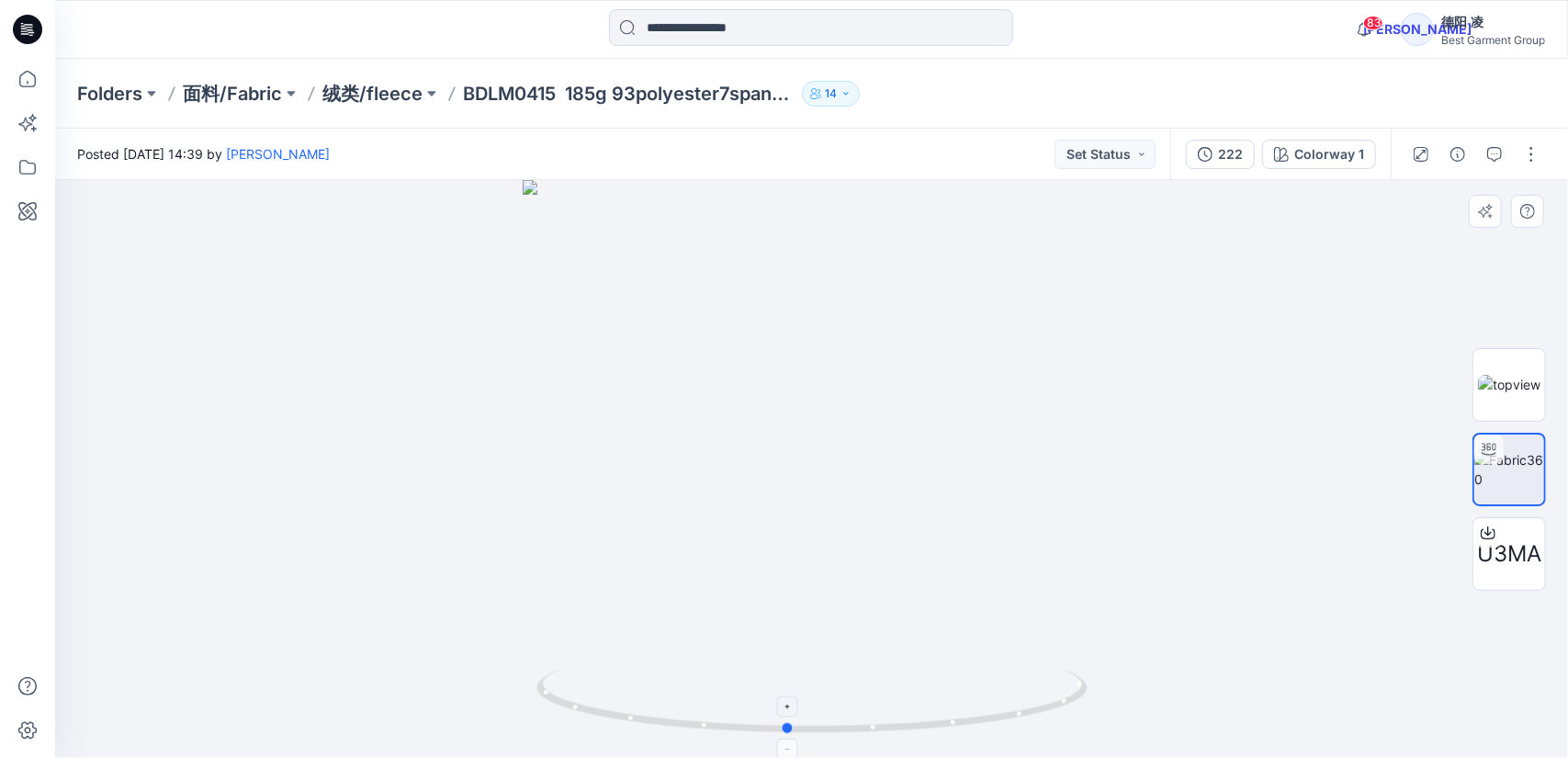
drag, startPoint x: 844, startPoint y: 724, endPoint x: 800, endPoint y: 713, distance: 45.4
click at [799, 714] on icon at bounding box center [814, 703] width 556 height 69
drag, startPoint x: 917, startPoint y: 618, endPoint x: 790, endPoint y: 607, distance: 127.5
click at [790, 607] on div at bounding box center [811, 469] width 1513 height 578
drag, startPoint x: 842, startPoint y: 607, endPoint x: 799, endPoint y: 606, distance: 43.0
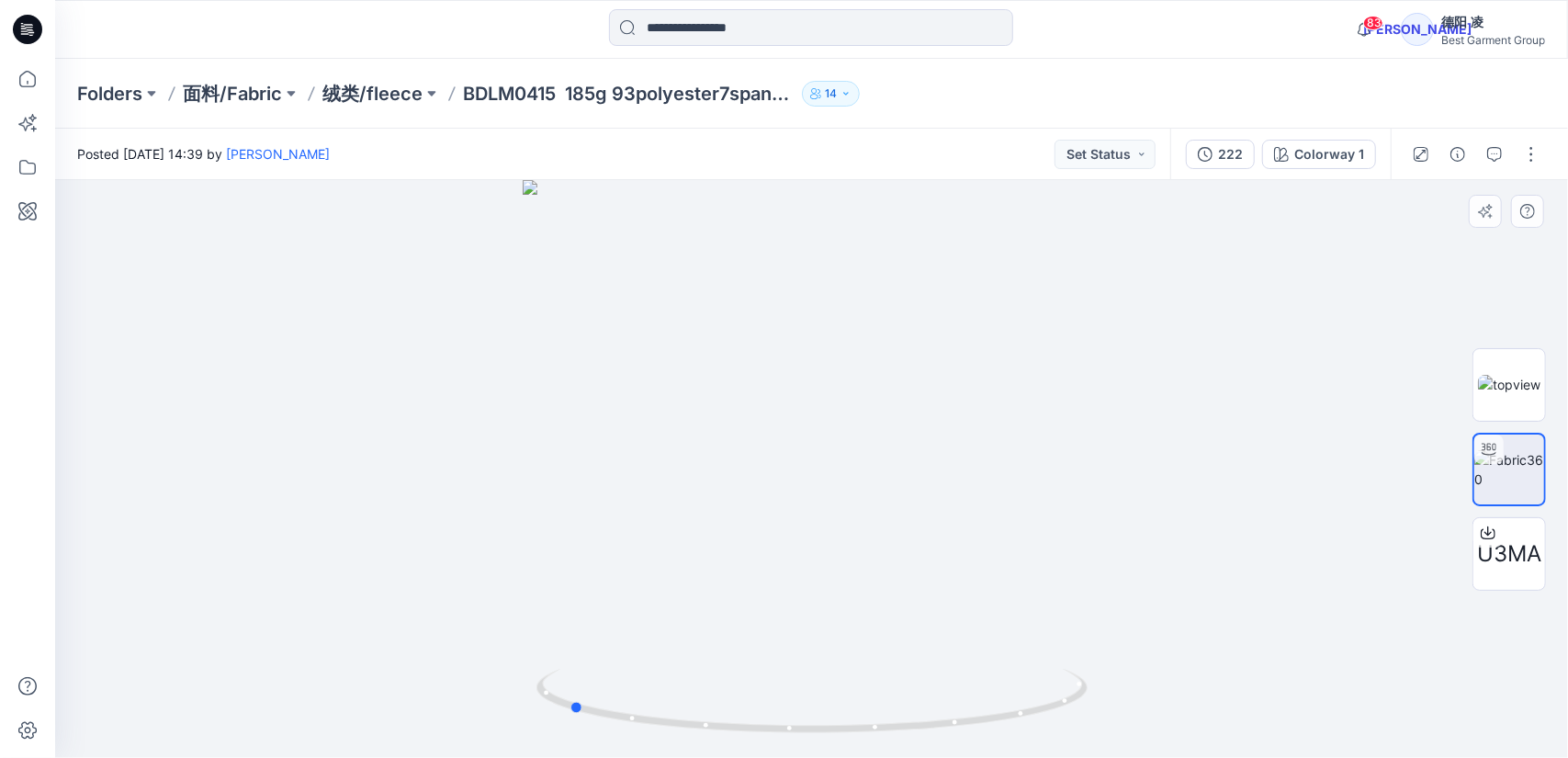
click at [799, 606] on div at bounding box center [811, 469] width 1513 height 578
drag, startPoint x: 880, startPoint y: 595, endPoint x: 796, endPoint y: 591, distance: 84.1
click at [796, 591] on div at bounding box center [811, 469] width 1513 height 578
drag, startPoint x: 989, startPoint y: 505, endPoint x: 906, endPoint y: 504, distance: 83.0
click at [906, 504] on img at bounding box center [811, 379] width 1337 height 759
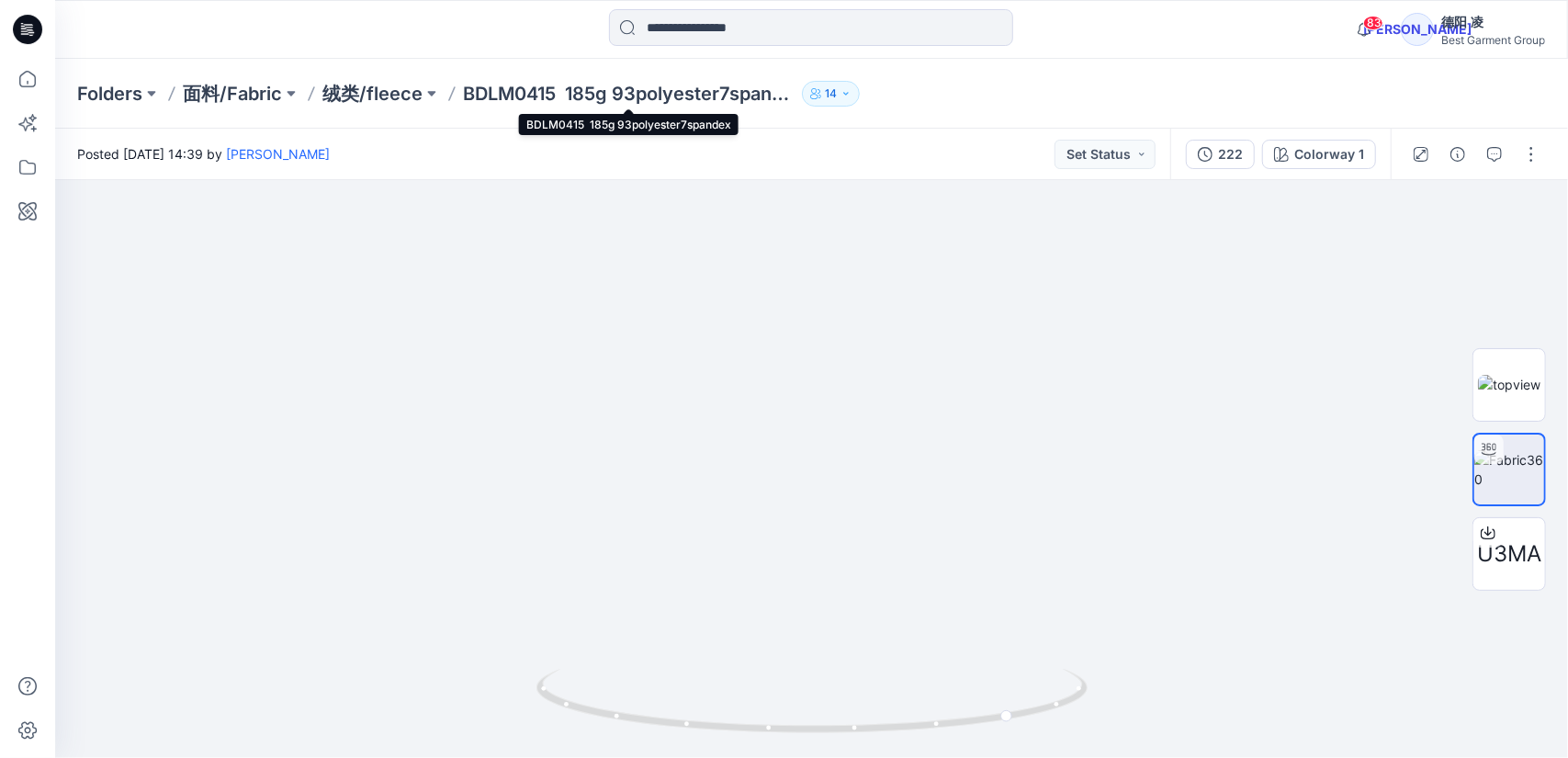
click at [563, 92] on p "BDLM0415 185g 93polyester7spandex" at bounding box center [628, 94] width 332 height 26
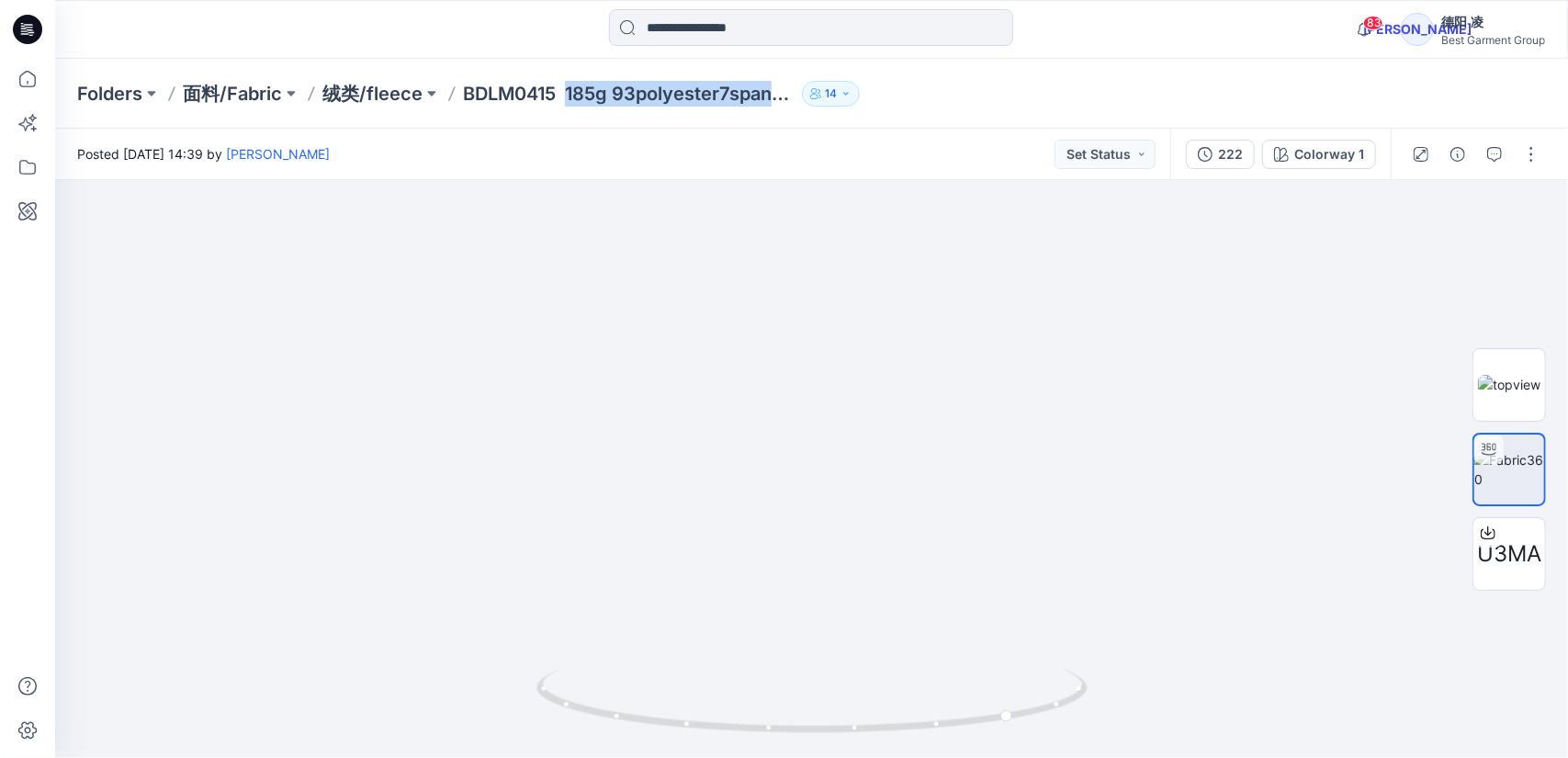
drag, startPoint x: 566, startPoint y: 96, endPoint x: 783, endPoint y: 98, distance: 217.0
click at [783, 98] on p "BDLM0415 185g 93polyester7spandex" at bounding box center [628, 94] width 332 height 26
copy p "185g 93polyester7spand"
click at [1505, 380] on img at bounding box center [1509, 384] width 63 height 19
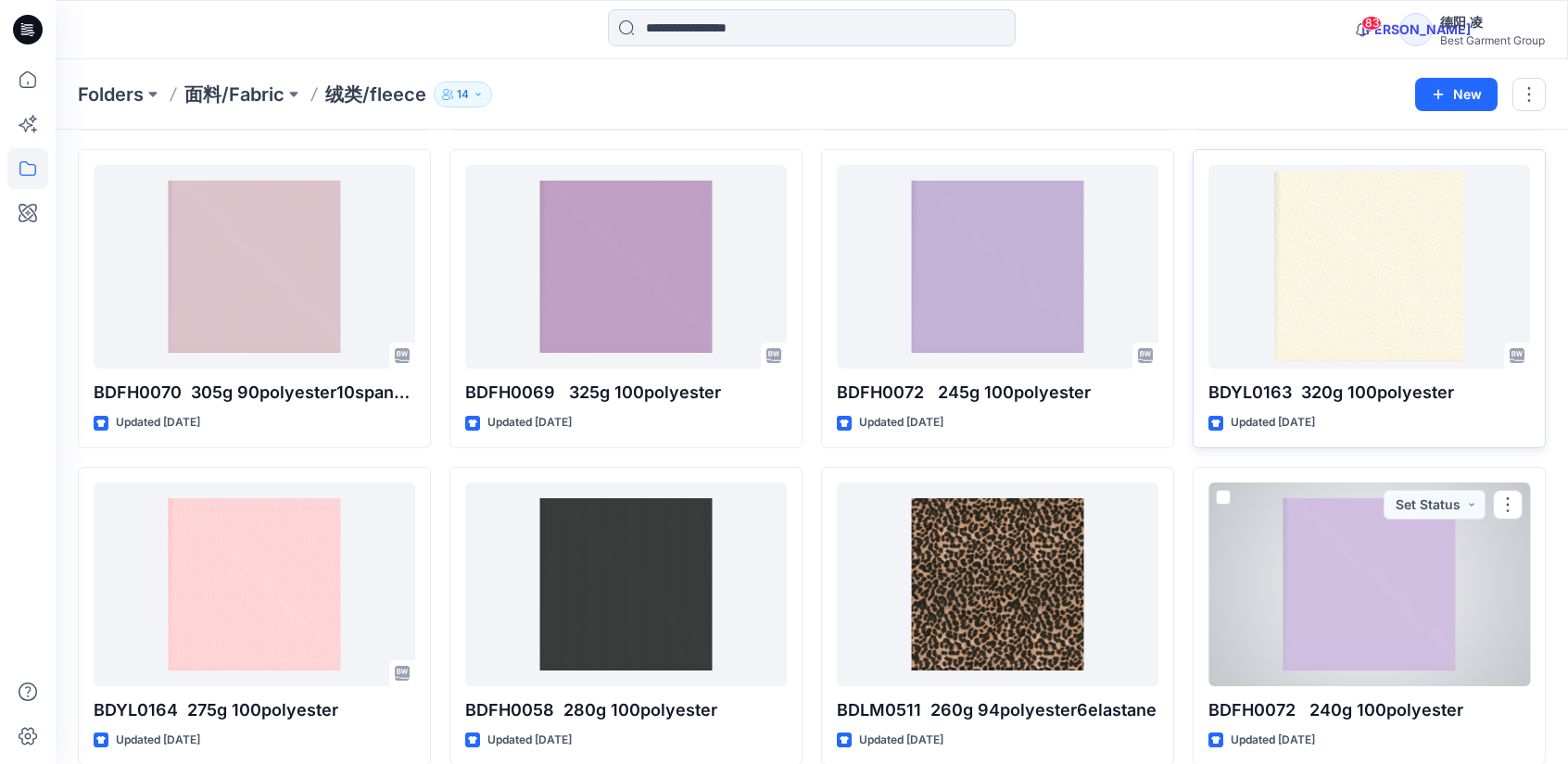
scroll to position [2547, 0]
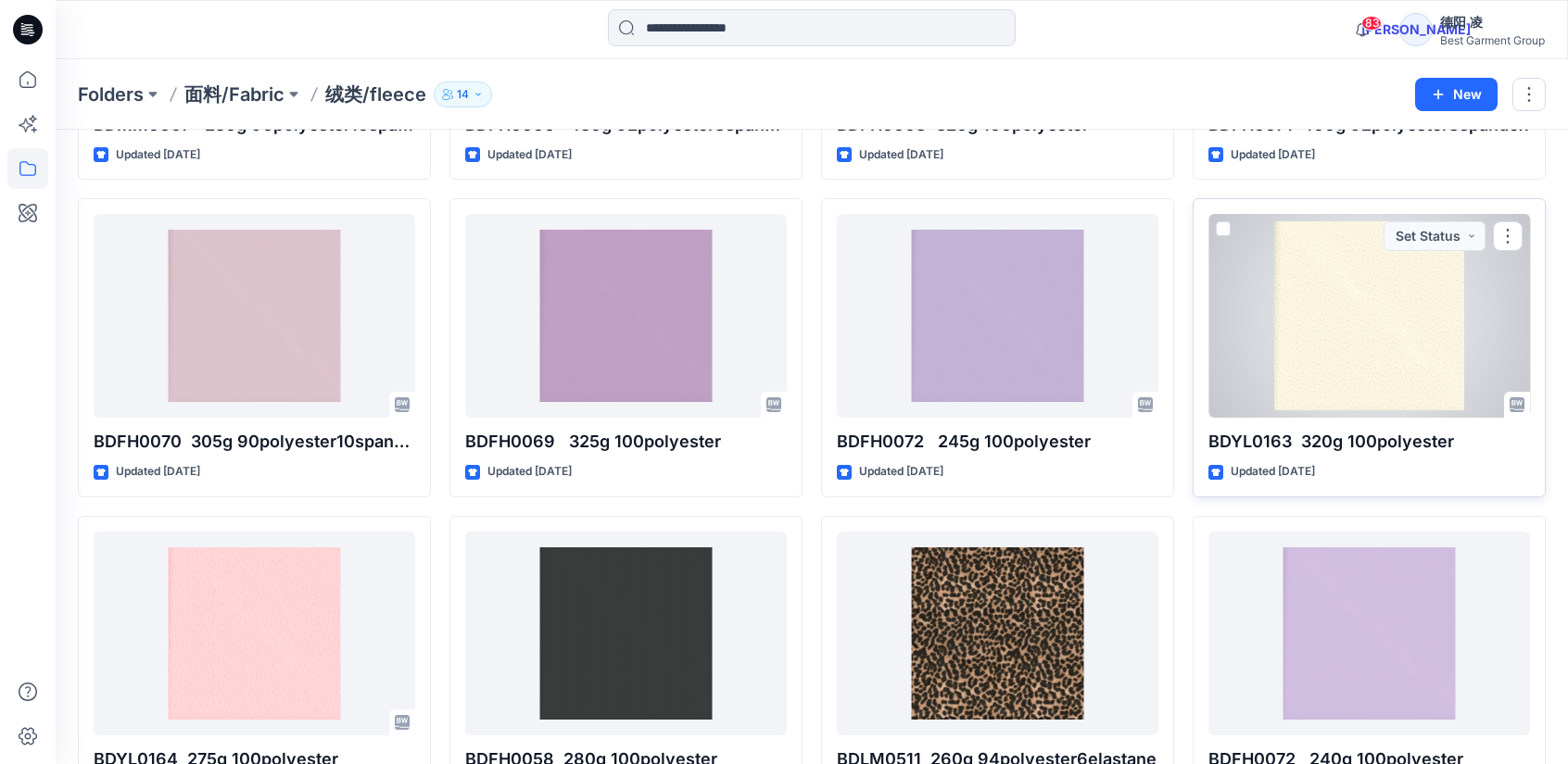
click at [1331, 331] on div at bounding box center [1369, 315] width 321 height 204
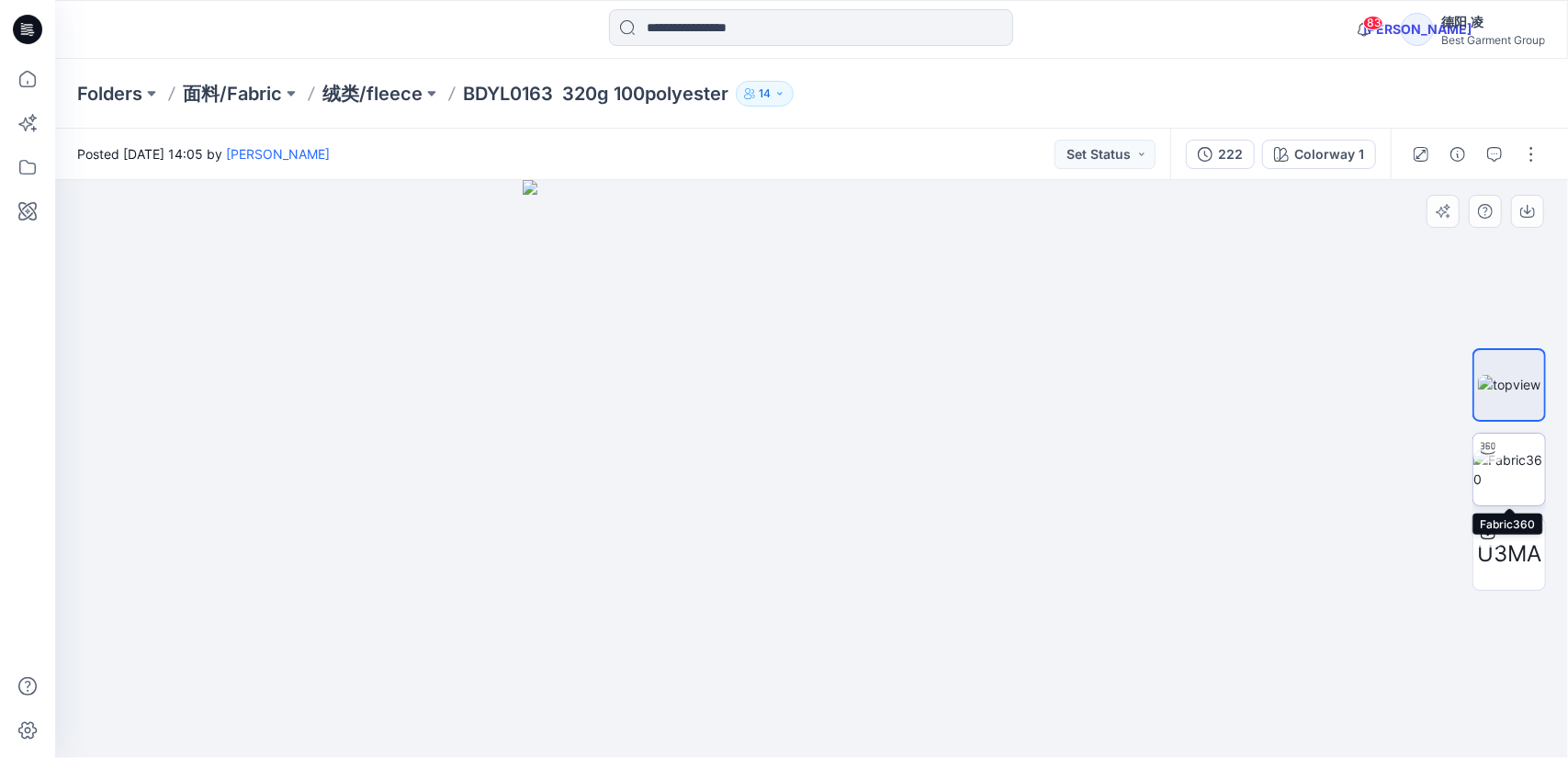
click at [1510, 468] on img at bounding box center [1509, 470] width 72 height 39
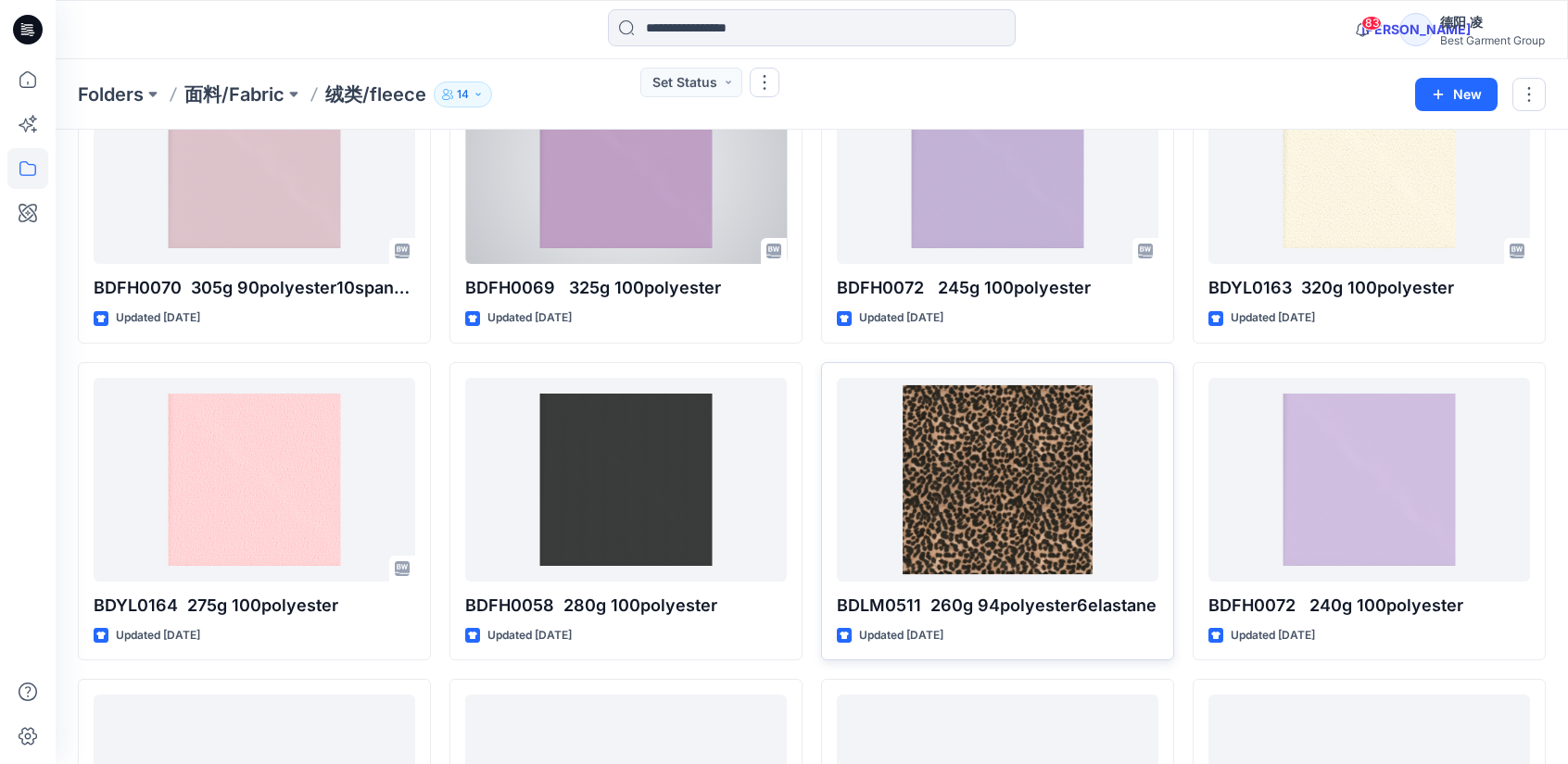
scroll to position [2732, 0]
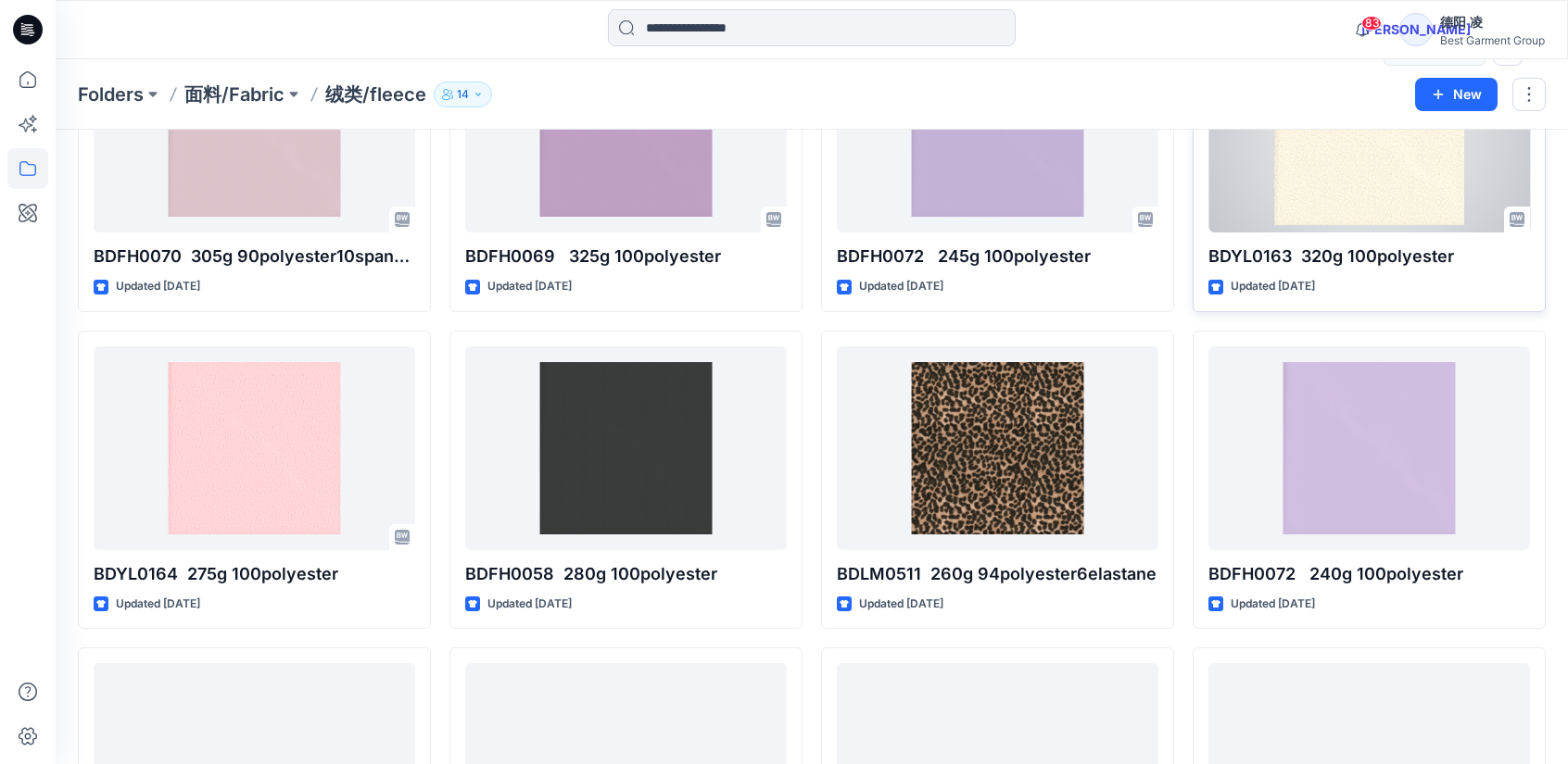
click at [1326, 182] on div at bounding box center [1369, 130] width 321 height 204
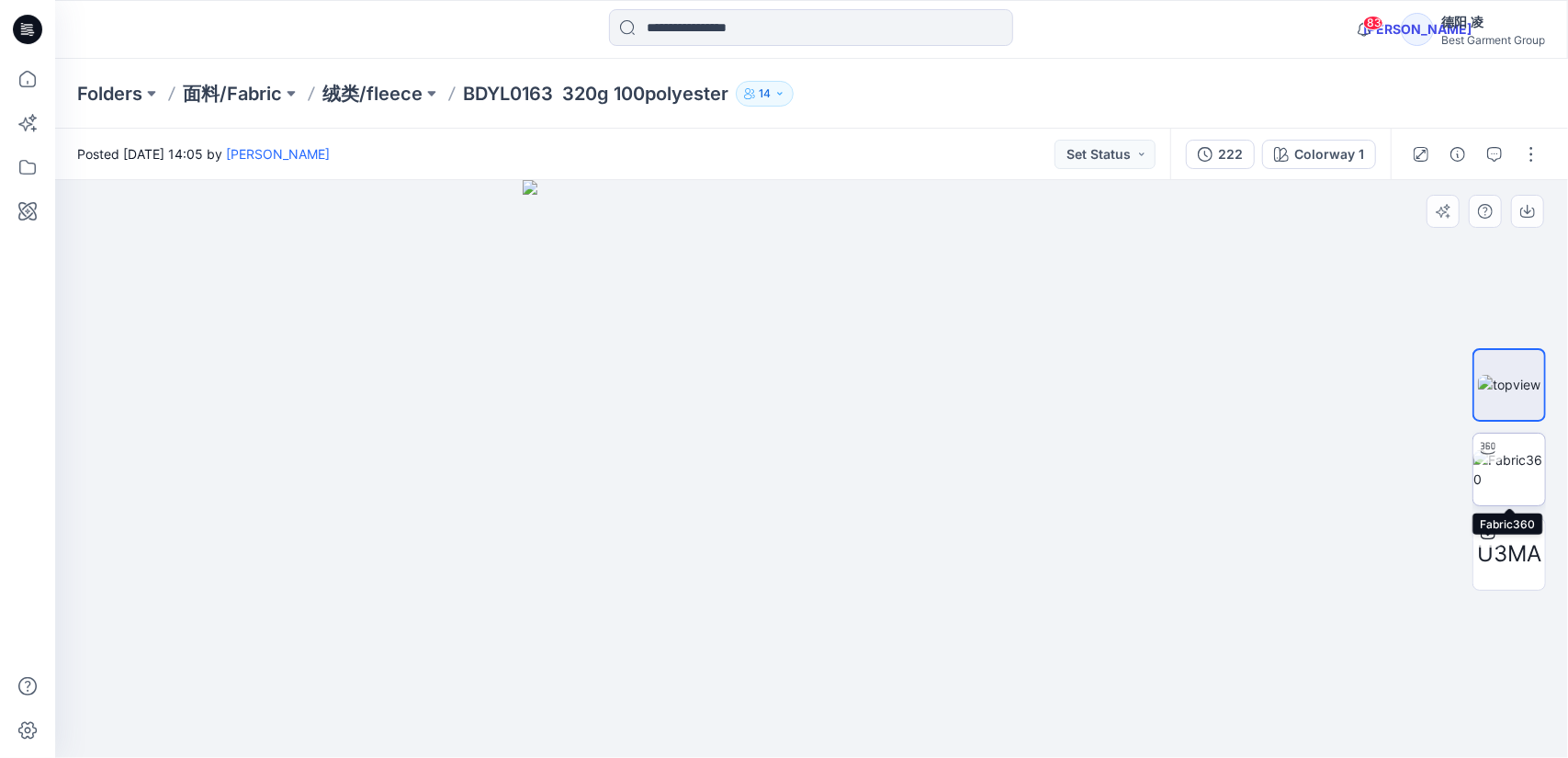
click at [1512, 463] on img at bounding box center [1509, 470] width 72 height 39
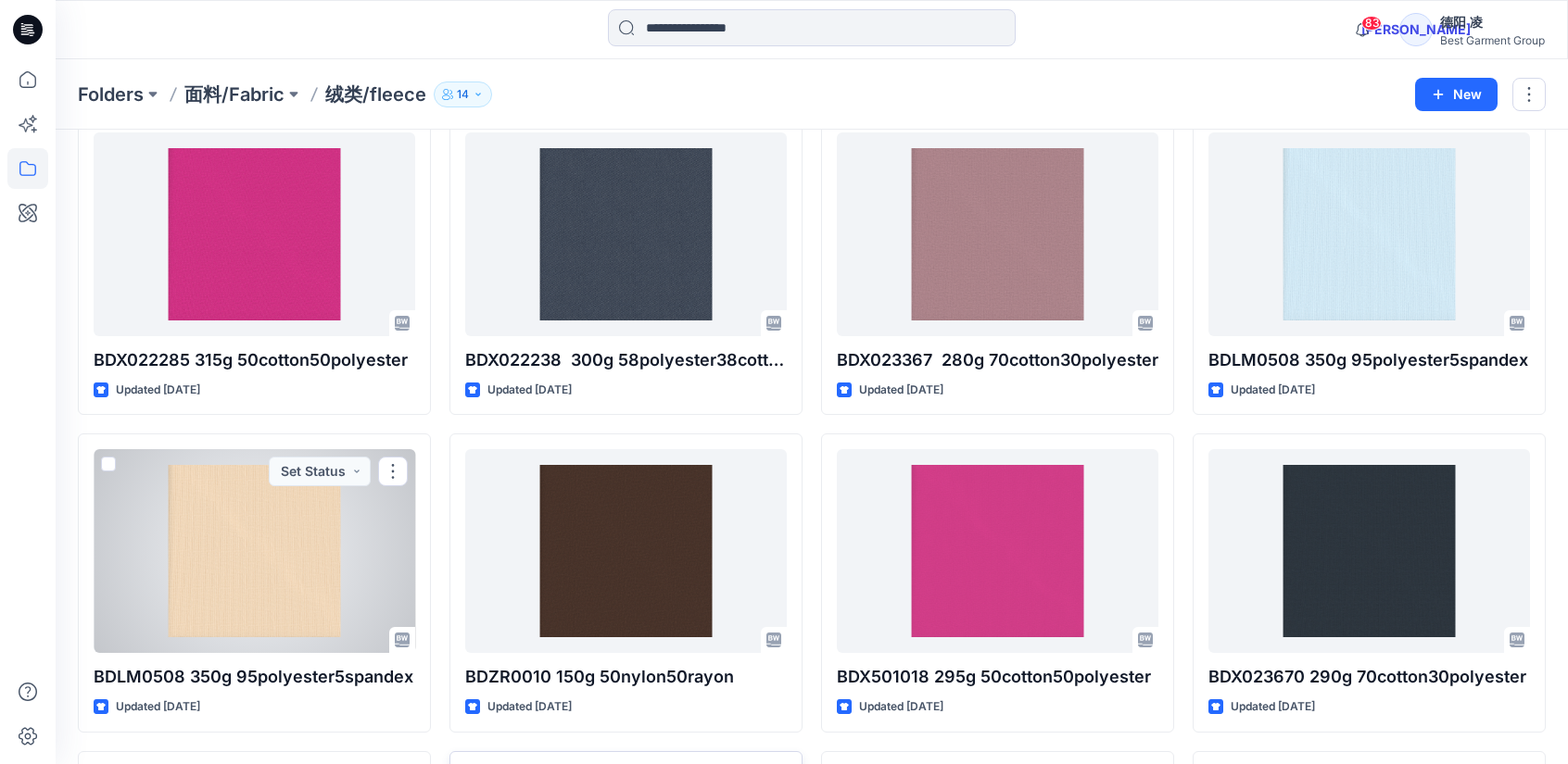
scroll to position [4725, 0]
